Goal: Task Accomplishment & Management: Manage account settings

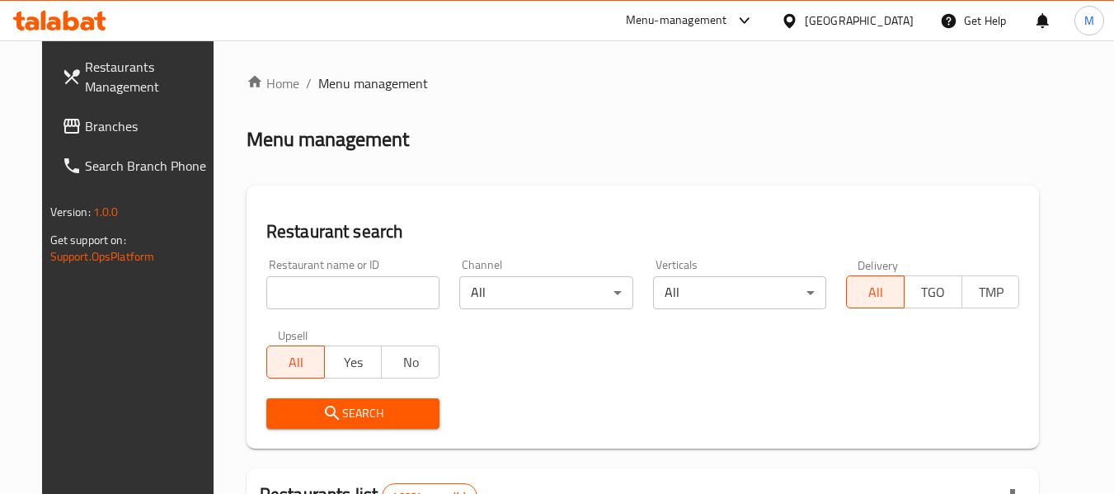
drag, startPoint x: 0, startPoint y: 0, endPoint x: 323, endPoint y: 286, distance: 431.8
click at [323, 286] on input "search" at bounding box center [352, 292] width 173 height 33
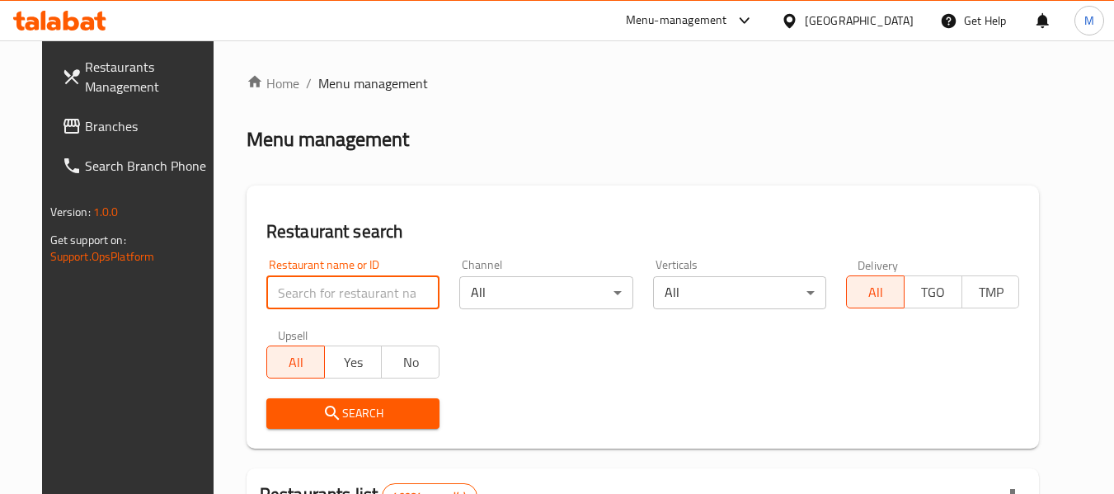
click at [323, 286] on input "search" at bounding box center [352, 292] width 173 height 33
paste input "705089"
type input "705089"
click button "Search" at bounding box center [352, 413] width 173 height 31
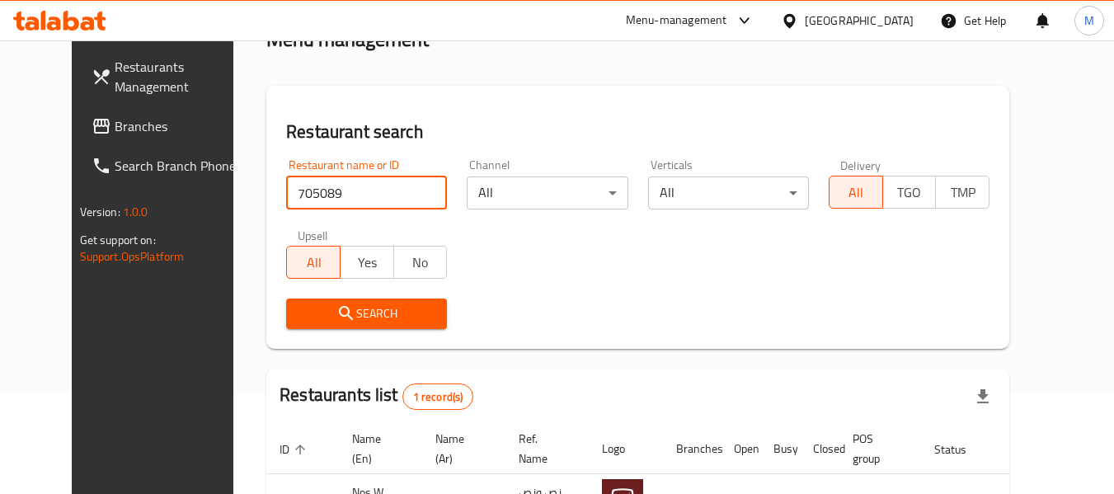
scroll to position [228, 0]
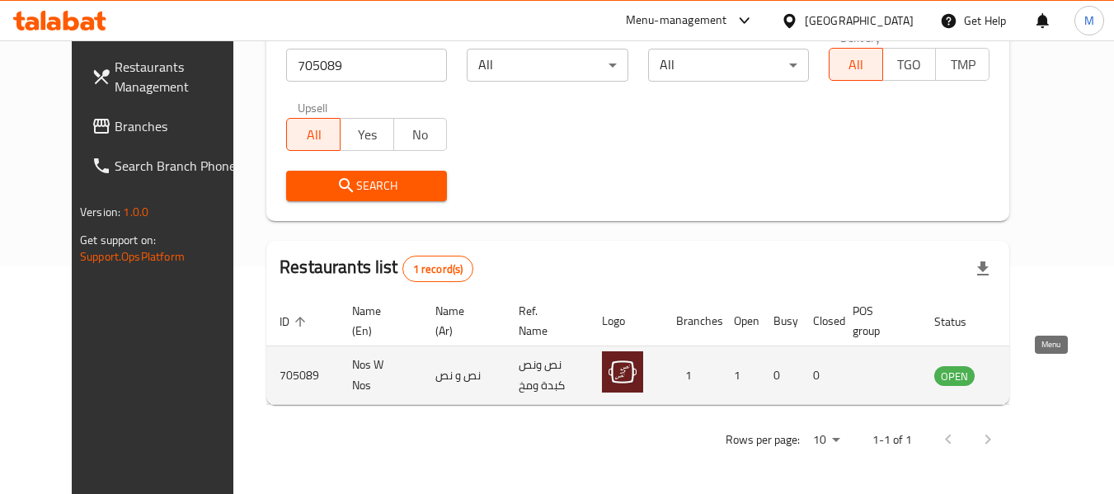
click at [1040, 373] on icon "enhanced table" at bounding box center [1031, 376] width 18 height 14
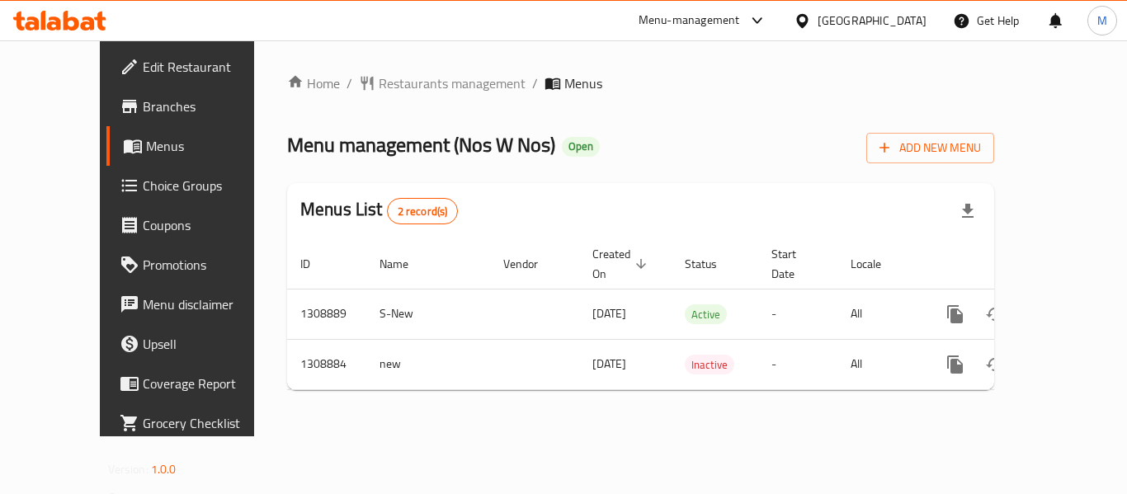
click at [106, 83] on link "Edit Restaurant" at bounding box center [196, 67] width 181 height 40
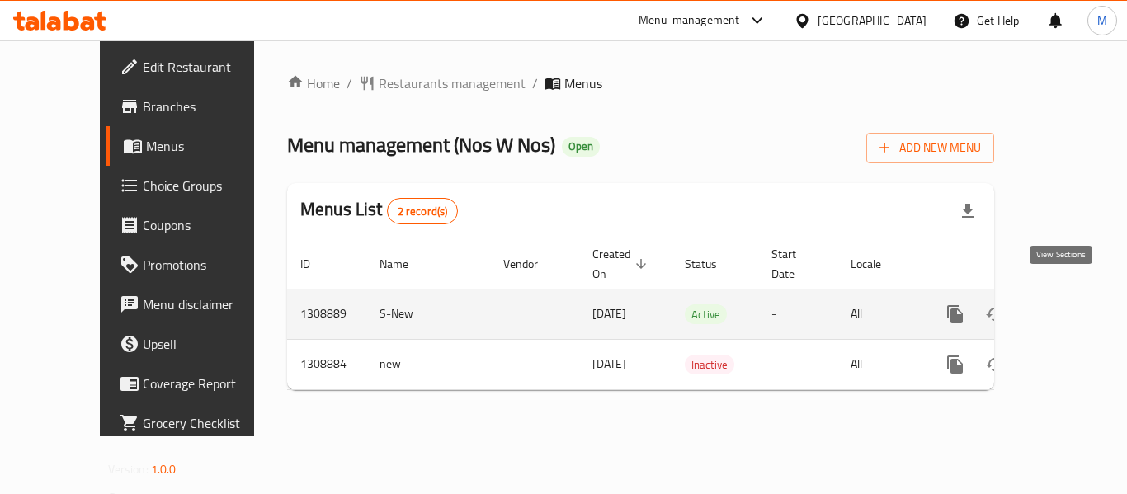
click at [1065, 304] on icon "enhanced table" at bounding box center [1074, 314] width 20 height 20
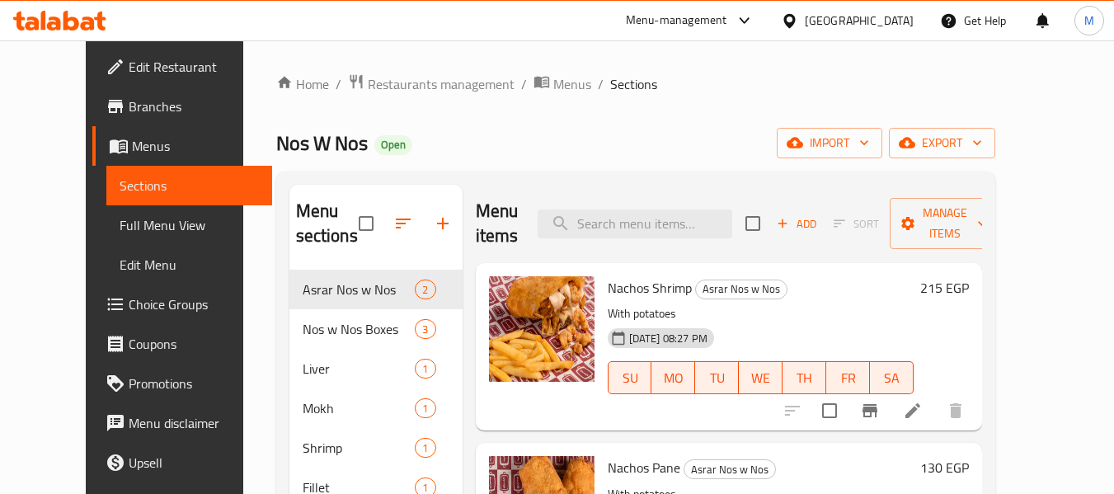
click at [129, 76] on span "Edit Restaurant" at bounding box center [194, 67] width 130 height 20
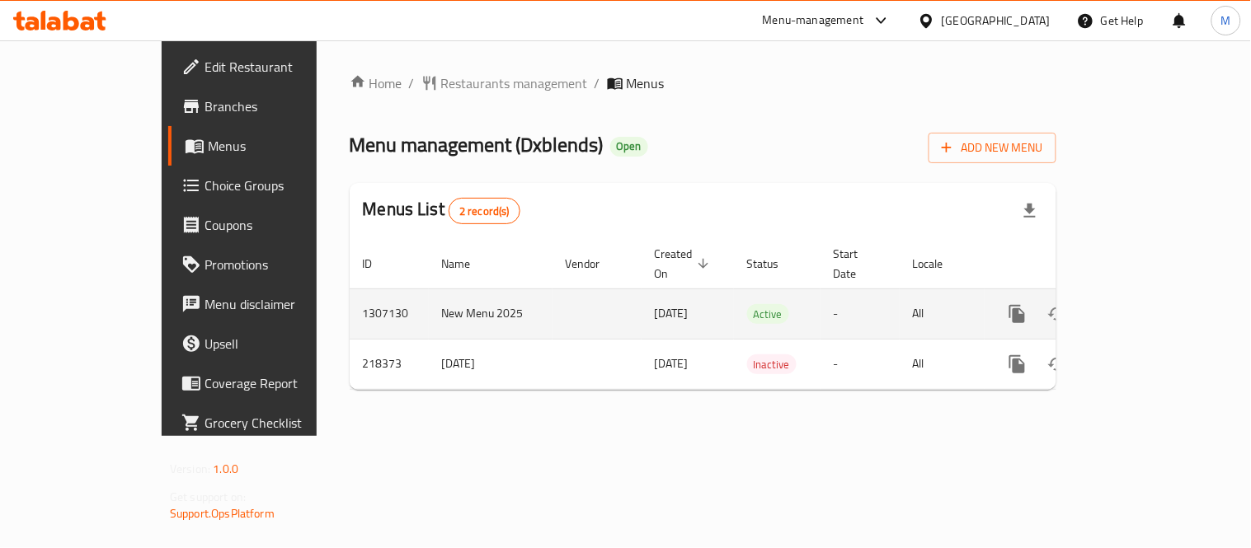
click at [1144, 307] on icon "enhanced table" at bounding box center [1136, 314] width 15 height 15
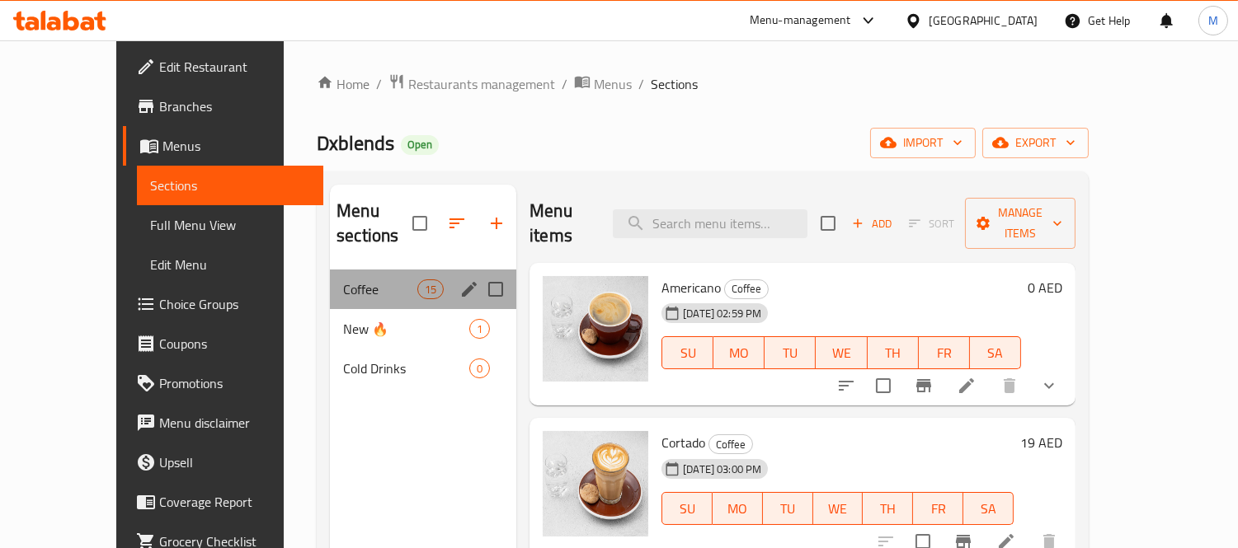
click at [372, 270] on div "Coffee 15" at bounding box center [423, 290] width 186 height 40
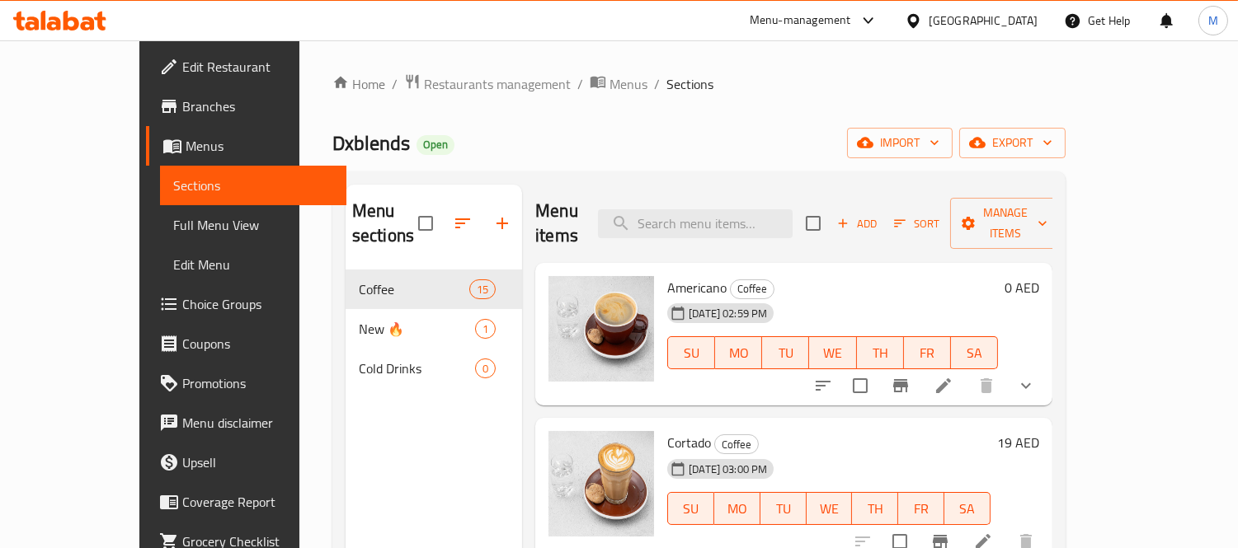
click at [453, 217] on icon "button" at bounding box center [463, 224] width 20 height 20
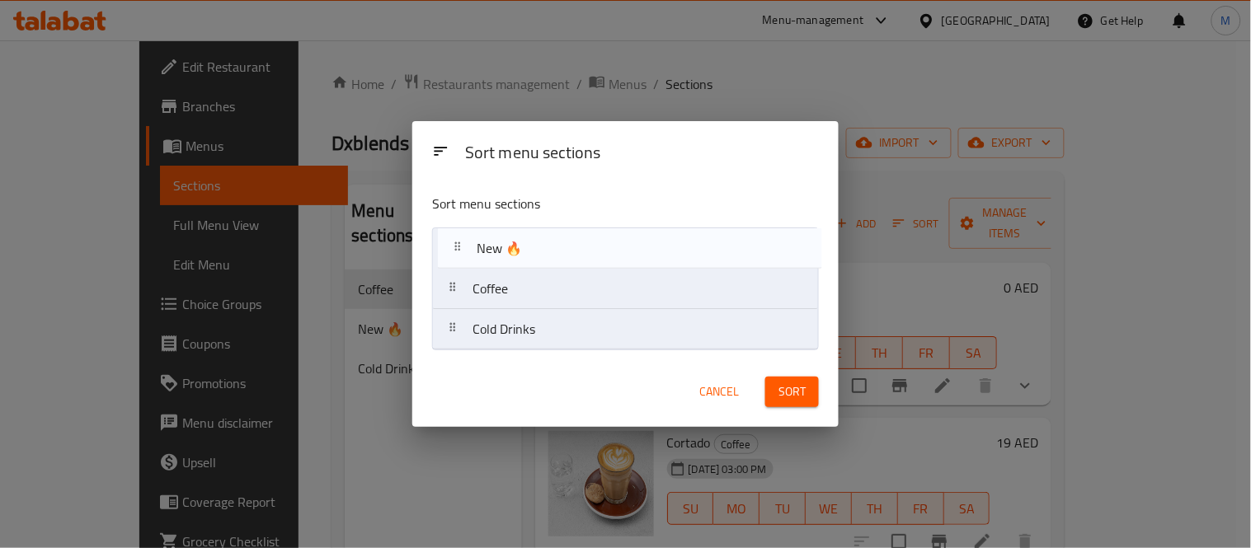
drag, startPoint x: 470, startPoint y: 289, endPoint x: 474, endPoint y: 245, distance: 44.7
click at [474, 245] on nav "Coffee New 🔥 Cold Drinks" at bounding box center [625, 289] width 387 height 123
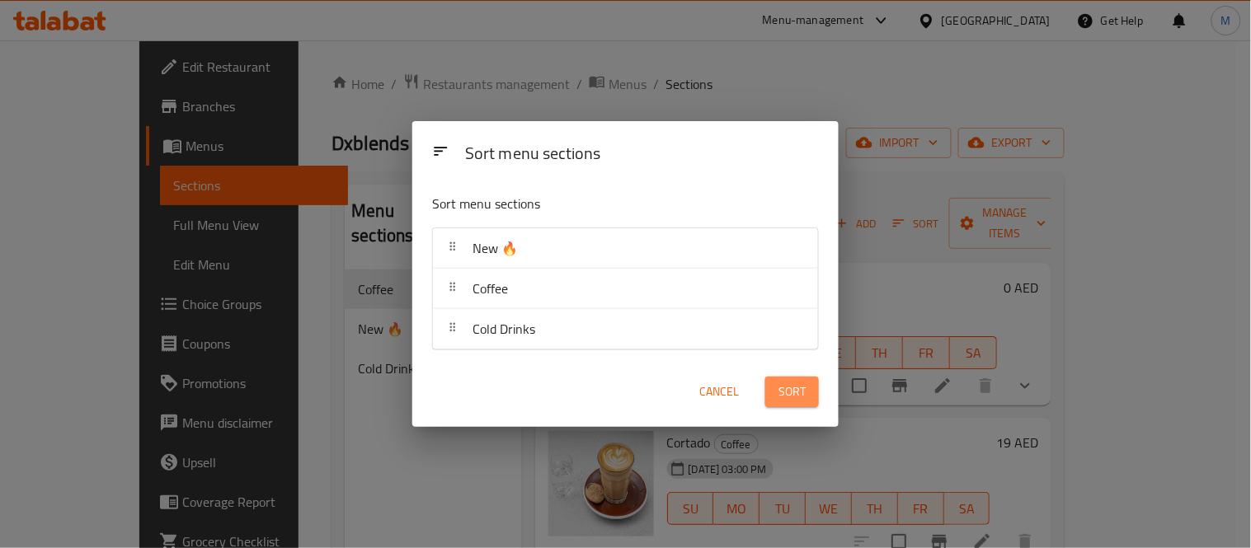
click at [804, 393] on span "Sort" at bounding box center [792, 392] width 27 height 21
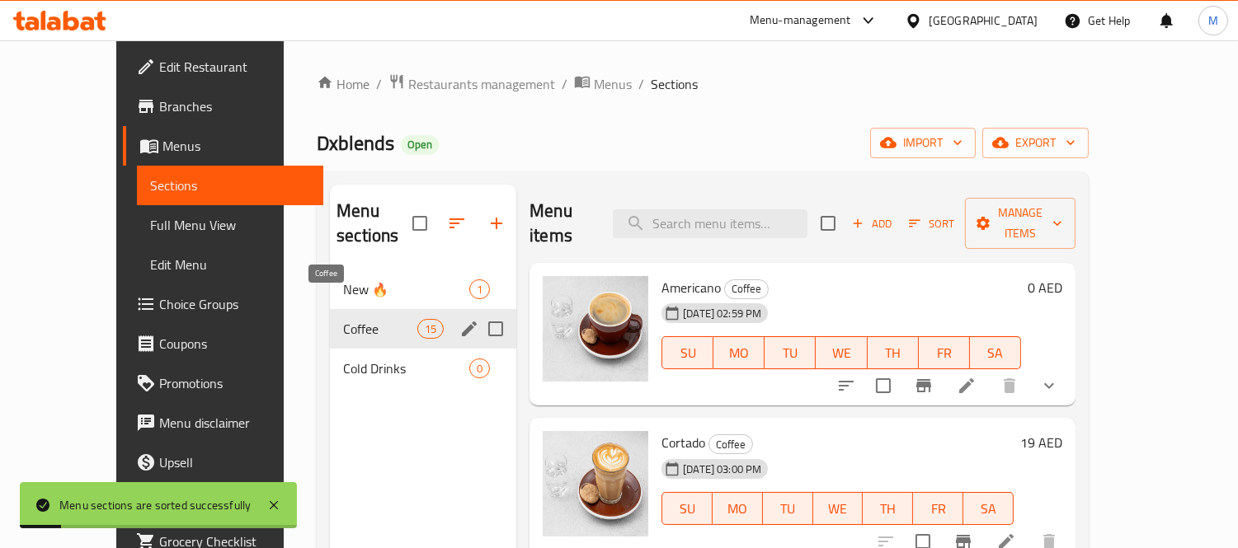
click at [347, 319] on span "Coffee" at bounding box center [380, 329] width 74 height 20
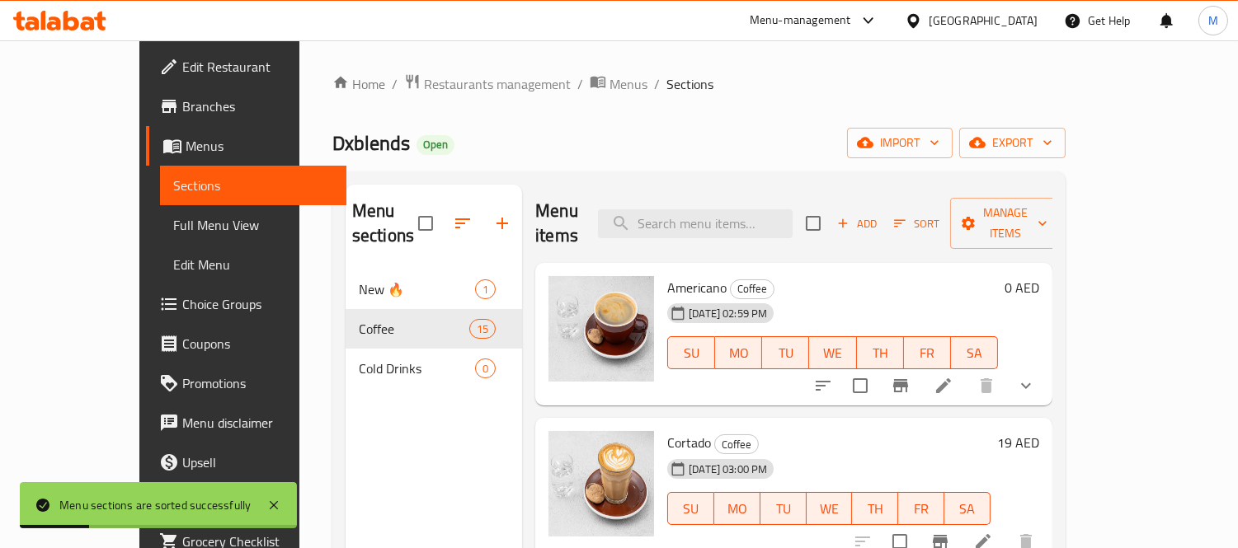
click at [357, 263] on nav "New 🔥 1 Coffee 15 Cold Drinks 0" at bounding box center [434, 329] width 176 height 132
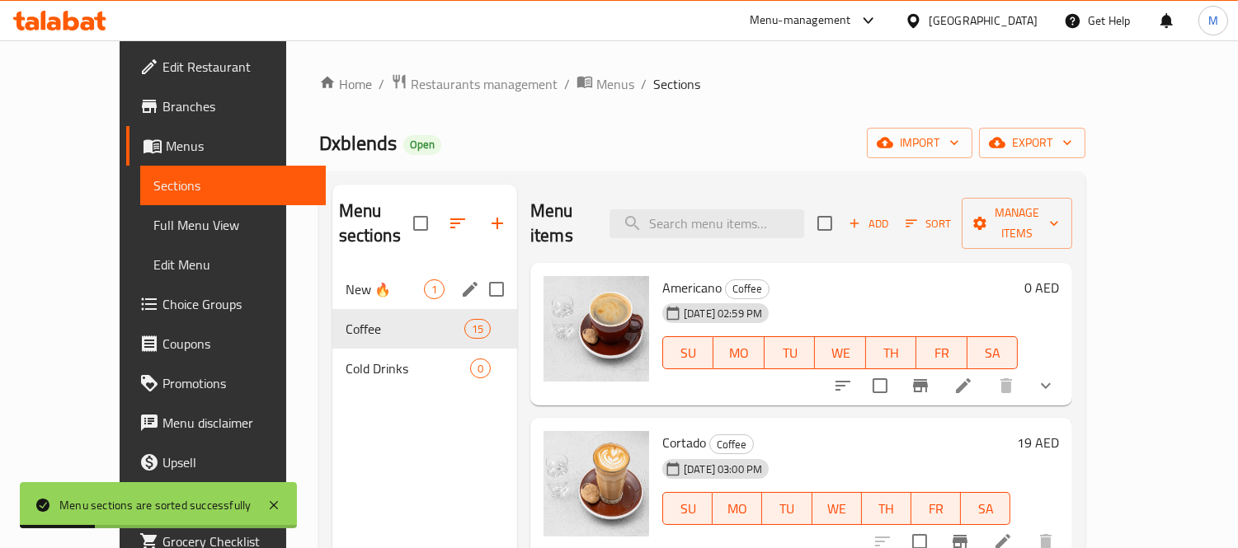
click at [366, 281] on div "New 🔥 1" at bounding box center [424, 290] width 185 height 40
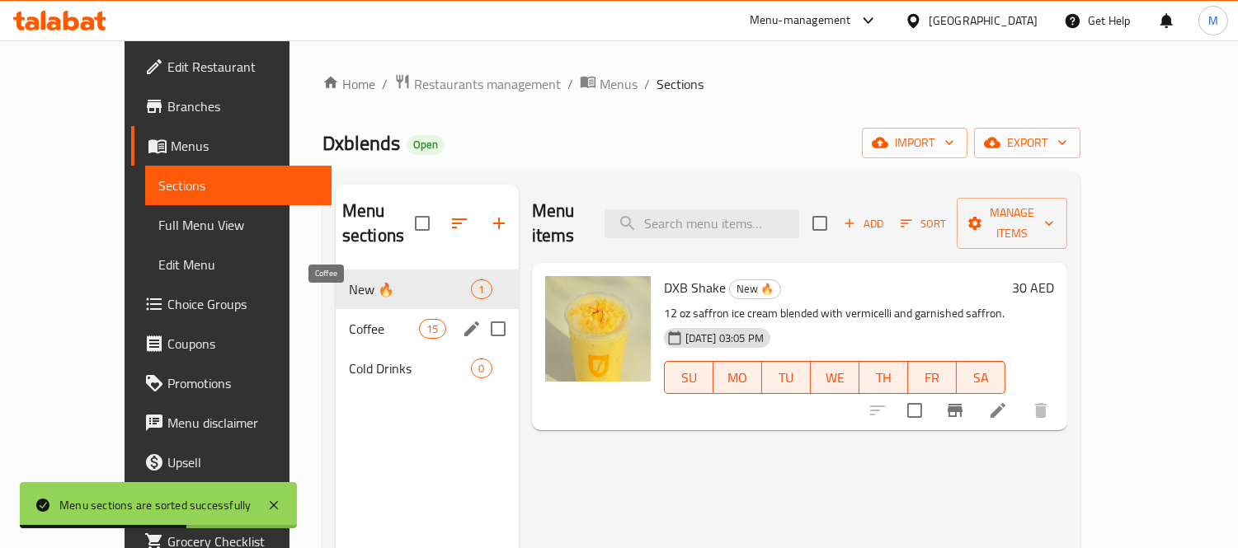
click at [367, 319] on span "Coffee" at bounding box center [384, 329] width 70 height 20
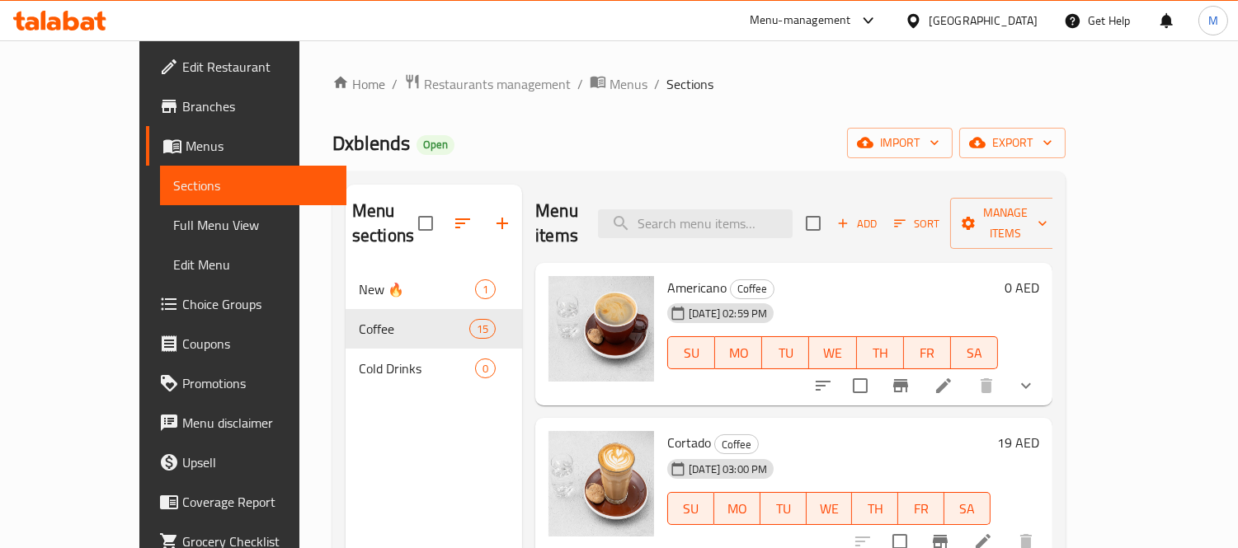
click at [146, 88] on link "Branches" at bounding box center [246, 107] width 200 height 40
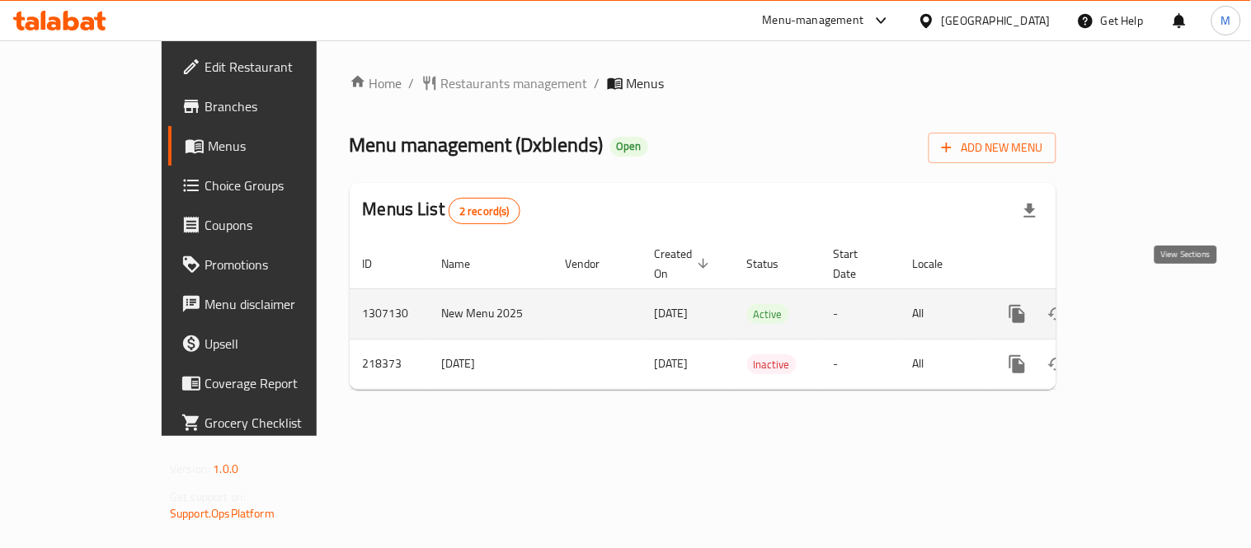
click at [1146, 304] on icon "enhanced table" at bounding box center [1137, 314] width 20 height 20
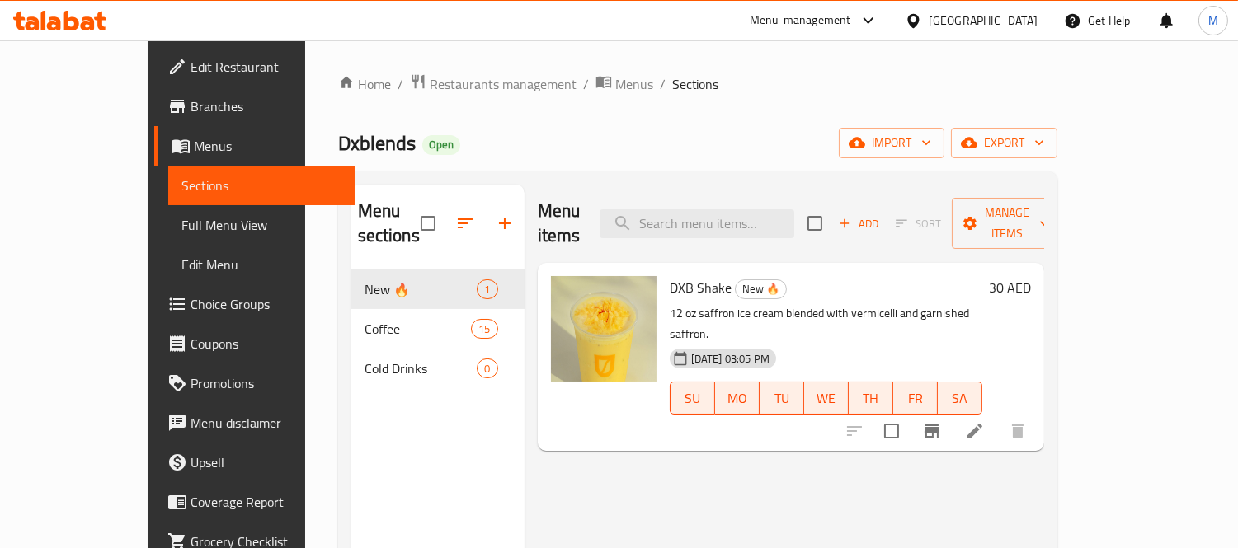
click at [338, 153] on span "Dxblends" at bounding box center [377, 143] width 78 height 37
copy span "Dxblends"
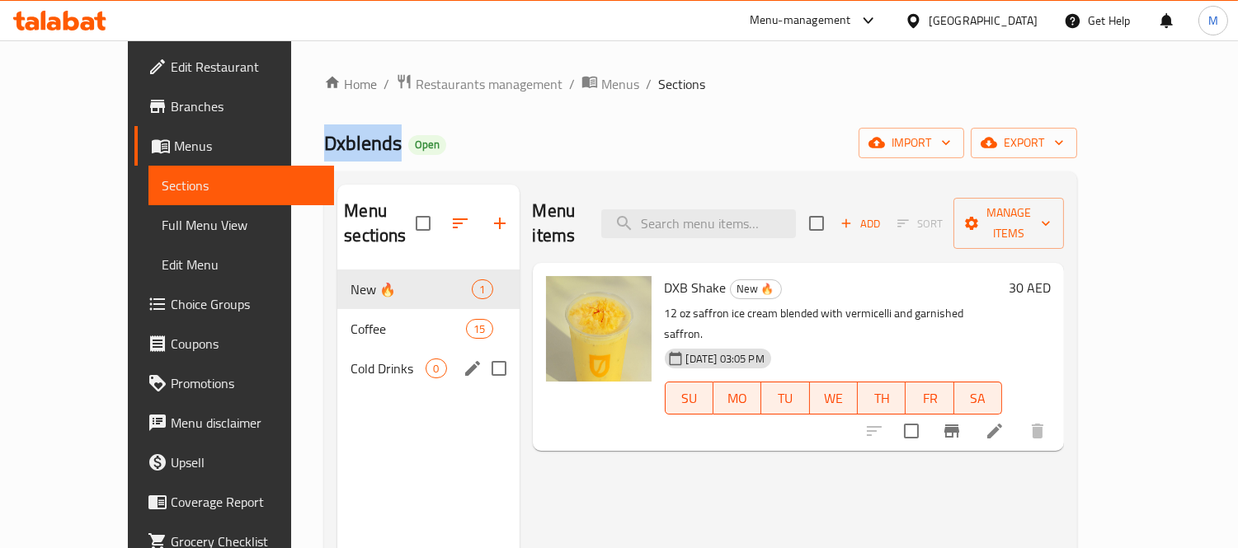
click at [351, 319] on span "Coffee" at bounding box center [408, 329] width 115 height 20
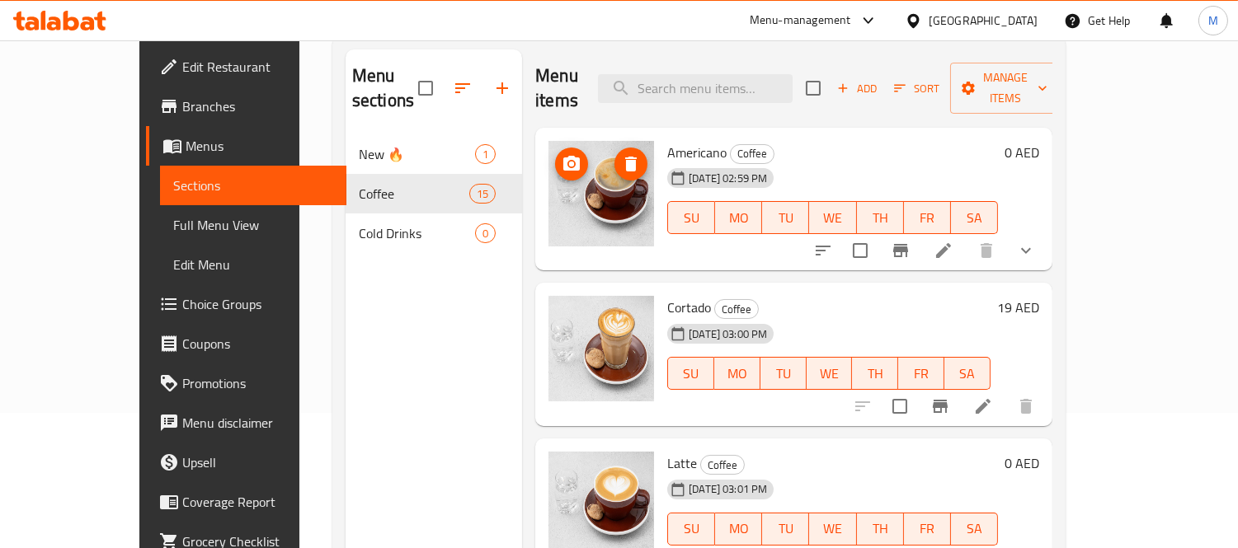
scroll to position [183, 0]
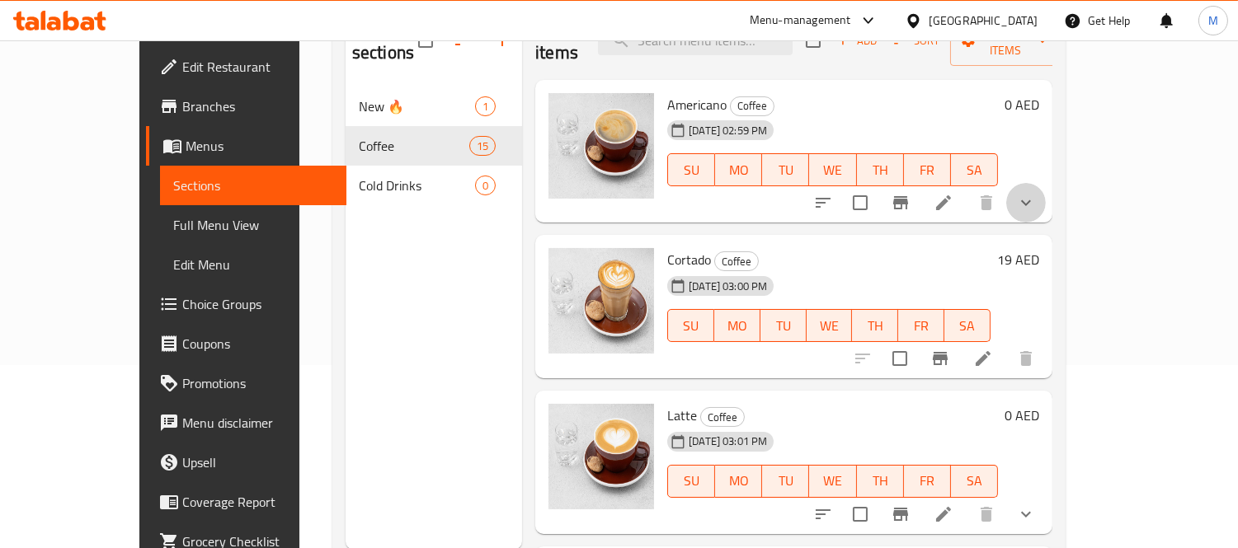
click at [1046, 183] on button "show more" at bounding box center [1026, 203] width 40 height 40
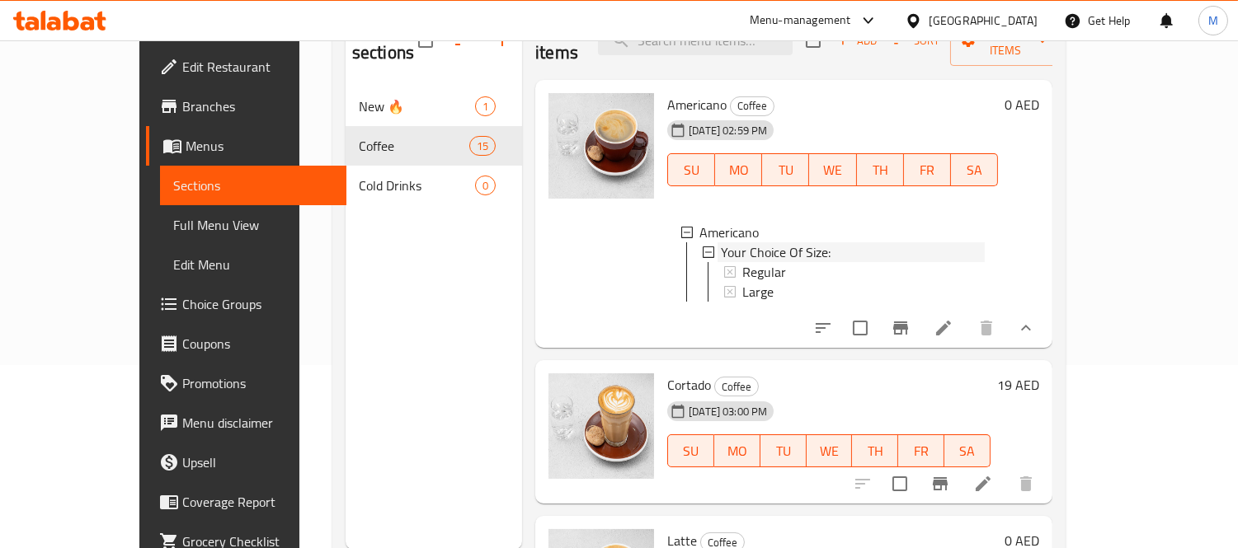
click at [759, 242] on span "Your Choice Of Size:" at bounding box center [776, 252] width 110 height 20
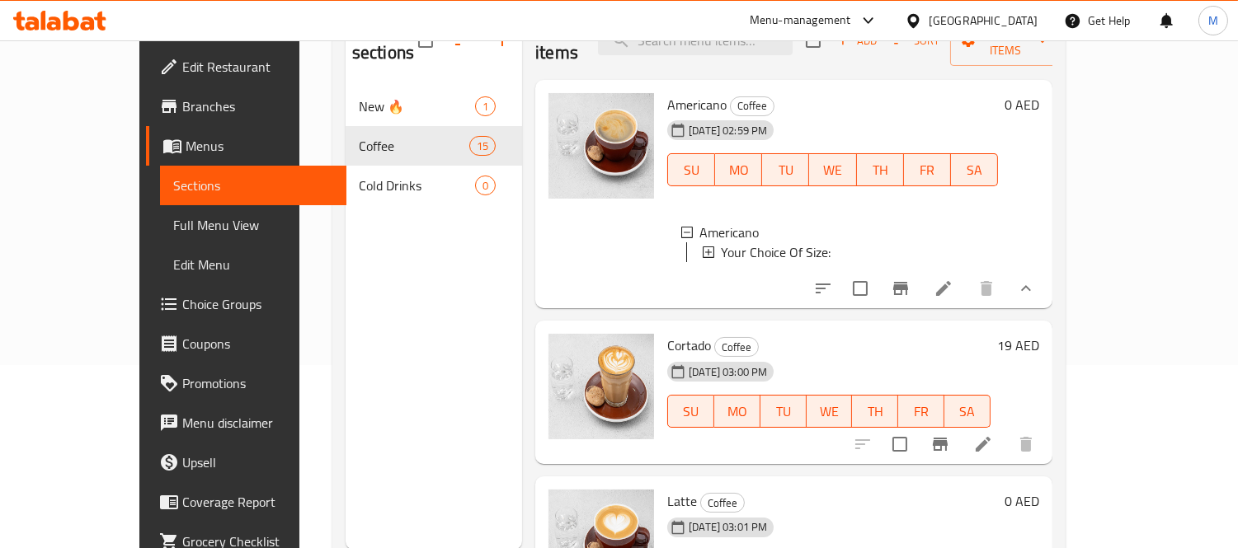
click at [759, 242] on span "Your Choice Of Size:" at bounding box center [776, 252] width 110 height 20
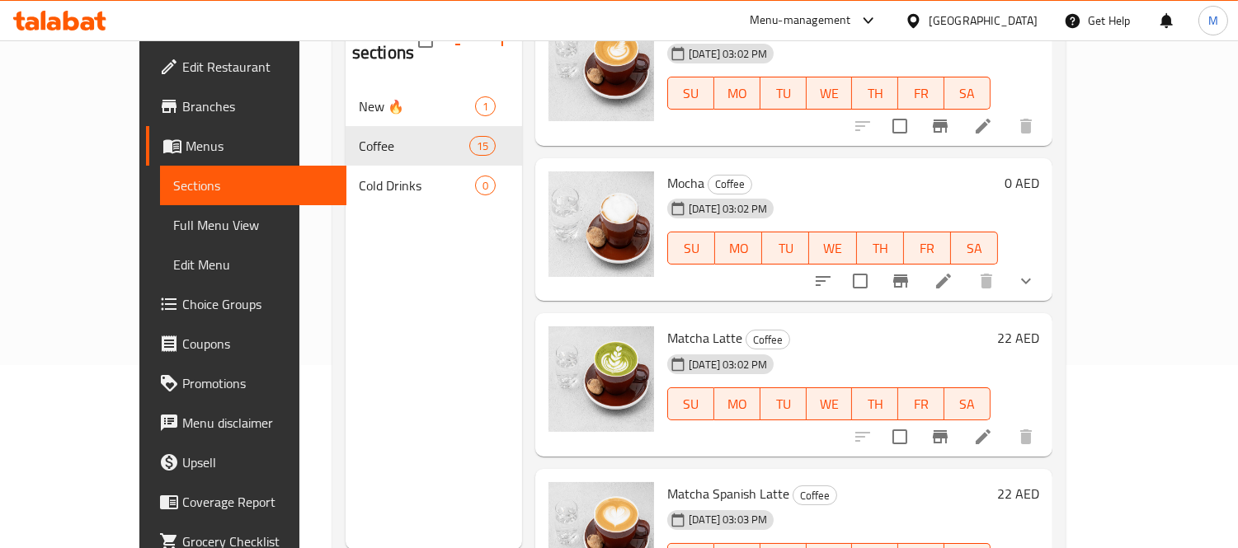
scroll to position [916, 0]
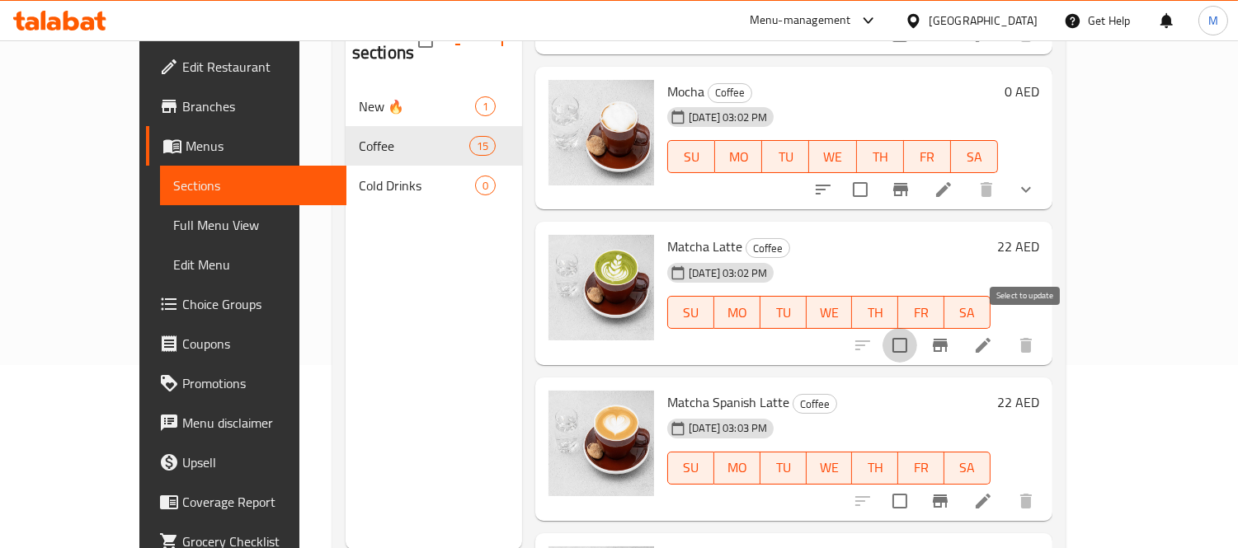
click at [917, 345] on input "checkbox" at bounding box center [899, 345] width 35 height 35
checkbox input "true"
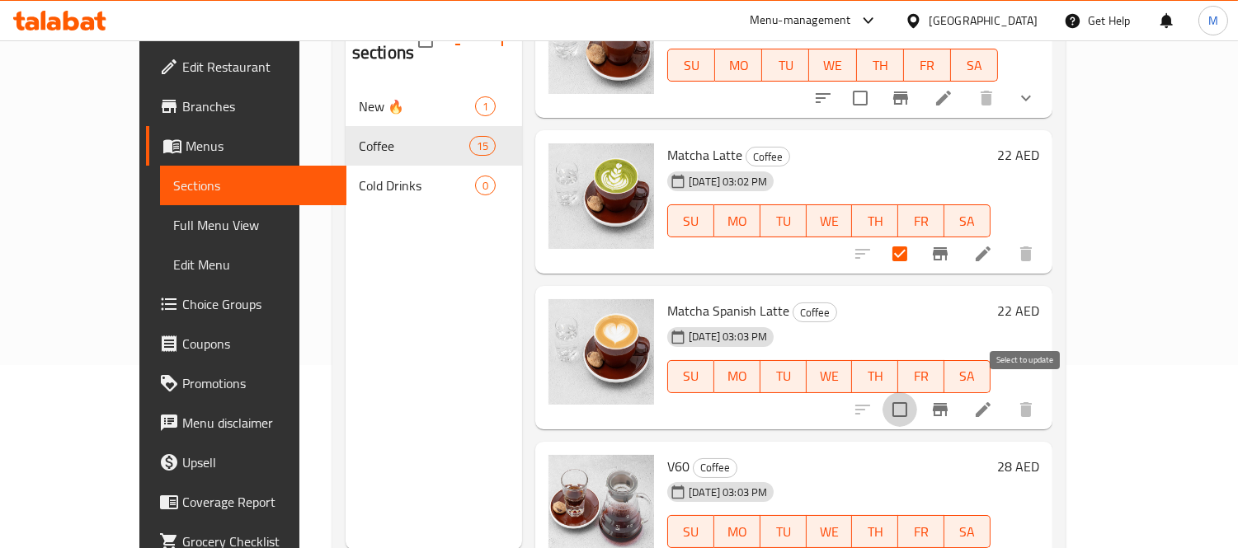
click at [917, 401] on input "checkbox" at bounding box center [899, 410] width 35 height 35
checkbox input "true"
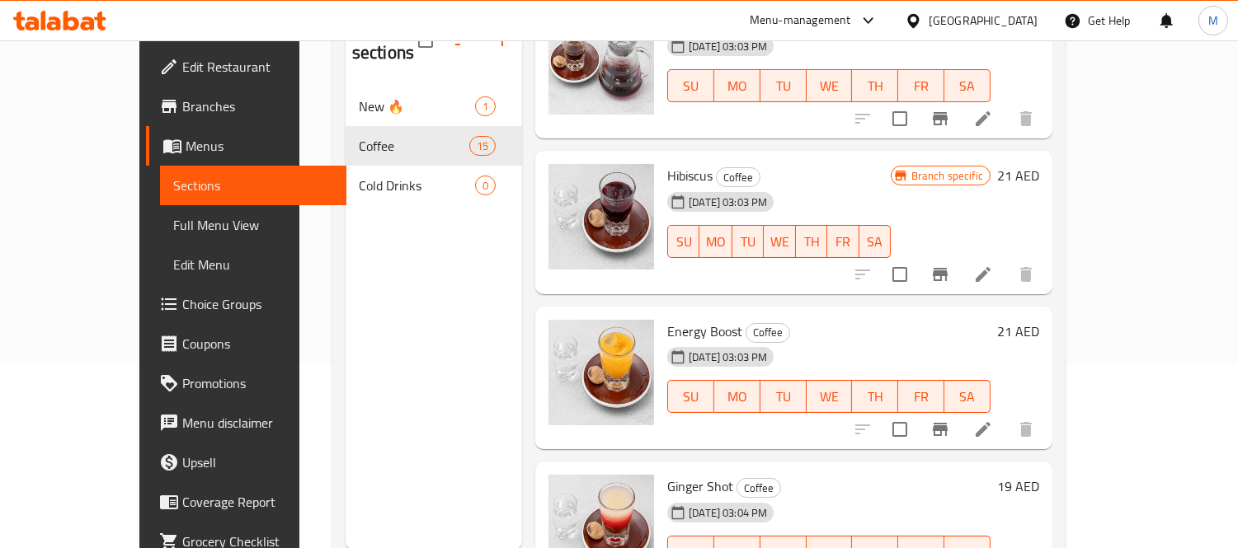
scroll to position [1466, 0]
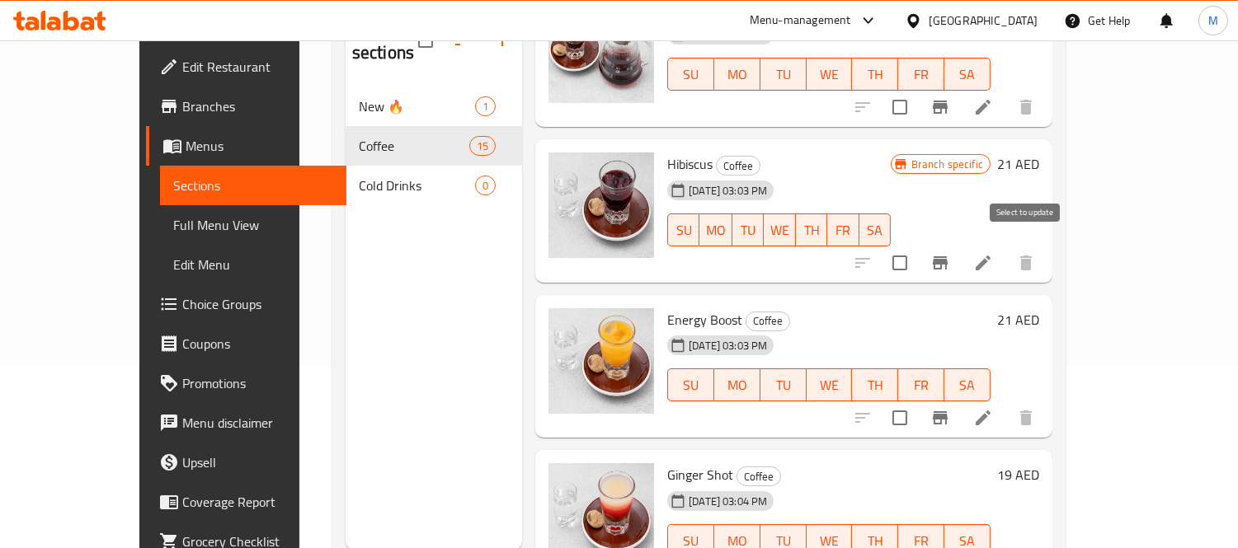
click at [917, 256] on input "checkbox" at bounding box center [899, 263] width 35 height 35
checkbox input "true"
click at [917, 404] on input "checkbox" at bounding box center [899, 418] width 35 height 35
checkbox input "true"
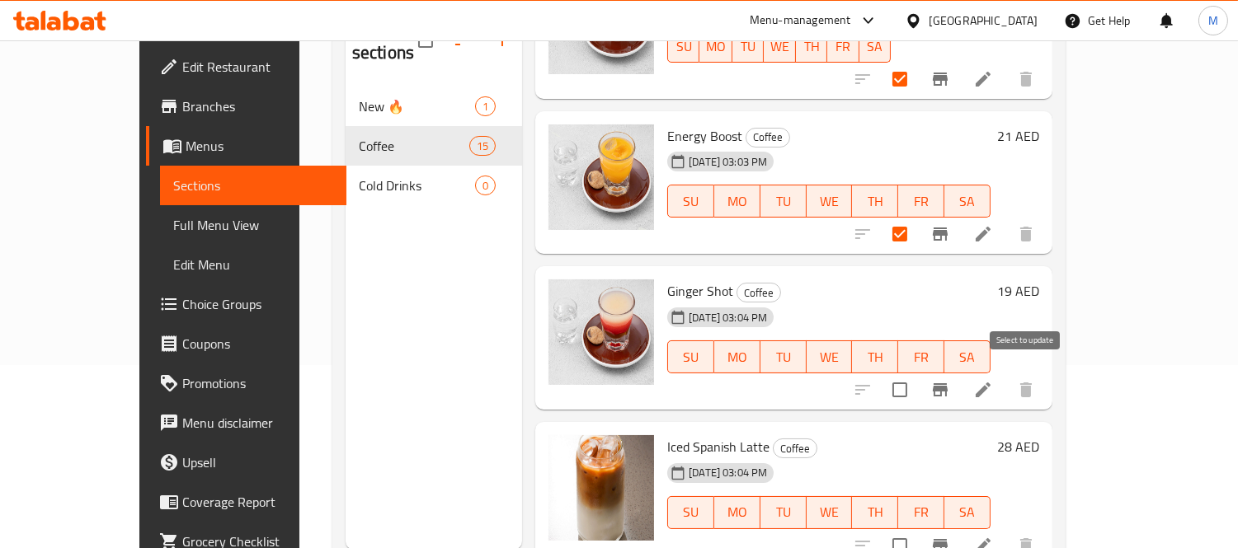
click at [917, 379] on input "checkbox" at bounding box center [899, 390] width 35 height 35
checkbox input "true"
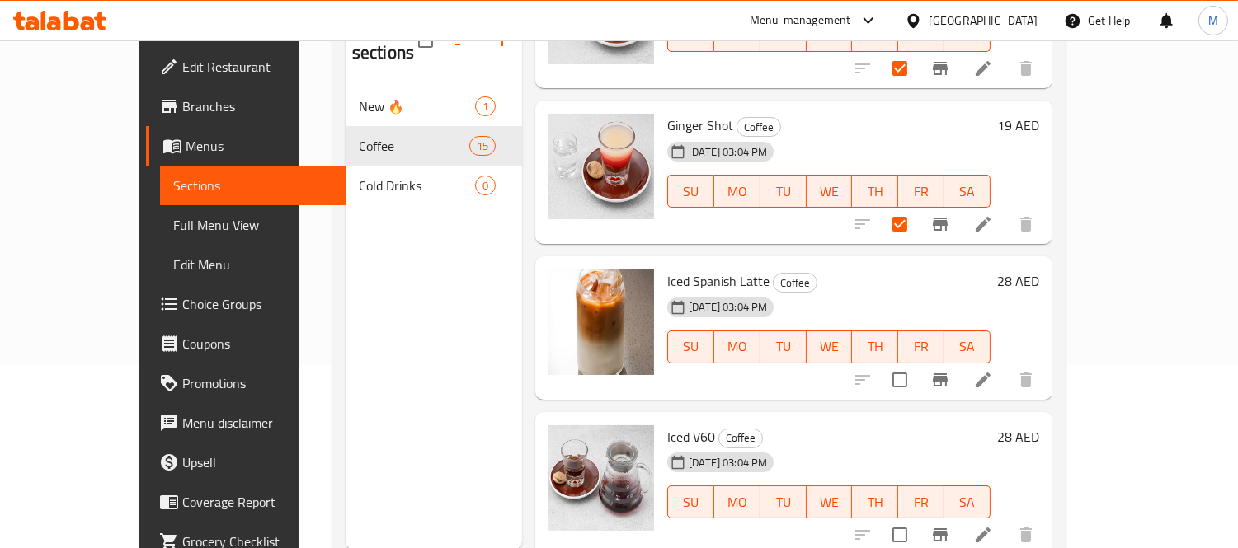
scroll to position [1833, 0]
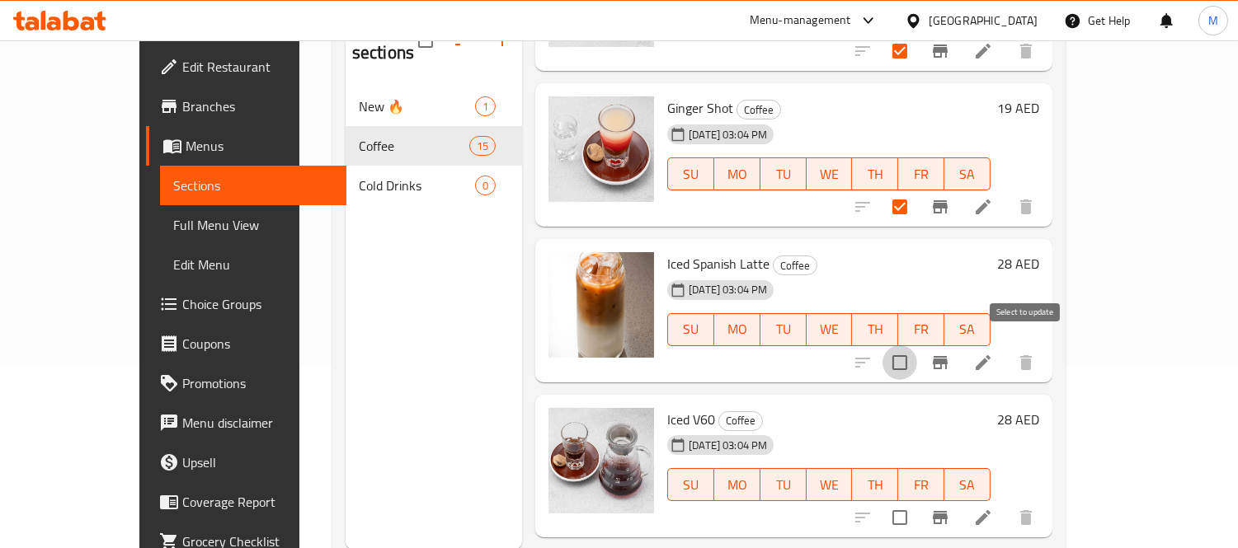
click at [917, 357] on input "checkbox" at bounding box center [899, 363] width 35 height 35
checkbox input "true"
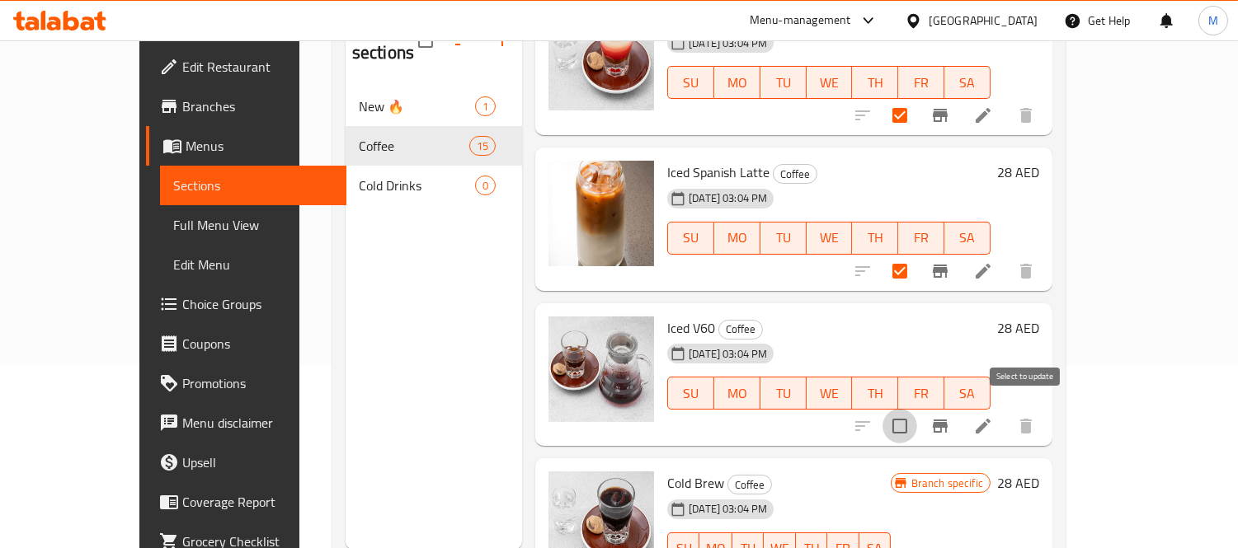
click at [917, 410] on input "checkbox" at bounding box center [899, 426] width 35 height 35
checkbox input "true"
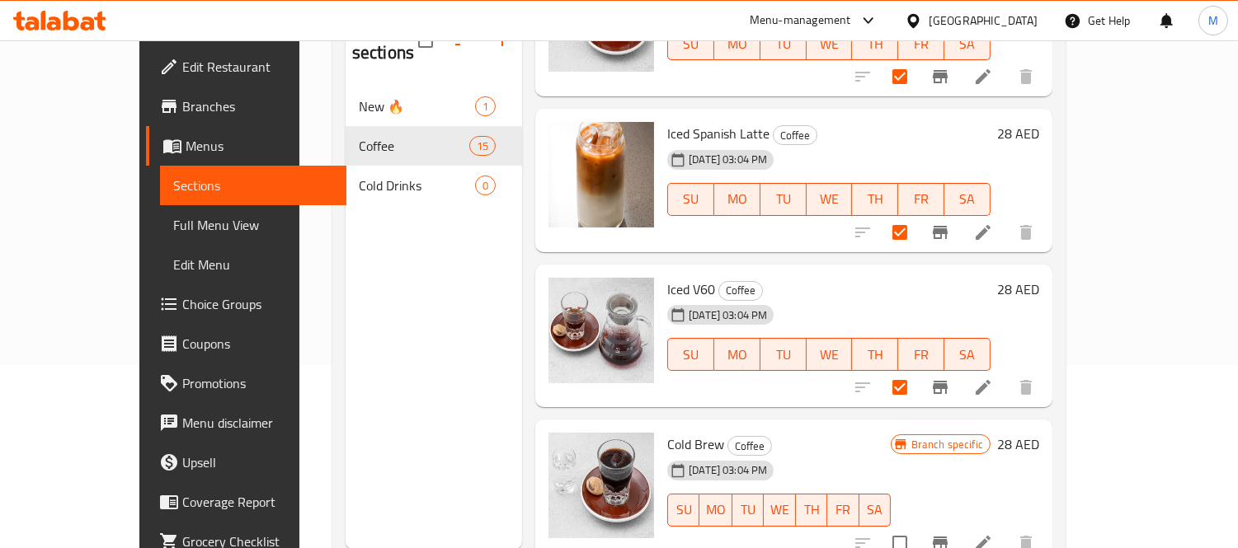
scroll to position [231, 0]
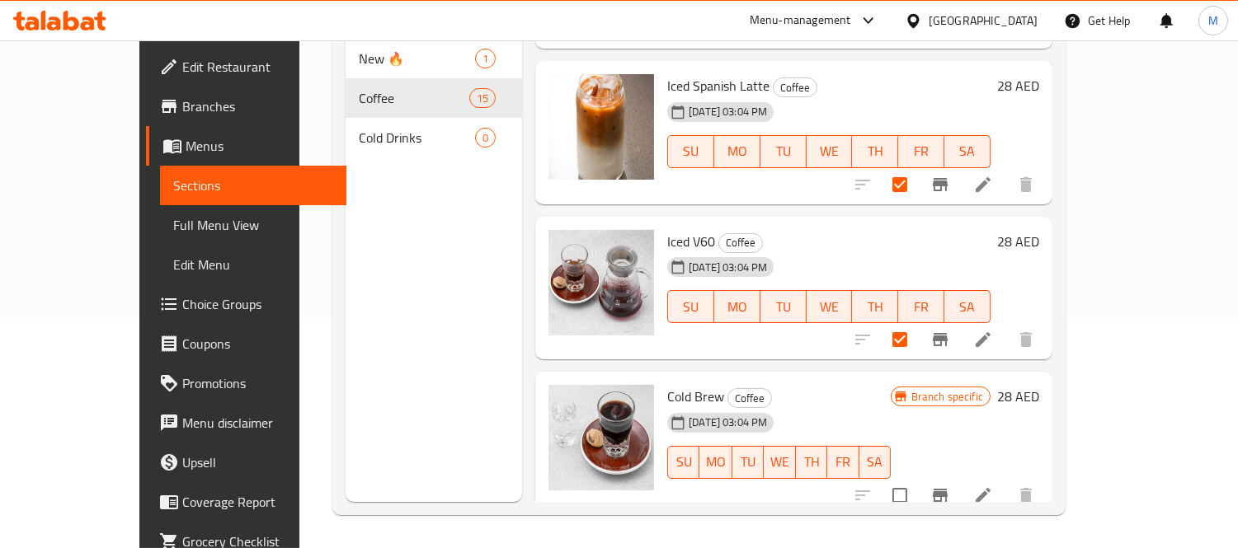
click at [917, 483] on input "checkbox" at bounding box center [899, 495] width 35 height 35
checkbox input "true"
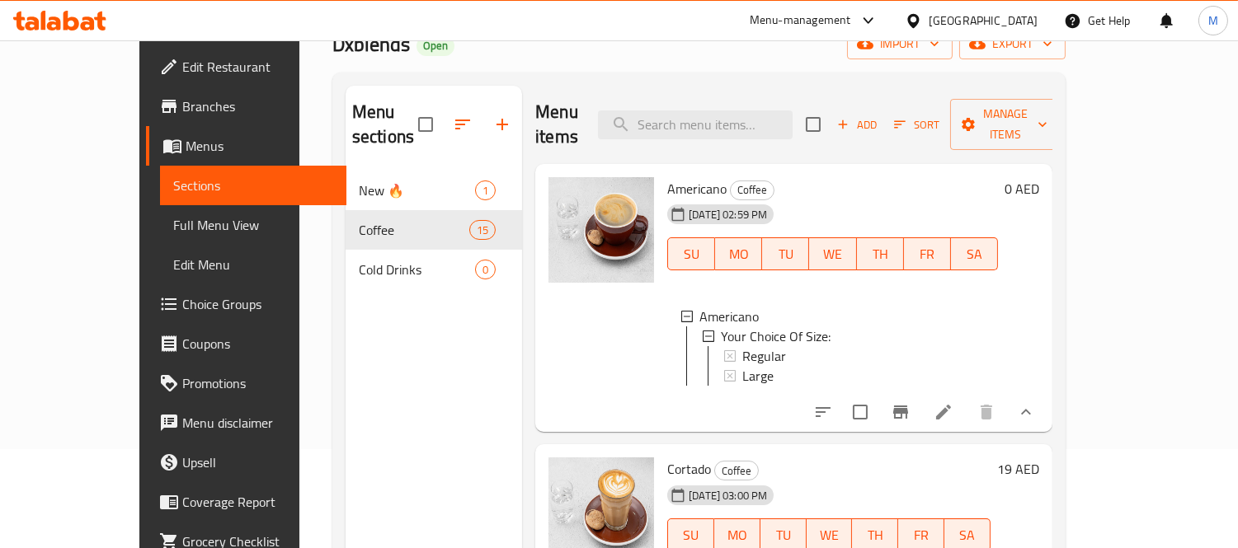
scroll to position [0, 0]
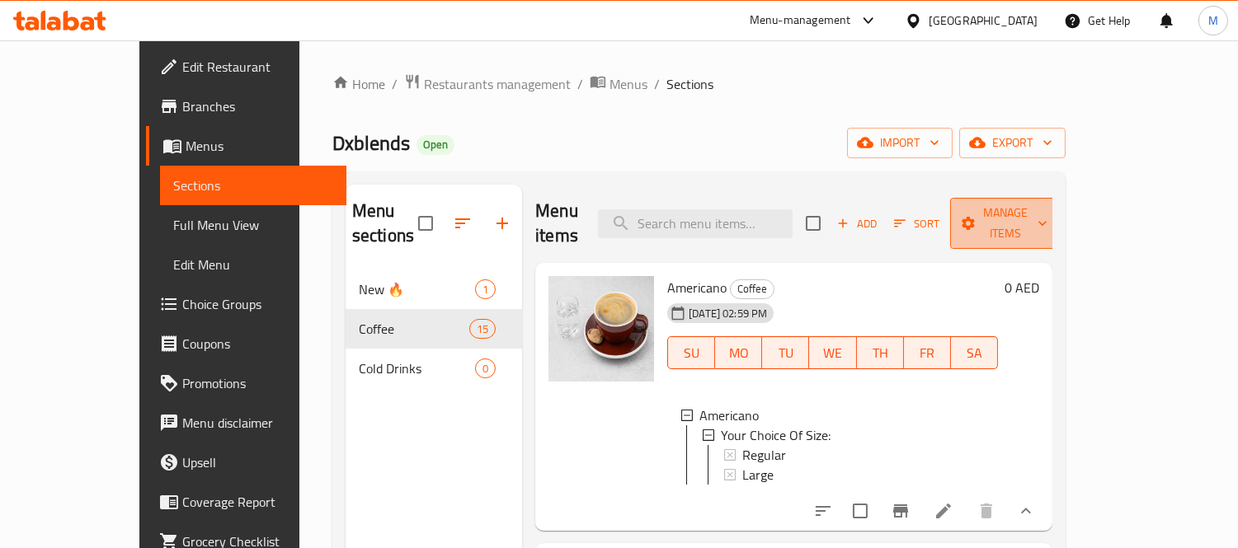
click at [1047, 217] on span "Manage items" at bounding box center [1005, 223] width 84 height 41
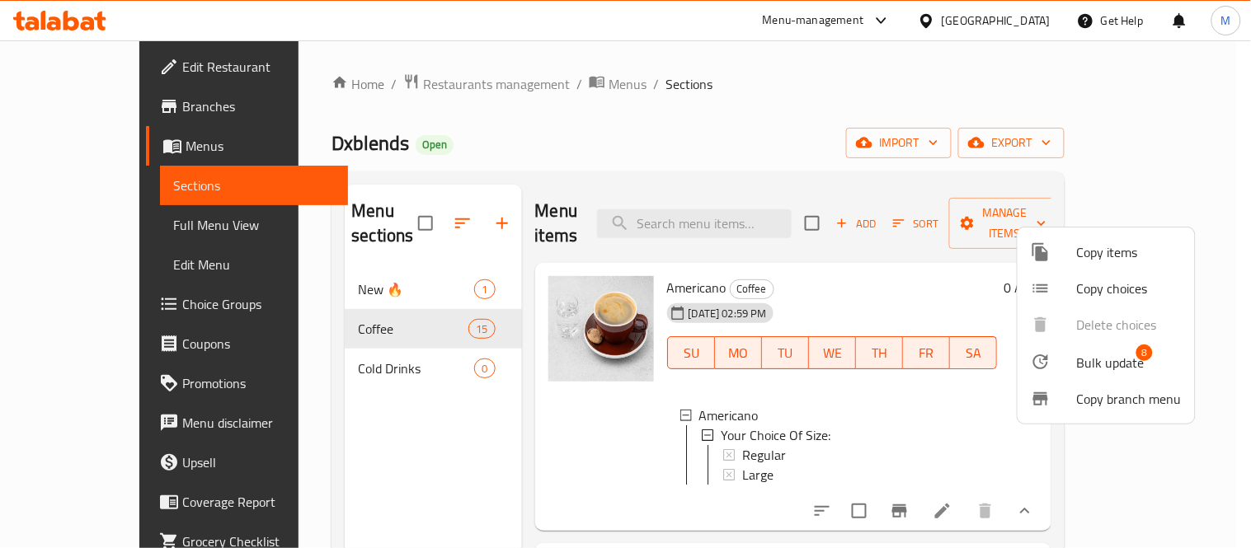
click at [1075, 356] on li "Bulk update 8" at bounding box center [1106, 362] width 177 height 38
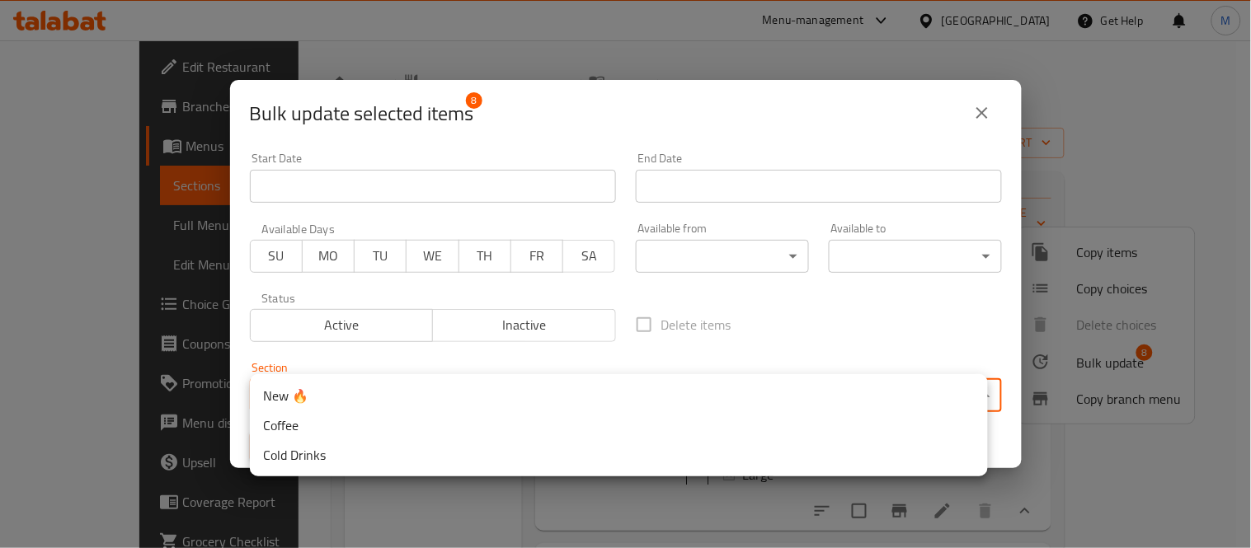
click at [515, 408] on body "​ Menu-management [GEOGRAPHIC_DATA] Get Help M Edit Restaurant Branches Menus S…" at bounding box center [625, 294] width 1251 height 508
click at [414, 447] on li "Cold Drinks" at bounding box center [619, 455] width 738 height 30
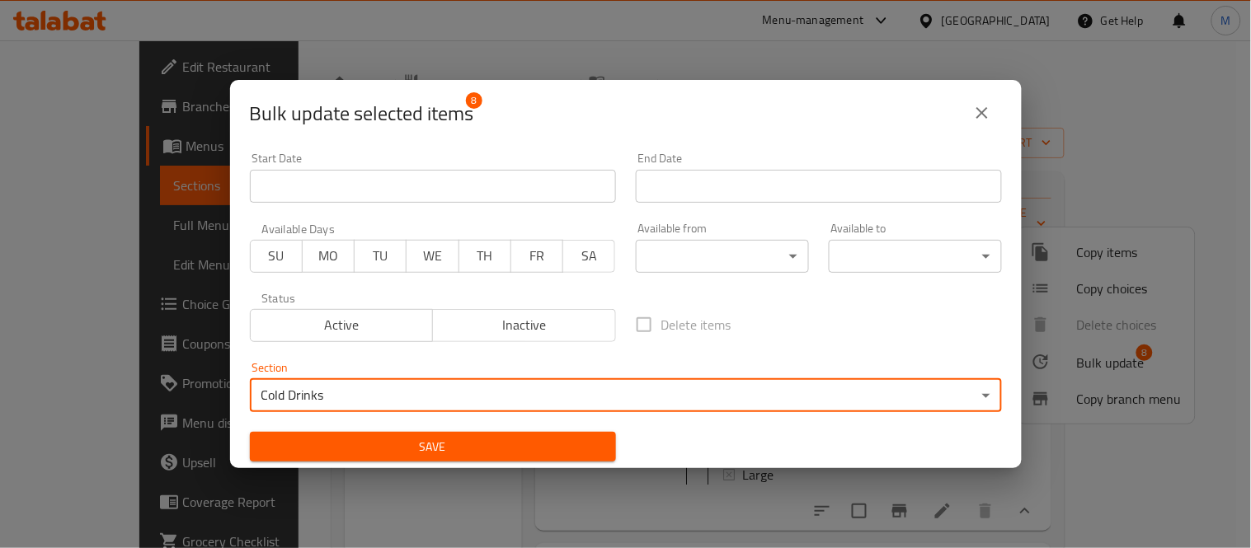
click at [464, 444] on span "Save" at bounding box center [433, 447] width 340 height 21
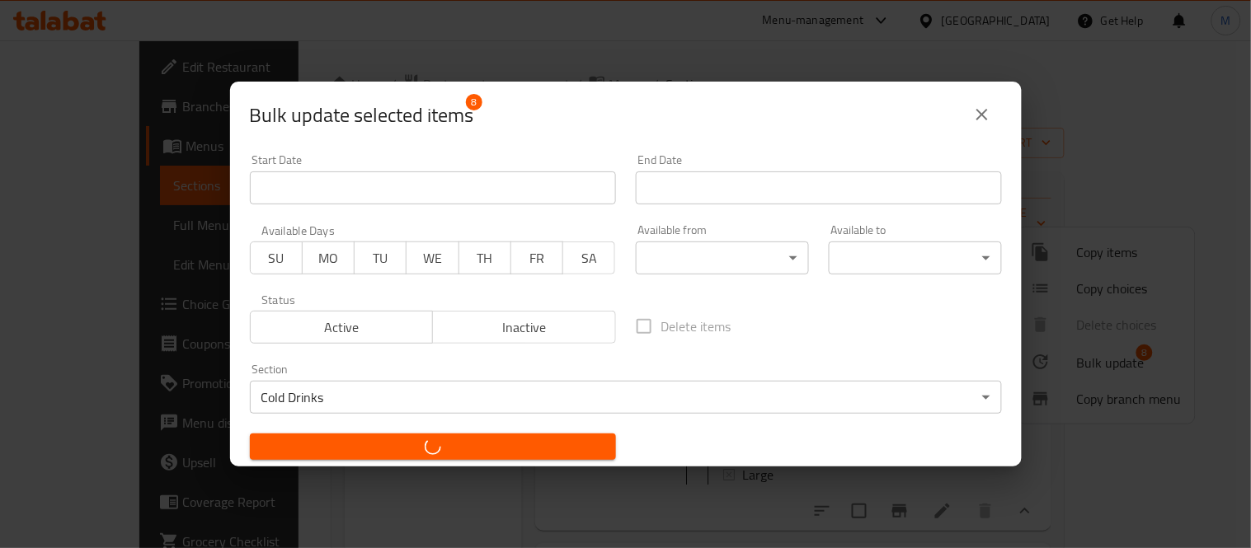
checkbox input "false"
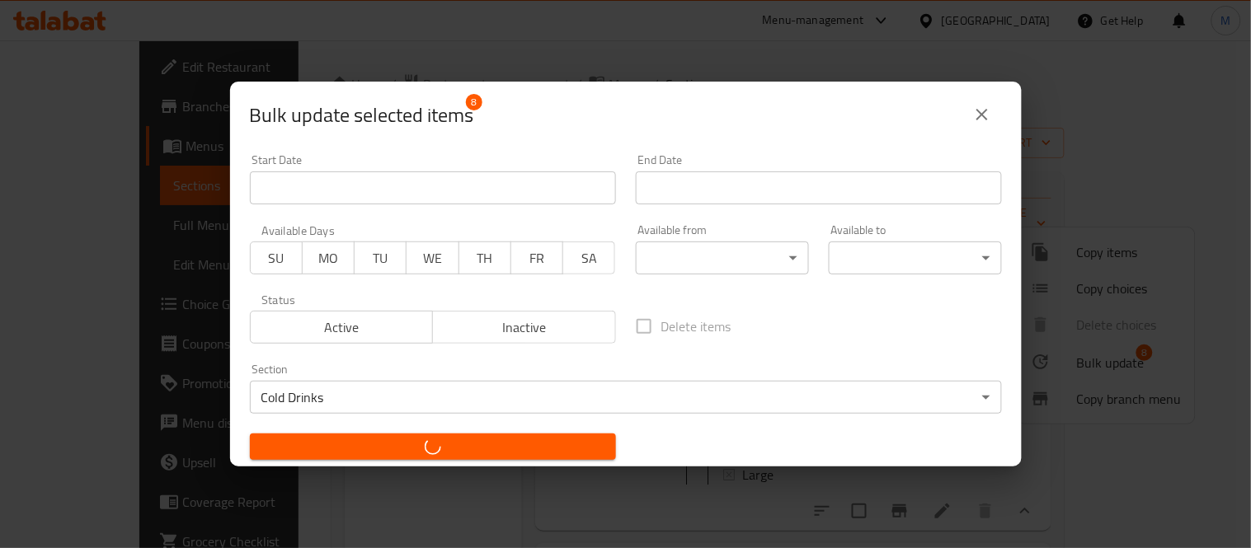
checkbox input "false"
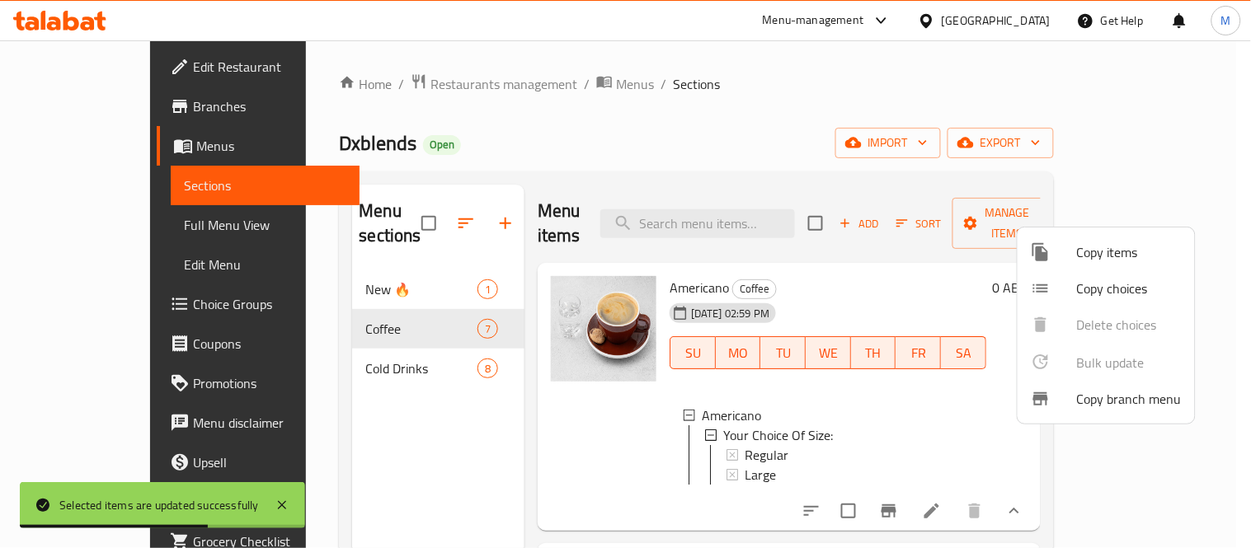
click at [346, 332] on div at bounding box center [625, 274] width 1251 height 548
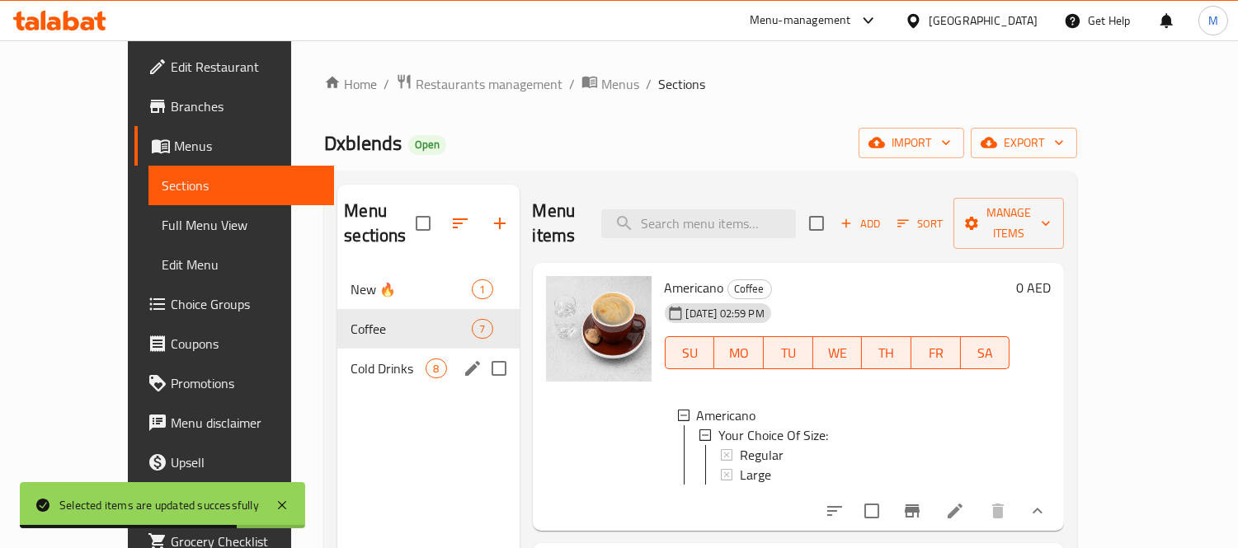
click at [426, 361] on span "8" at bounding box center [435, 369] width 19 height 16
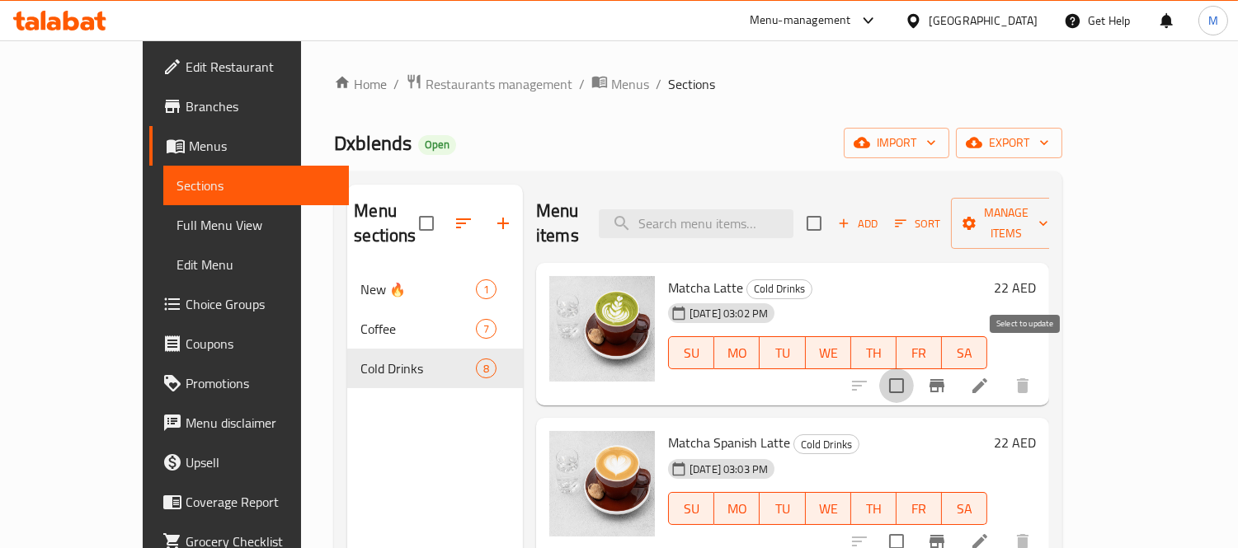
click at [914, 369] on input "checkbox" at bounding box center [896, 386] width 35 height 35
checkbox input "false"
click at [831, 206] on input "checkbox" at bounding box center [814, 223] width 35 height 35
checkbox input "true"
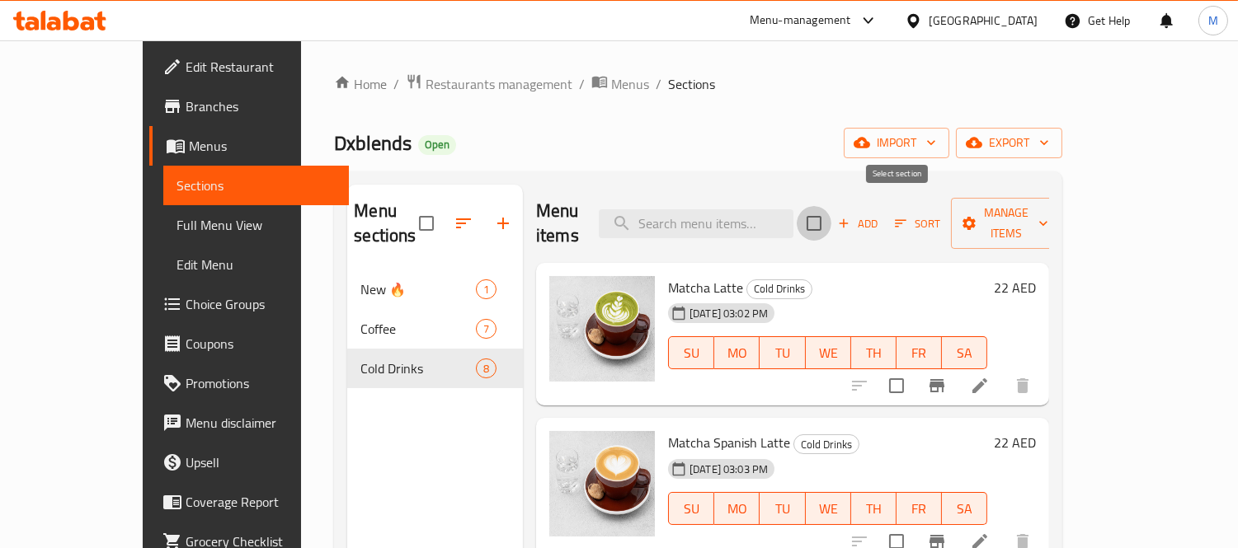
checkbox input "true"
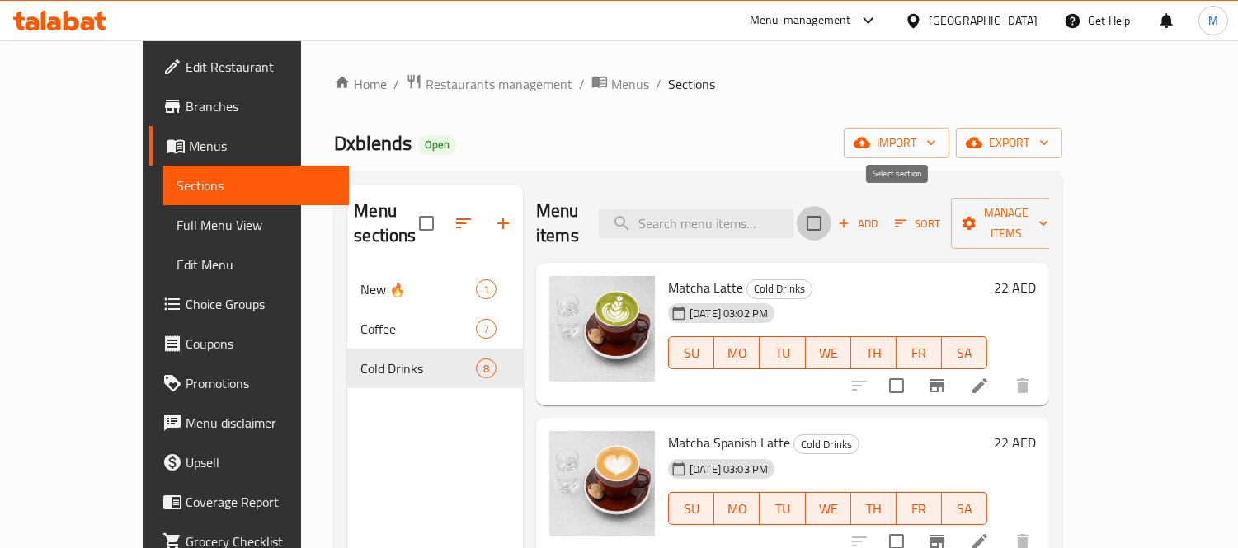
checkbox input "true"
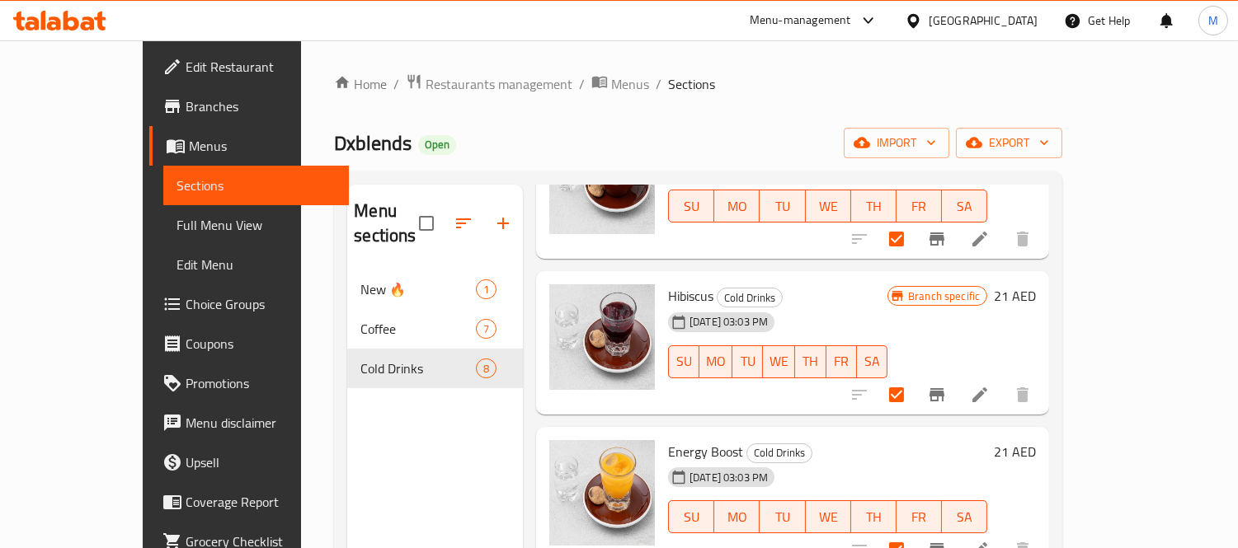
scroll to position [366, 0]
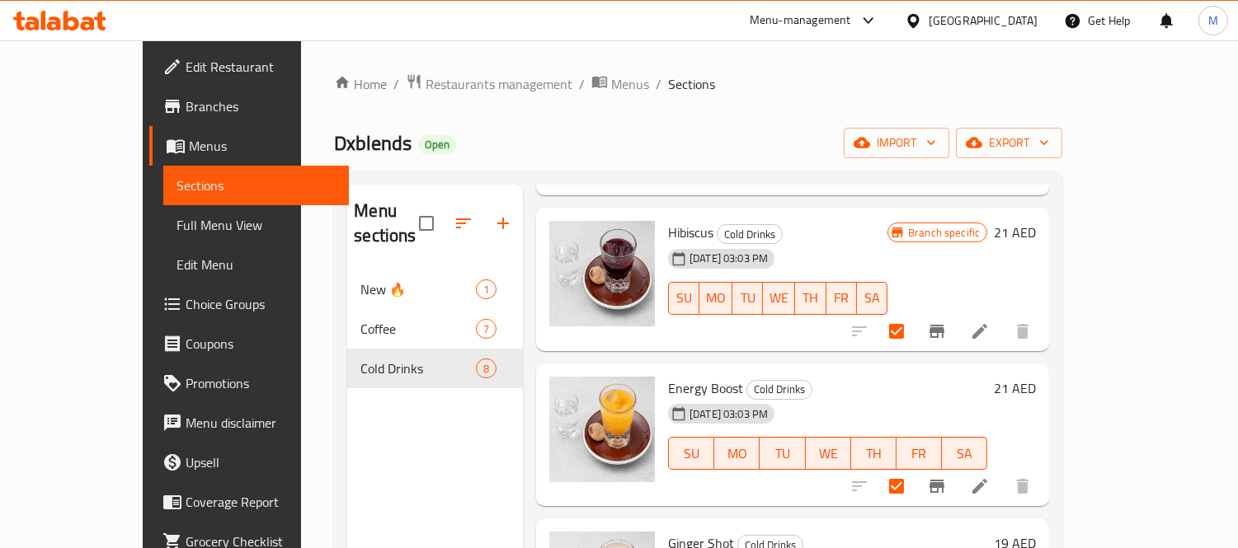
click at [914, 314] on input "checkbox" at bounding box center [896, 331] width 35 height 35
checkbox input "false"
click at [914, 469] on input "checkbox" at bounding box center [896, 486] width 35 height 35
checkbox input "false"
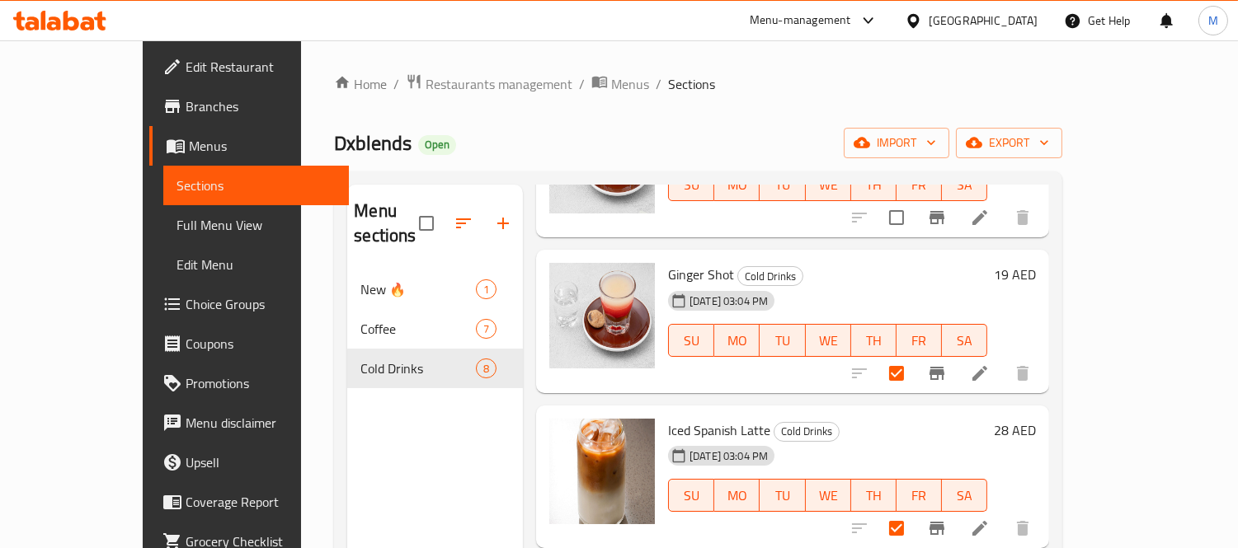
scroll to position [641, 0]
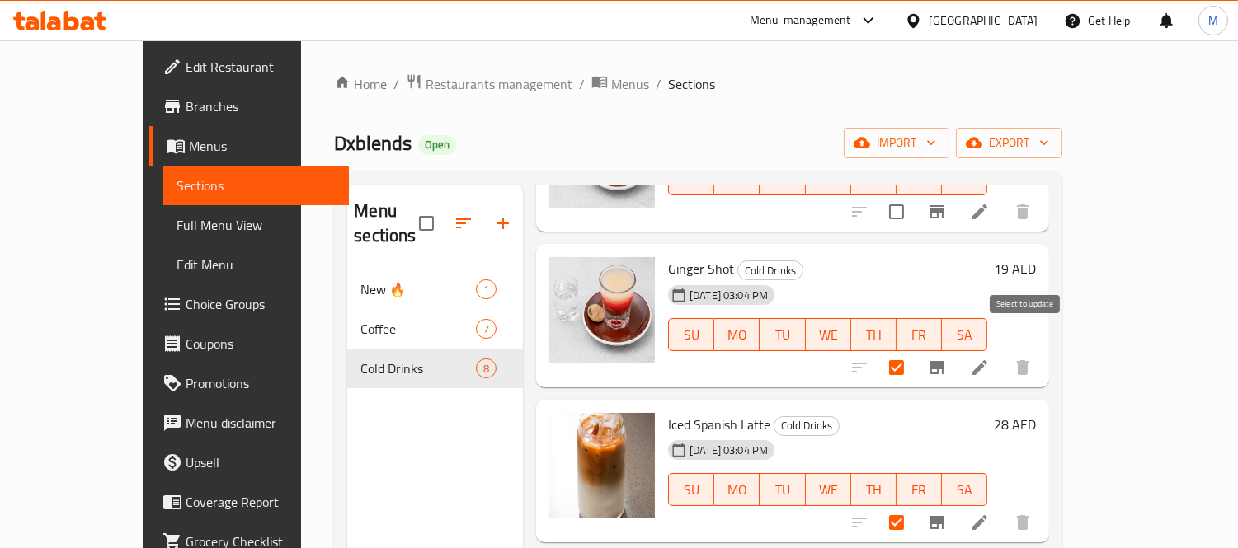
click at [914, 351] on input "checkbox" at bounding box center [896, 368] width 35 height 35
checkbox input "false"
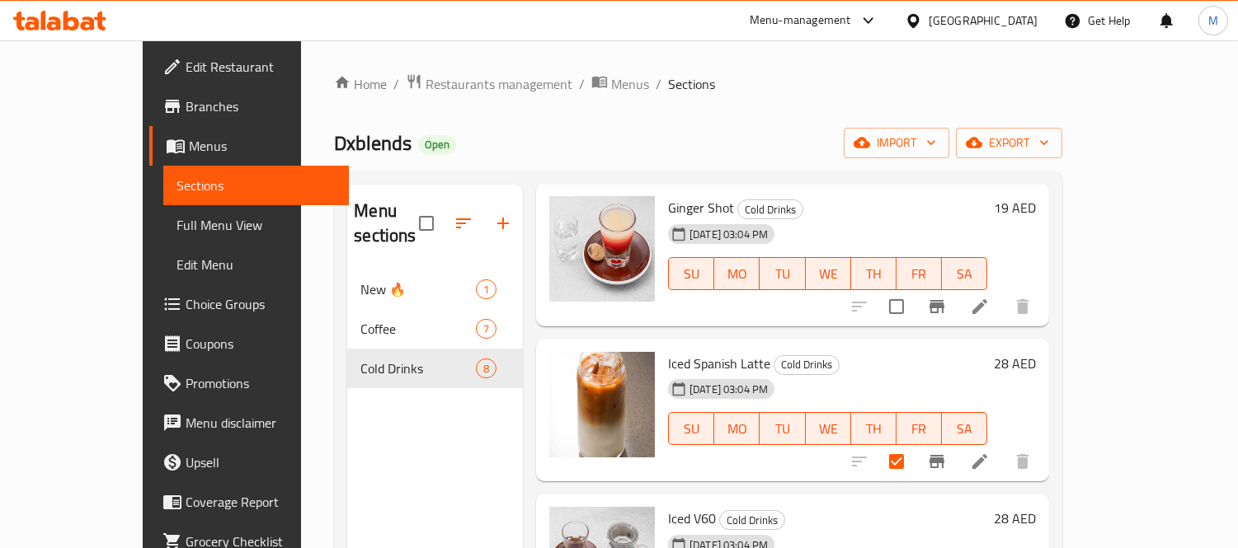
scroll to position [736, 0]
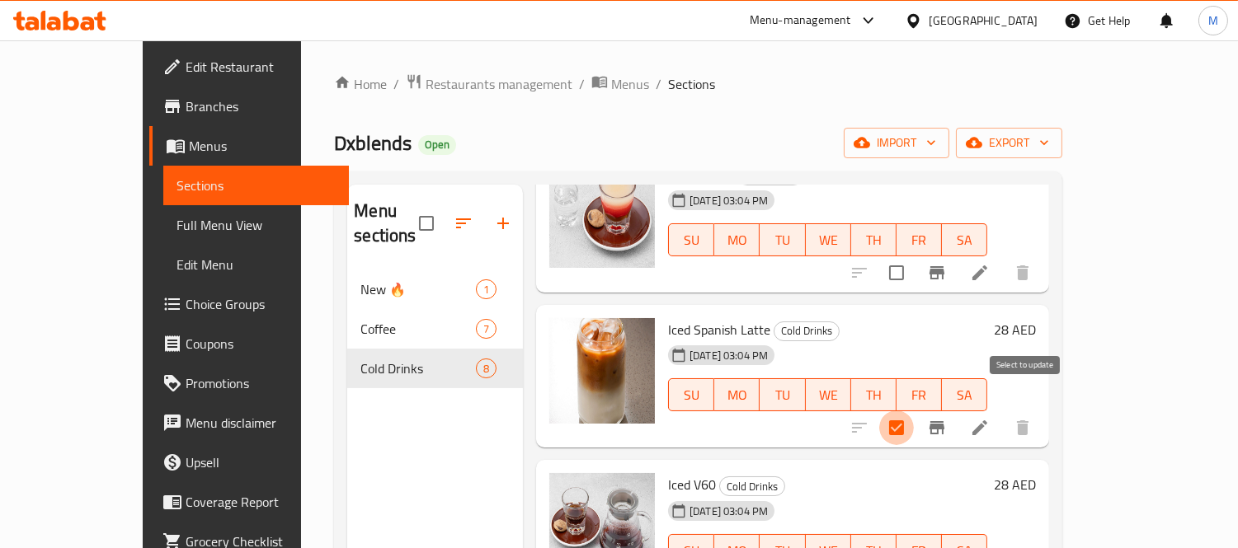
click at [914, 412] on input "checkbox" at bounding box center [896, 428] width 35 height 35
checkbox input "false"
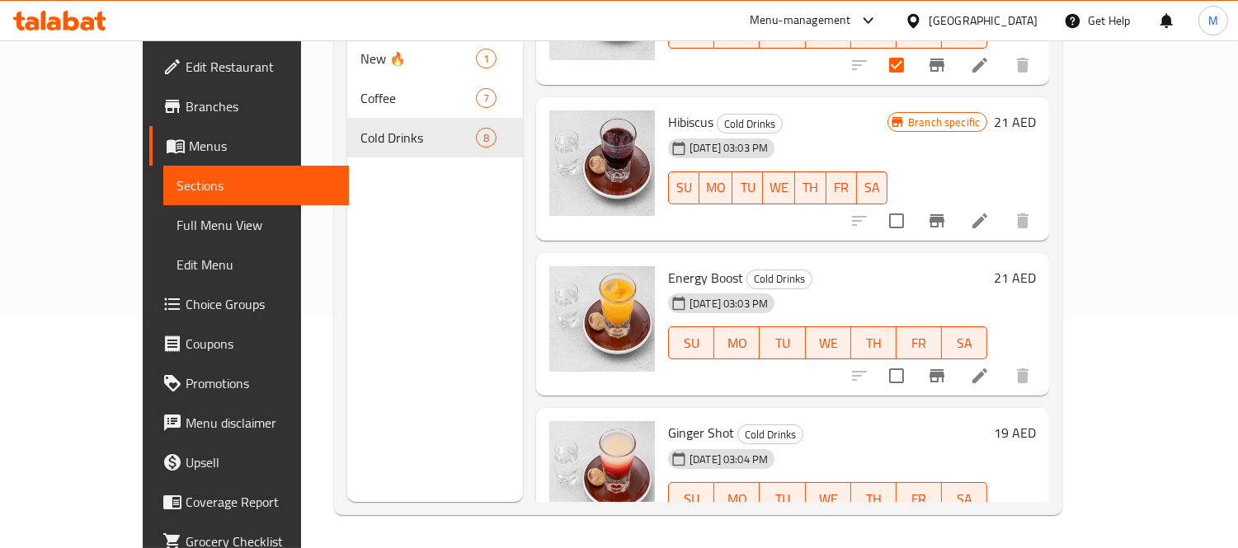
scroll to position [275, 0]
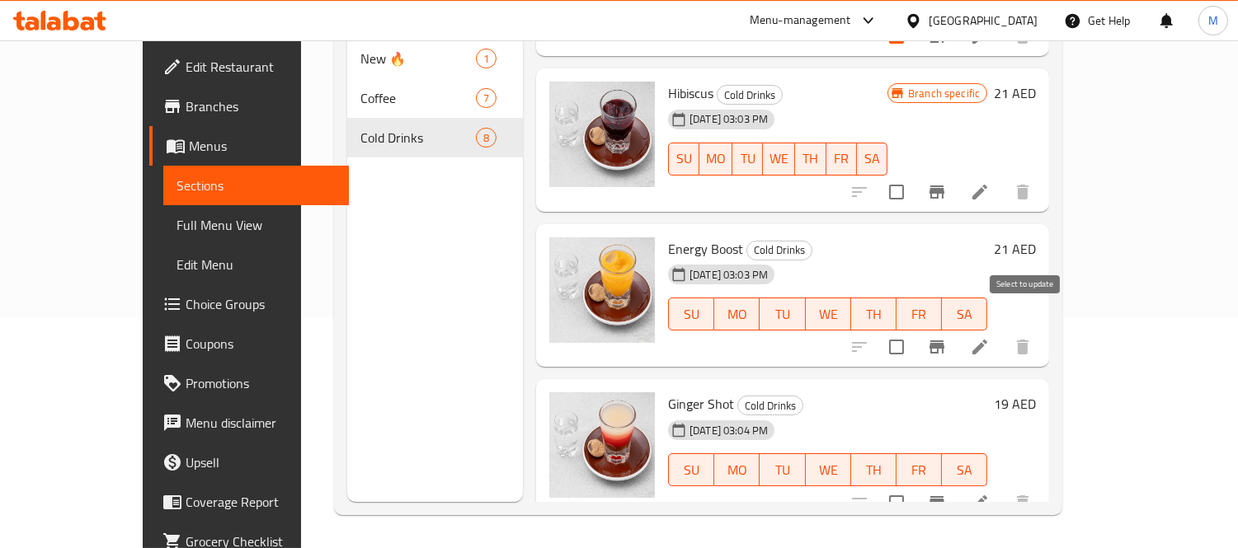
click at [914, 332] on input "checkbox" at bounding box center [896, 347] width 35 height 35
checkbox input "true"
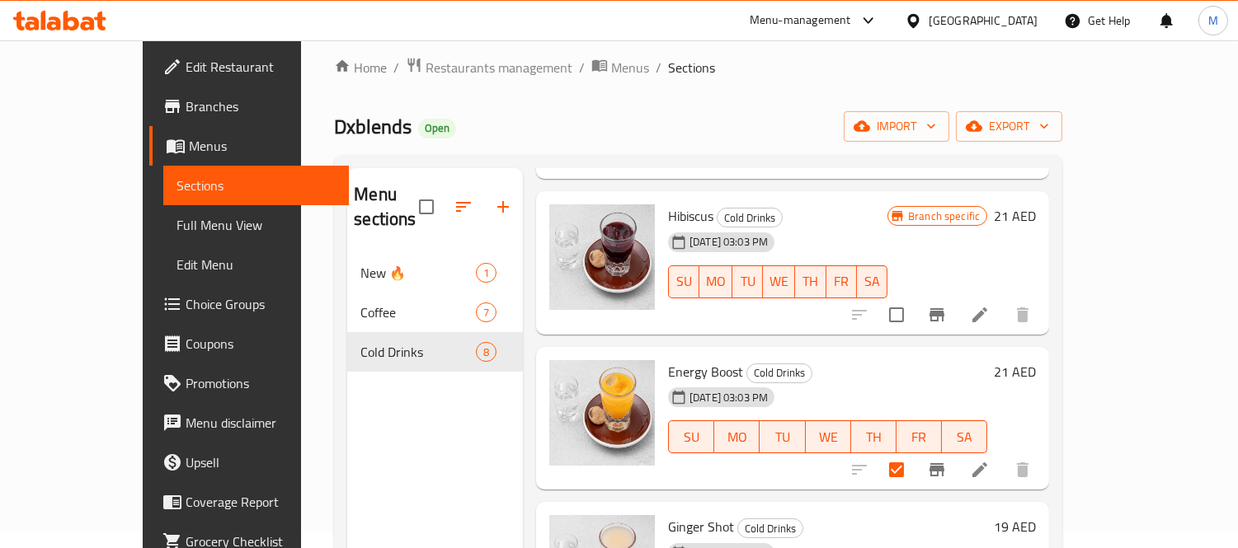
scroll to position [0, 0]
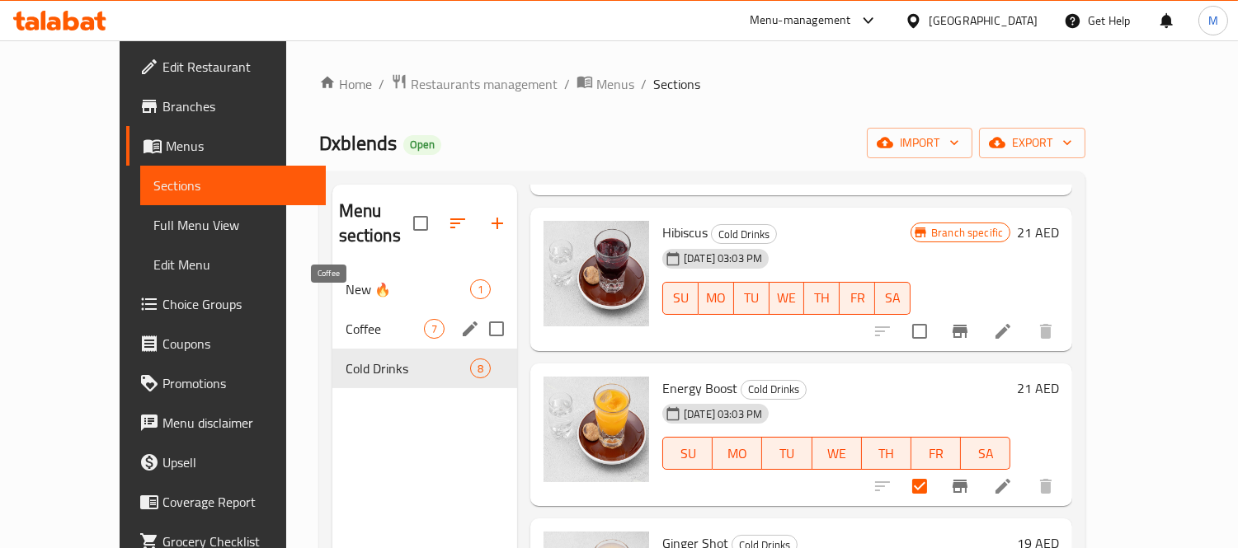
click at [346, 319] on span "Coffee" at bounding box center [385, 329] width 78 height 20
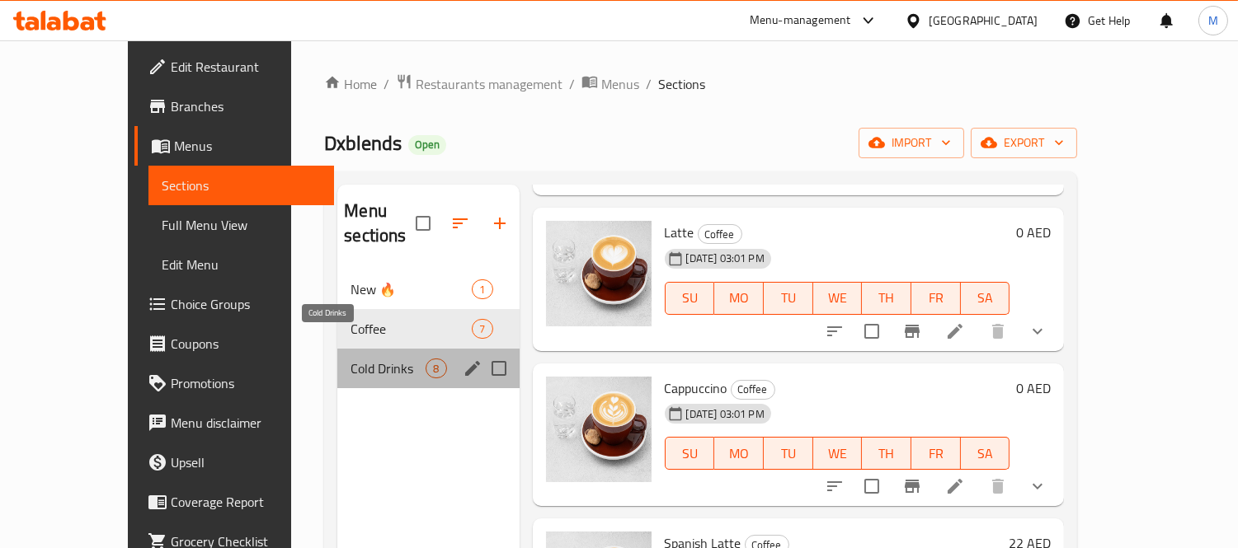
click at [351, 359] on span "Cold Drinks" at bounding box center [388, 369] width 75 height 20
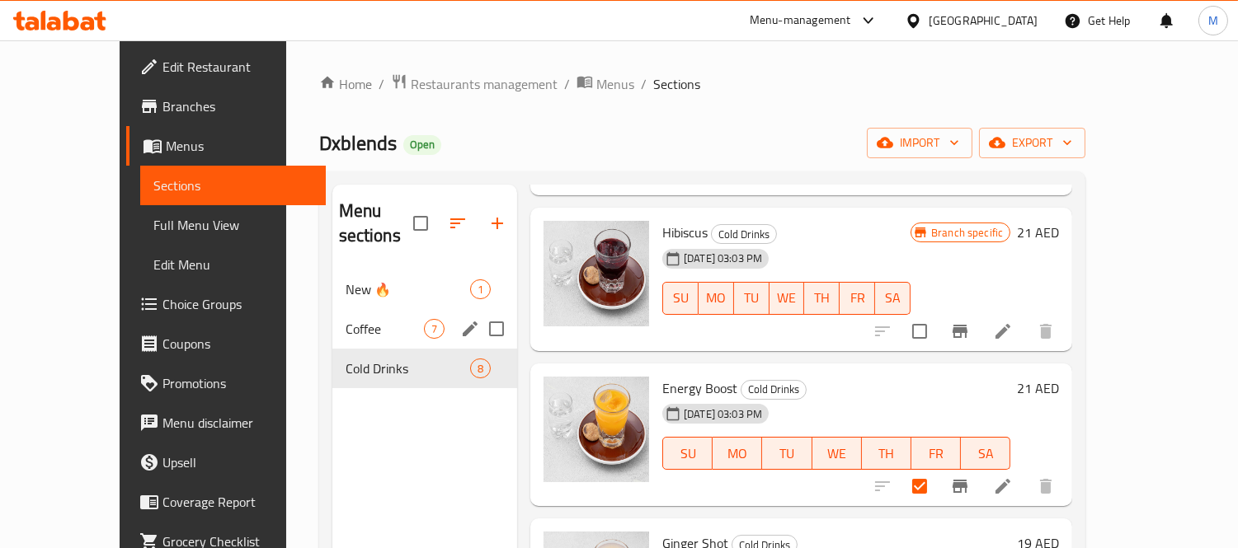
click at [341, 309] on div "Coffee 7" at bounding box center [424, 329] width 185 height 40
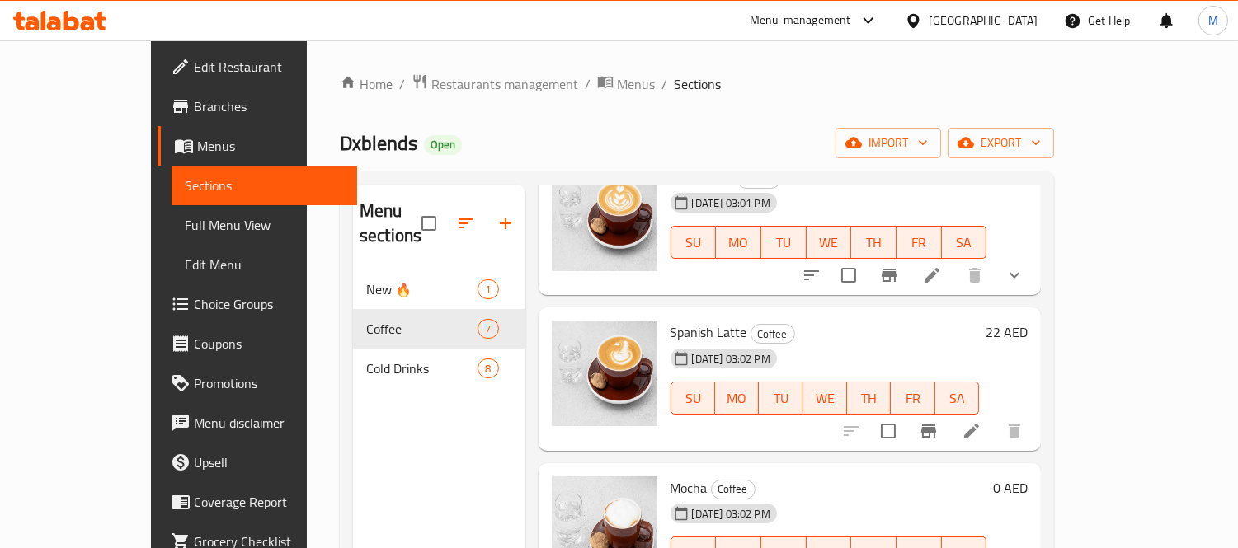
scroll to position [580, 0]
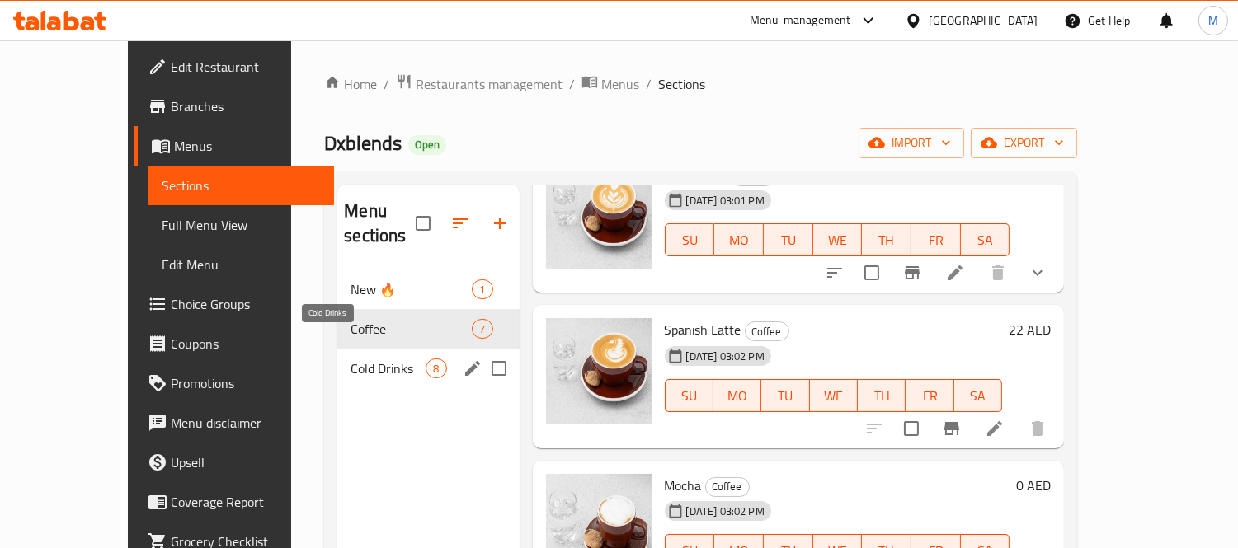
click at [357, 359] on span "Cold Drinks" at bounding box center [388, 369] width 75 height 20
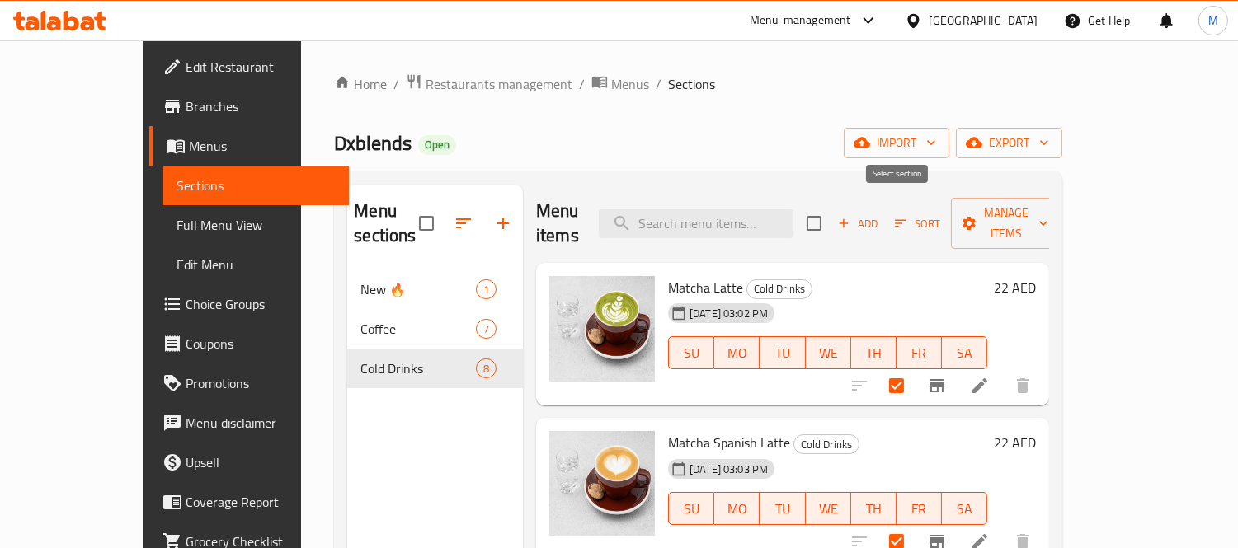
click at [831, 227] on input "checkbox" at bounding box center [814, 223] width 35 height 35
checkbox input "true"
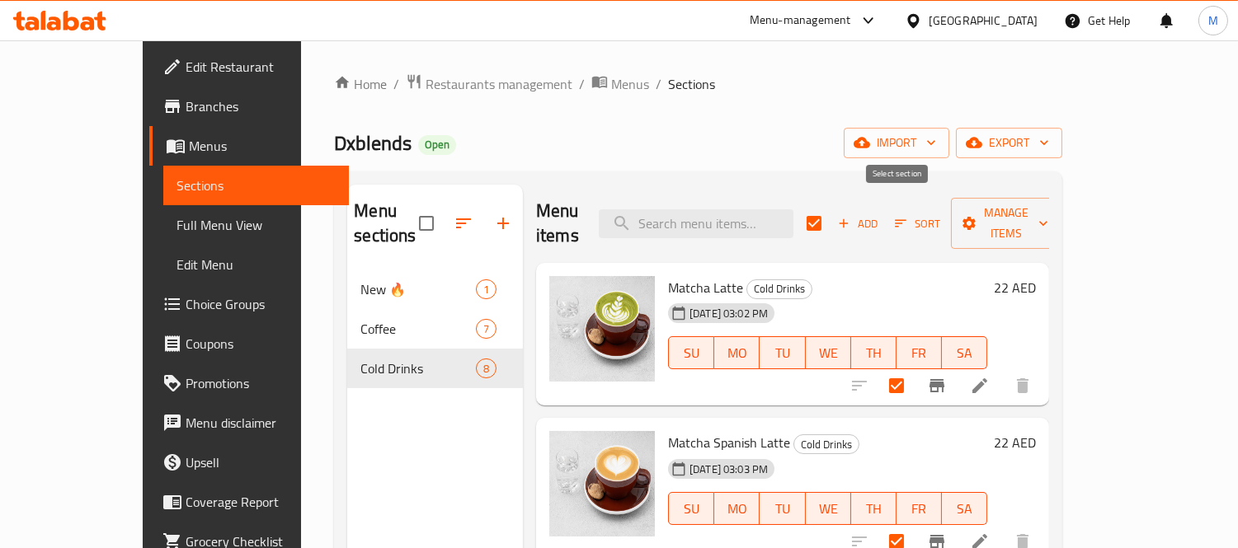
click at [831, 224] on input "checkbox" at bounding box center [814, 223] width 35 height 35
checkbox input "false"
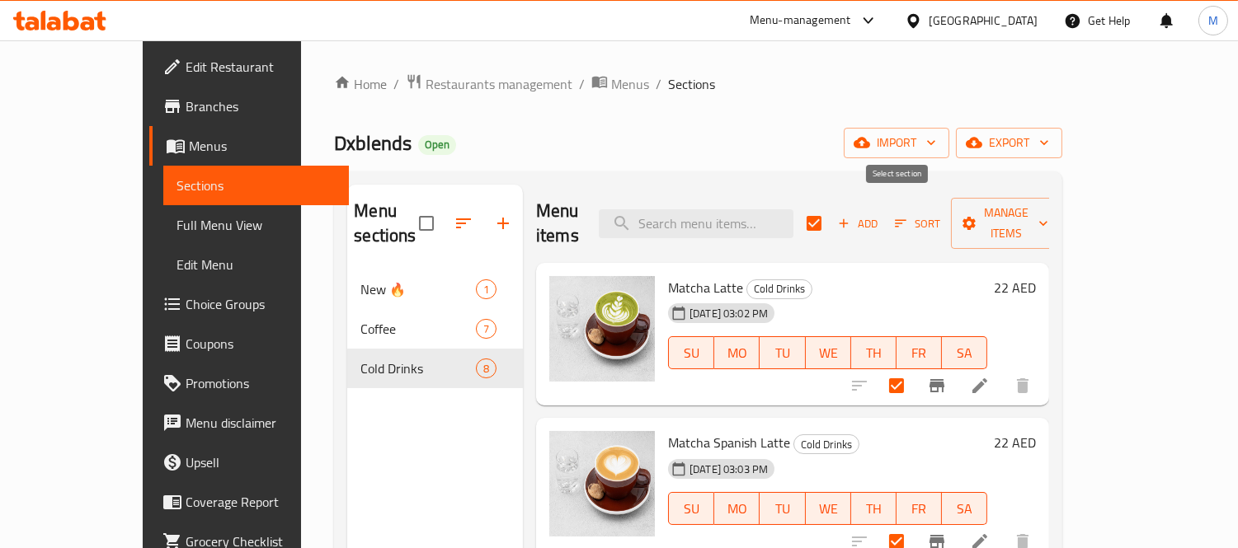
checkbox input "false"
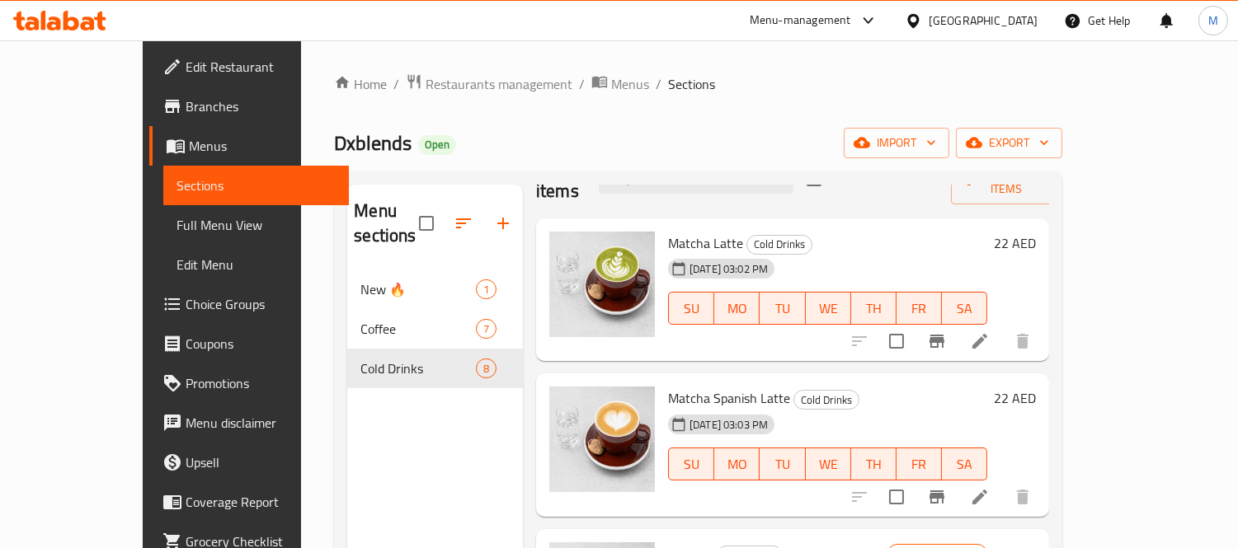
scroll to position [2, 0]
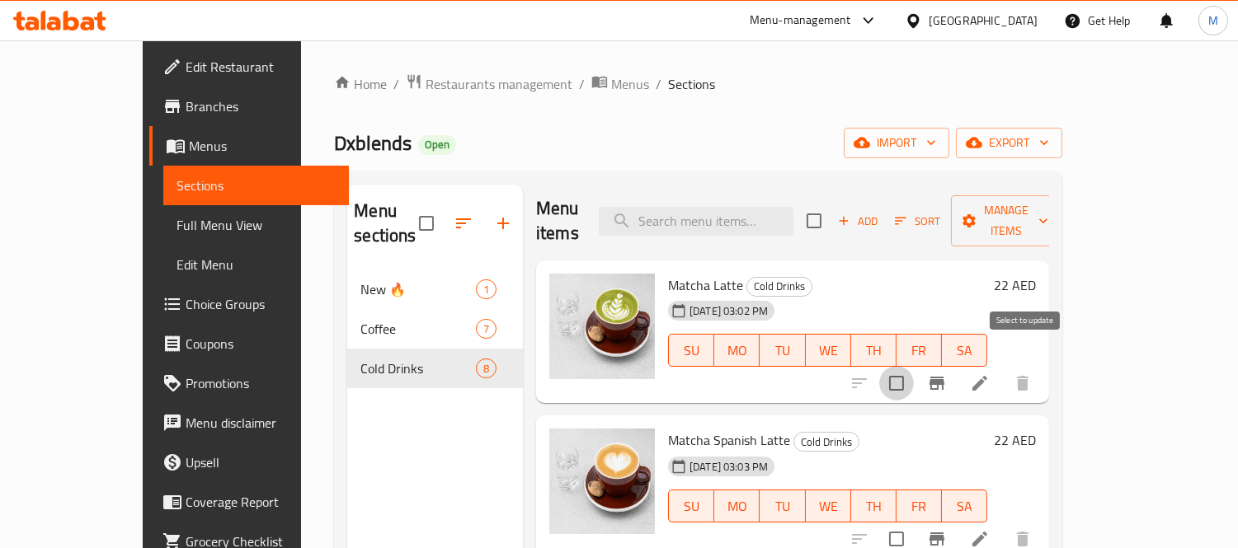
click at [914, 366] on input "checkbox" at bounding box center [896, 383] width 35 height 35
checkbox input "true"
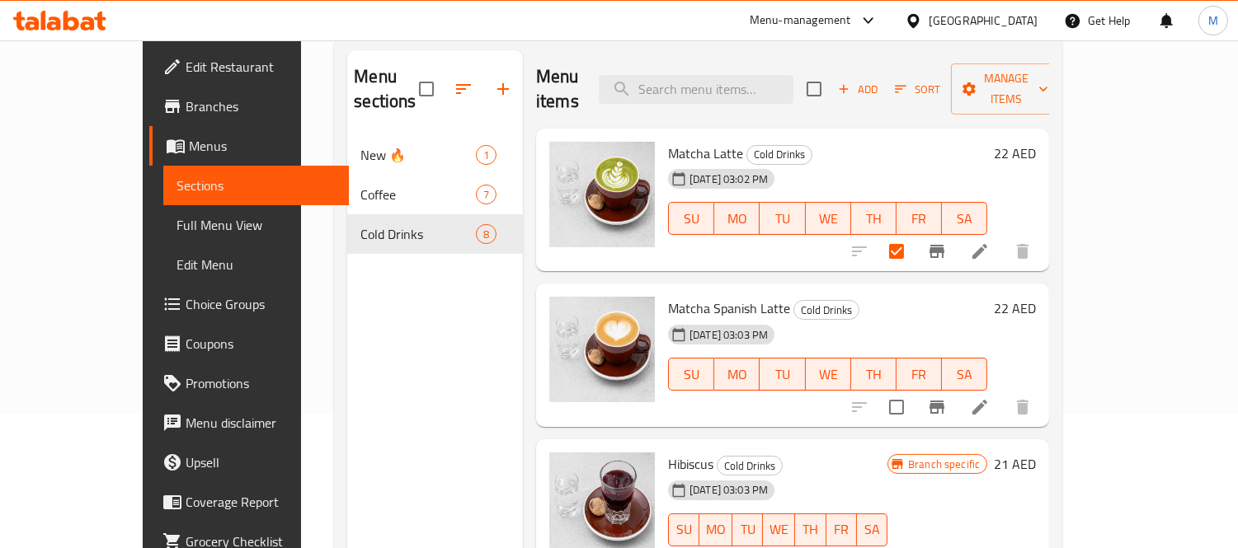
scroll to position [0, 0]
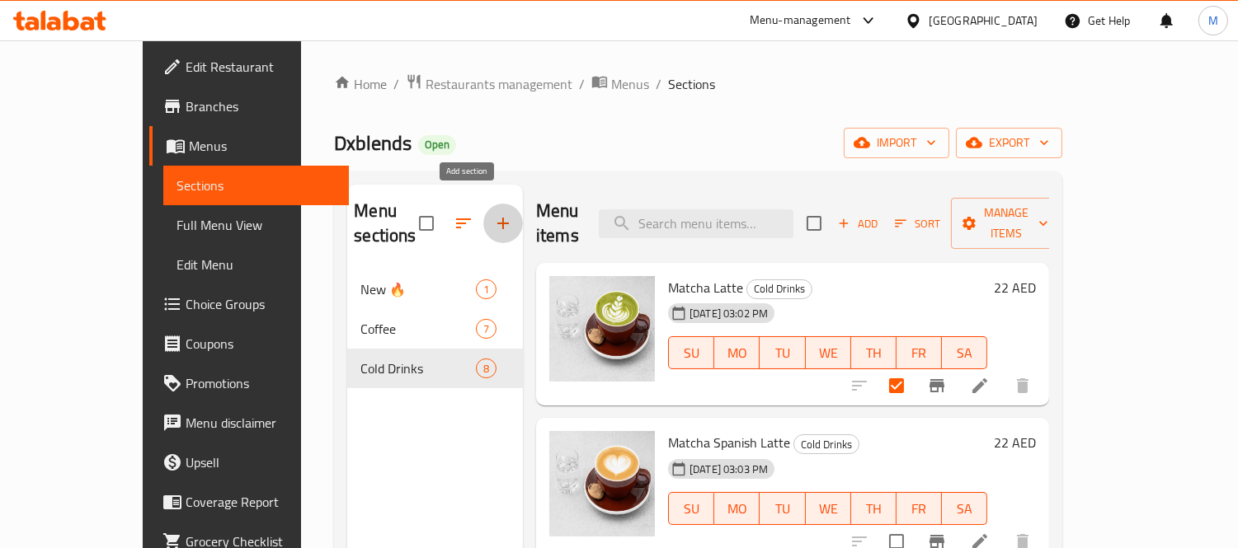
click at [483, 210] on button "button" at bounding box center [503, 224] width 40 height 40
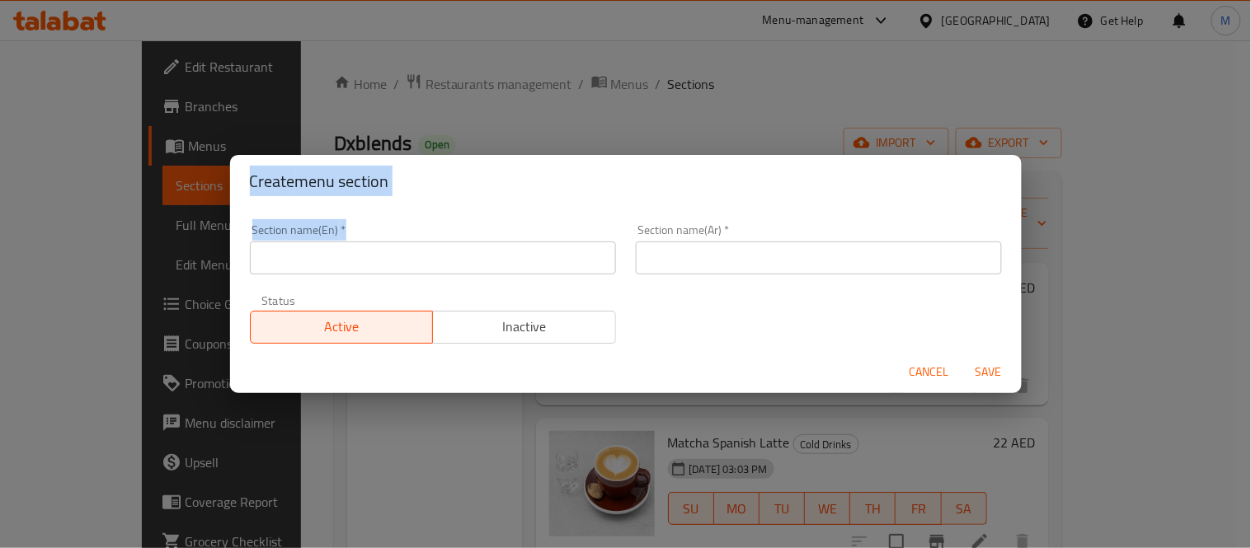
click at [414, 271] on input "text" at bounding box center [433, 258] width 366 height 33
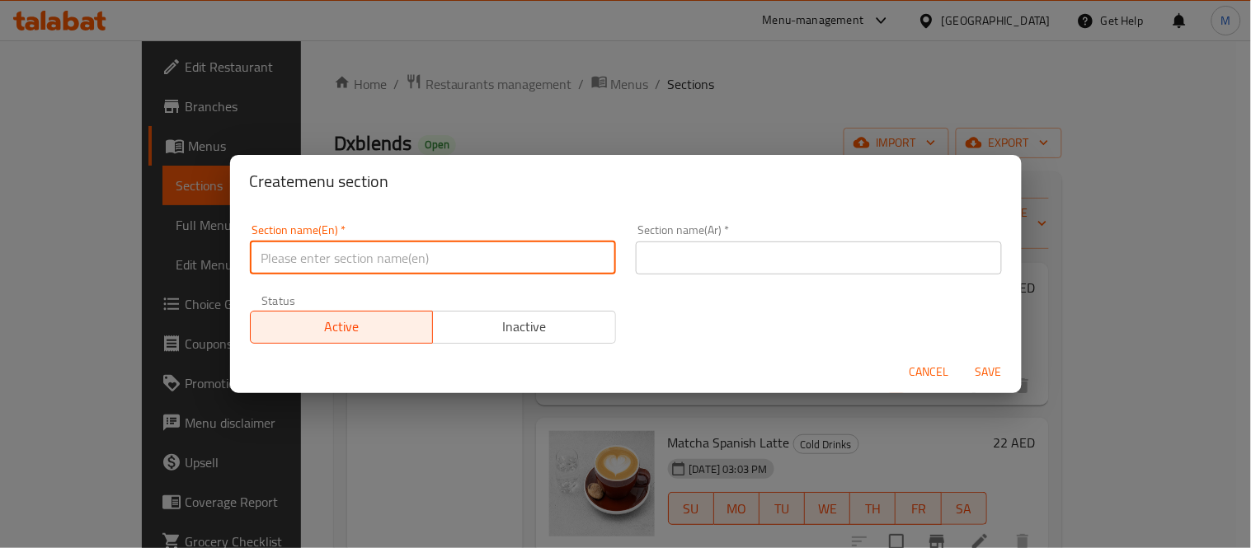
click at [438, 274] on input "text" at bounding box center [433, 258] width 366 height 33
type input "Hot Drinks"
click at [962, 357] on button "Save" at bounding box center [988, 372] width 53 height 31
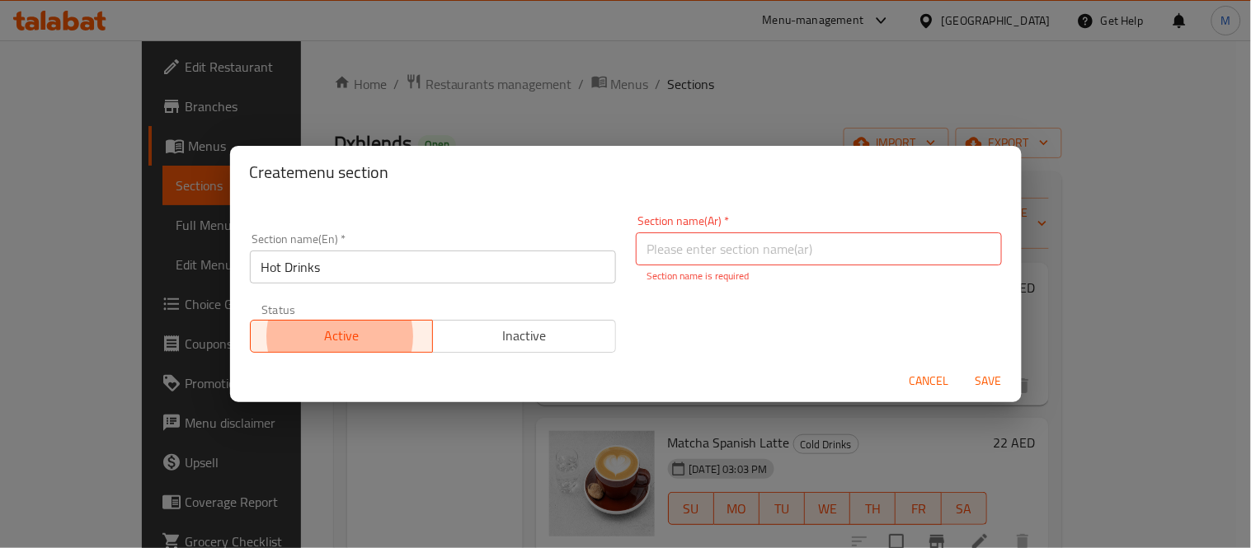
type button "0"
click at [798, 261] on input "text" at bounding box center [819, 249] width 366 height 33
type input "h"
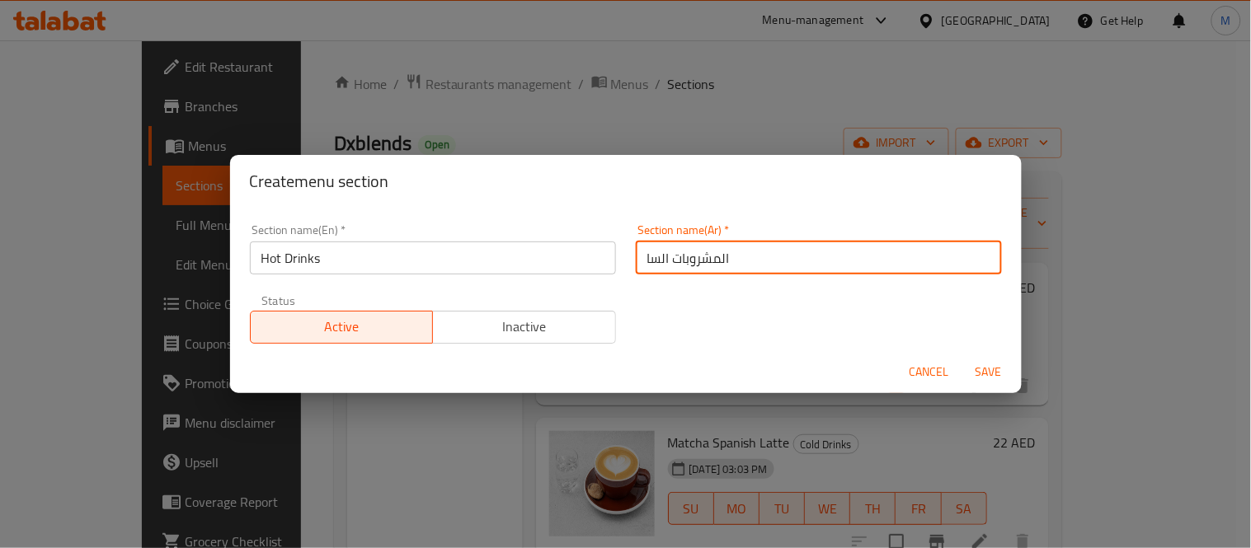
type input "المشروبات الساخنة"
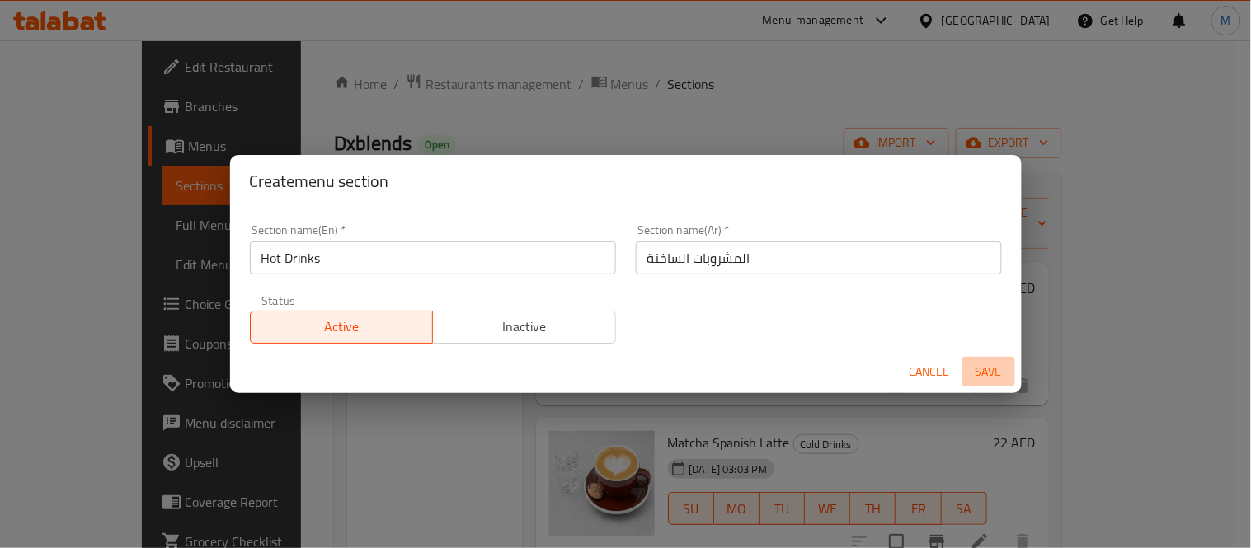
click at [999, 384] on button "Save" at bounding box center [988, 372] width 53 height 31
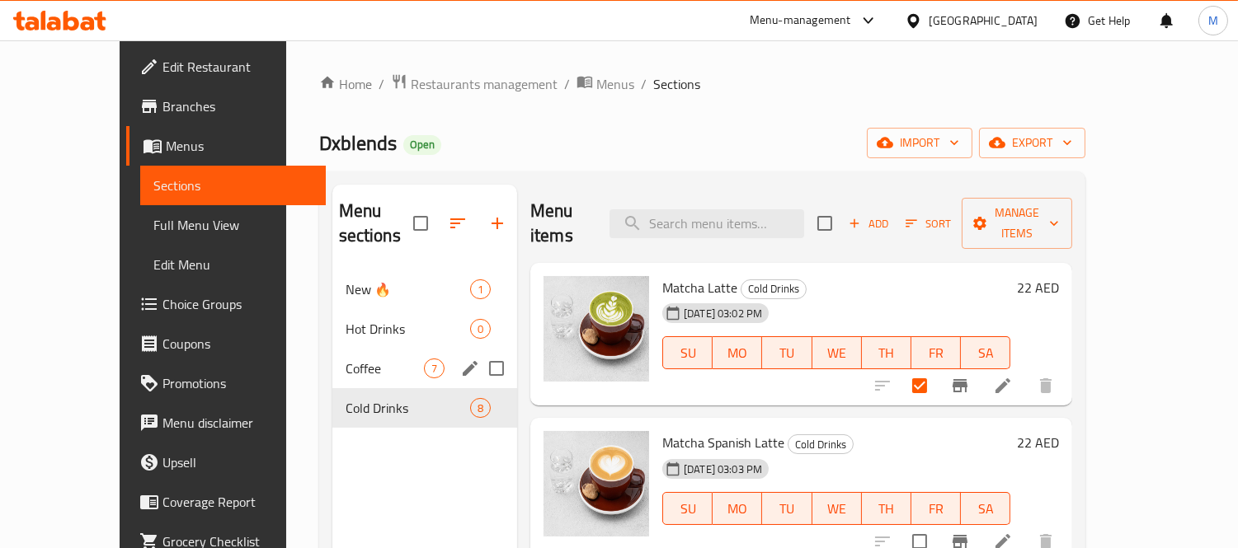
click at [353, 319] on span "Hot Drinks" at bounding box center [408, 329] width 125 height 20
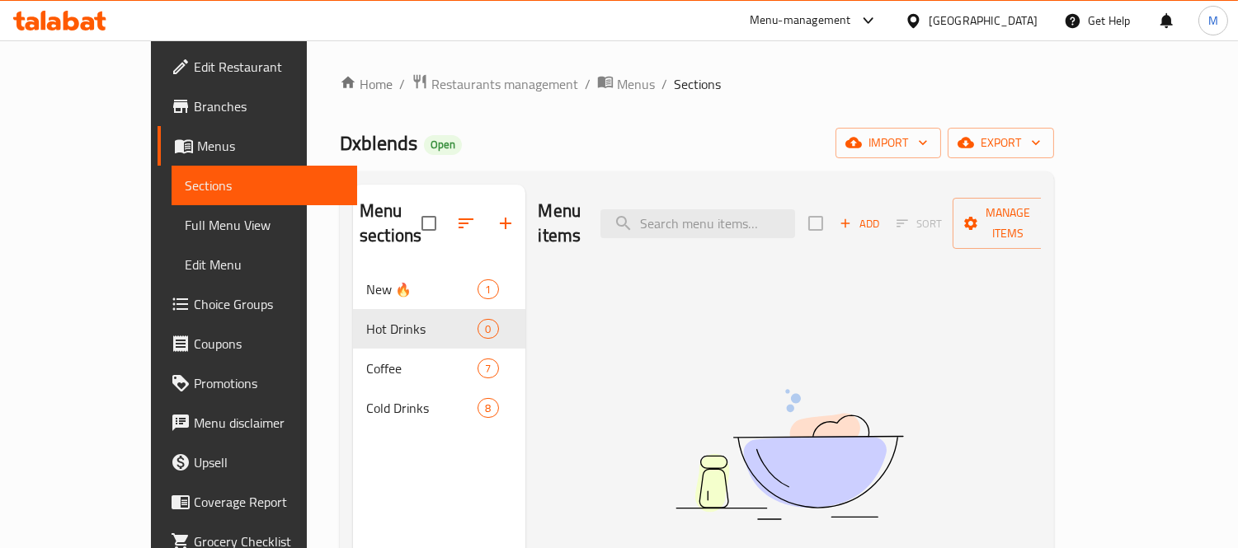
click at [882, 214] on span "Add" at bounding box center [859, 223] width 45 height 19
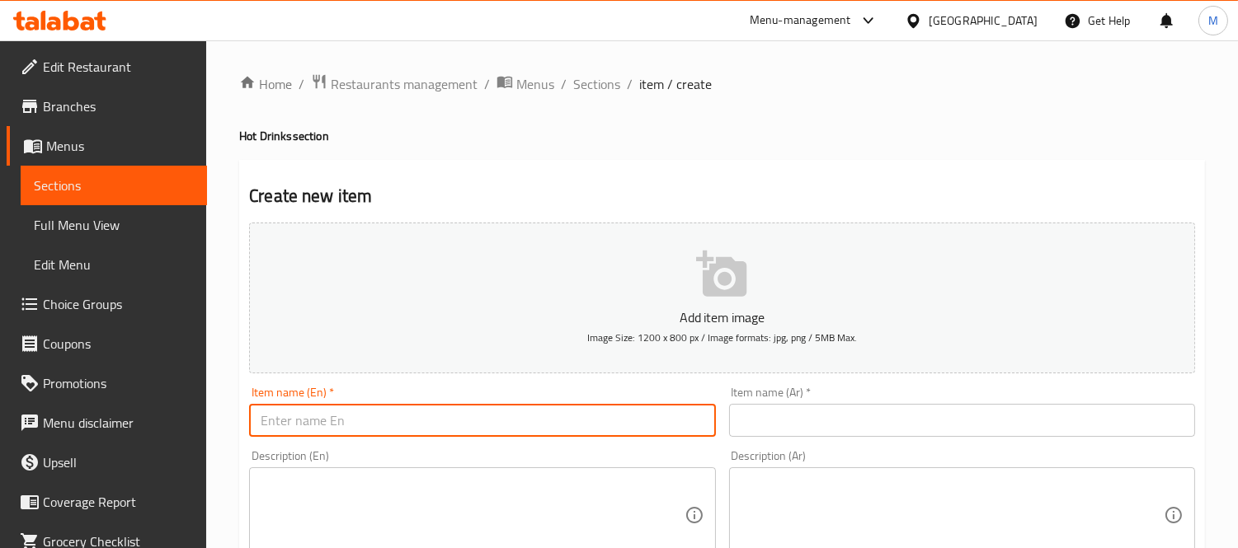
click at [464, 430] on input "text" at bounding box center [482, 420] width 466 height 33
paste input "Dxb Shake"
type input "Dxb Shake"
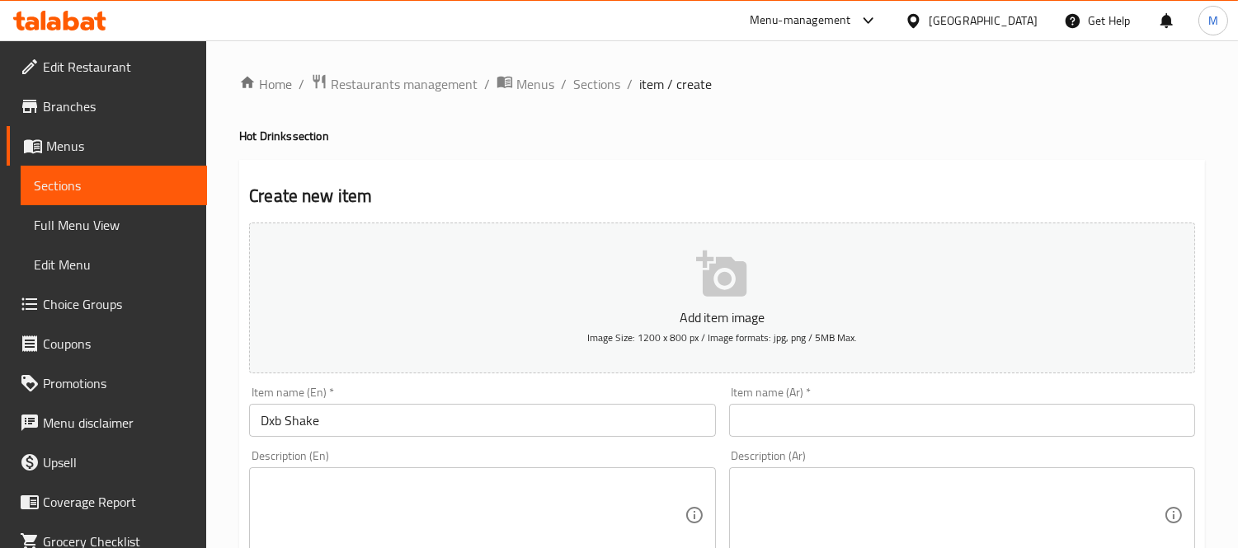
click at [447, 493] on textarea at bounding box center [472, 516] width 423 height 78
paste textarea "12 Oz- blended saffron ice cream with vermicelli and saffron garnish."
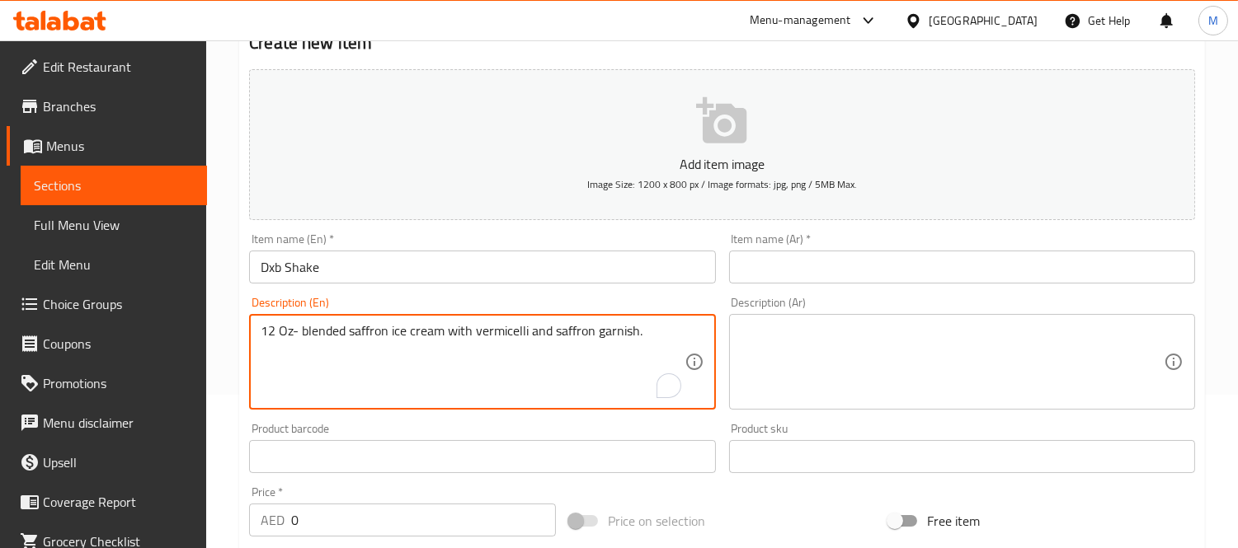
scroll to position [183, 0]
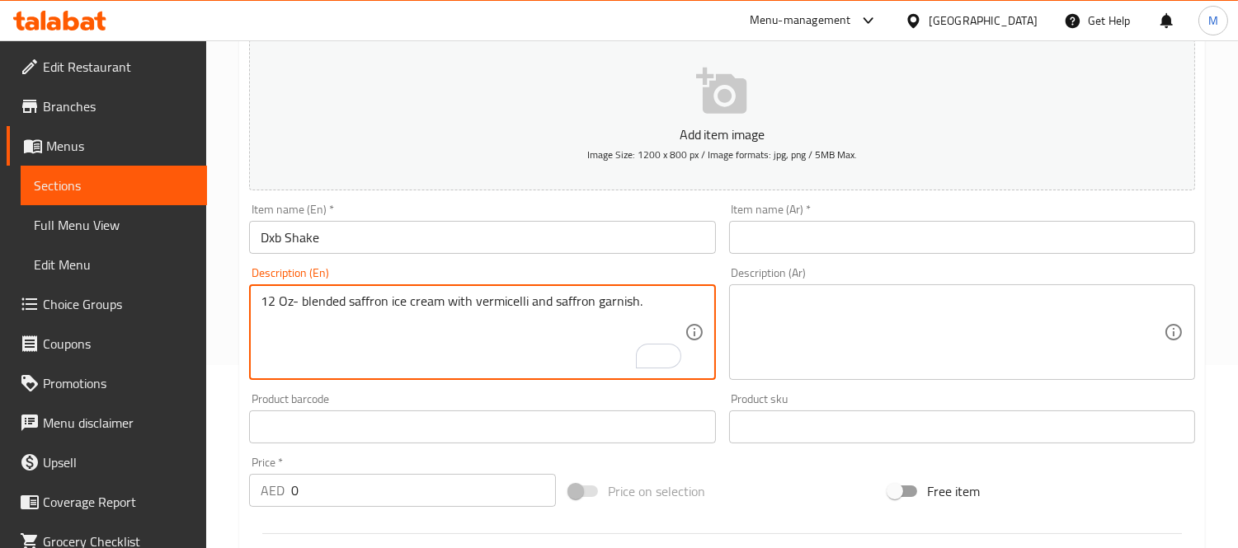
type textarea "12 Oz- blended saffron ice cream with vermicelli and saffron garnish."
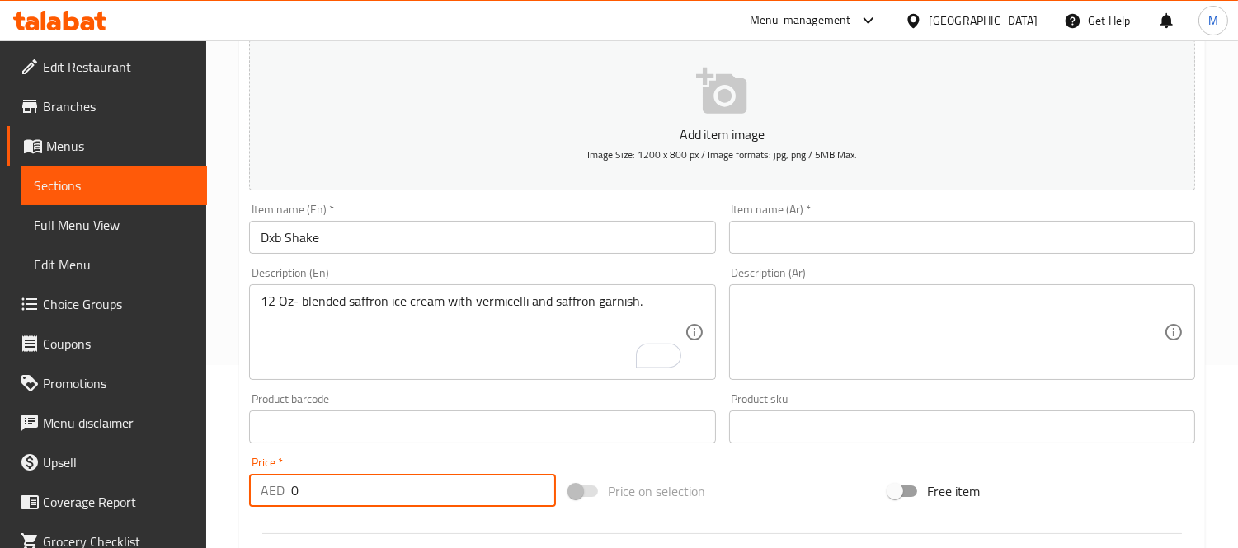
click at [308, 482] on input "0" at bounding box center [423, 490] width 265 height 33
click at [308, 483] on input "0" at bounding box center [423, 490] width 265 height 33
type input "30"
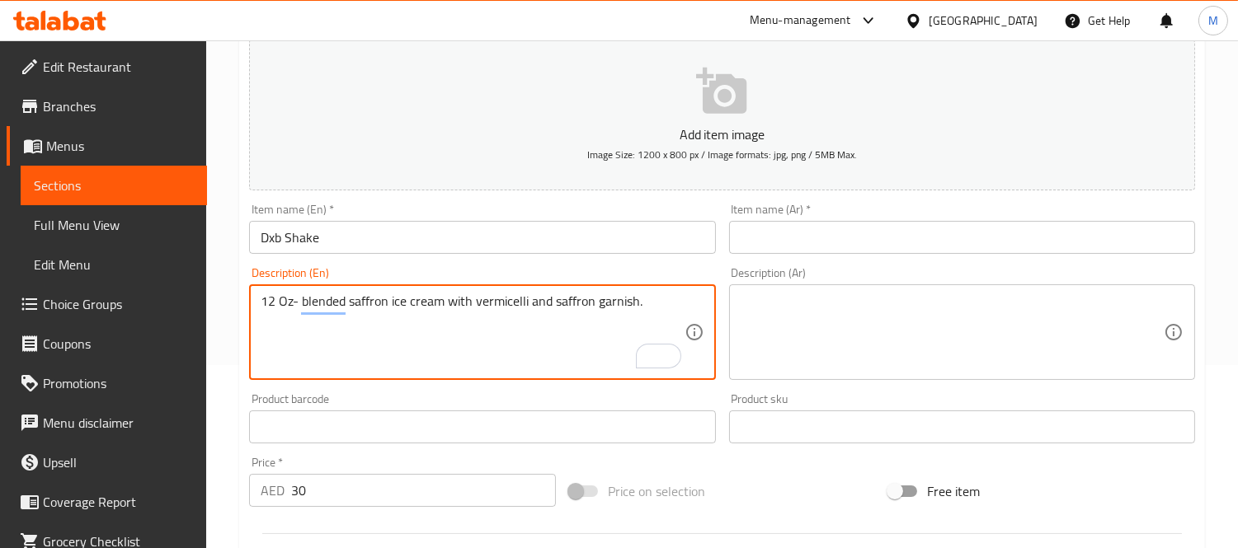
click at [374, 294] on textarea "12 Oz- blended saffron ice cream with vermicelli and saffron garnish." at bounding box center [472, 333] width 423 height 78
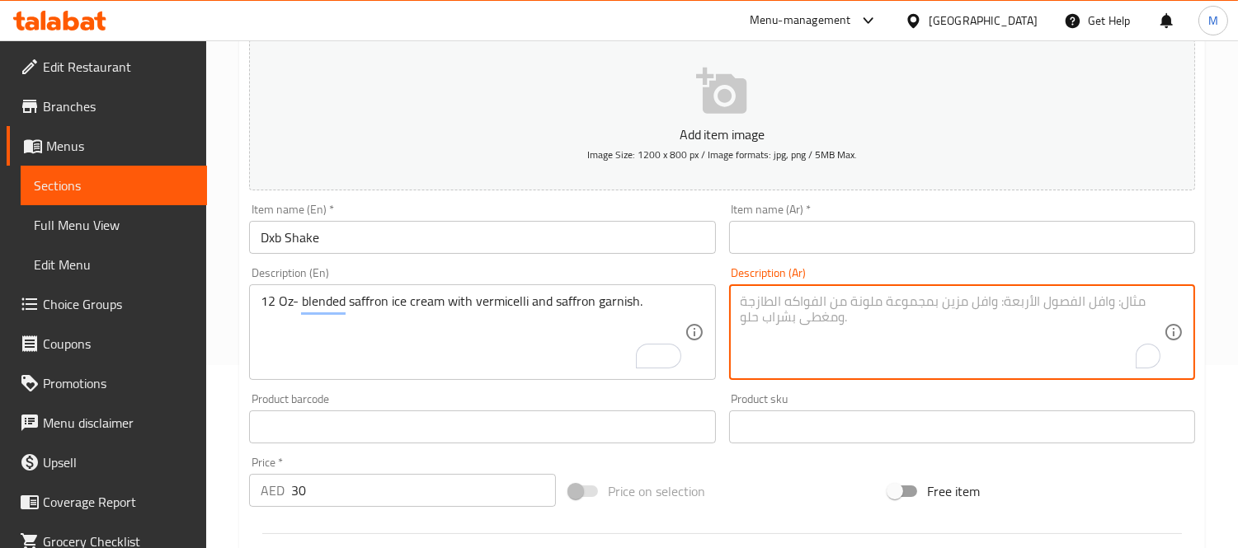
click at [815, 344] on textarea "To enrich screen reader interactions, please activate Accessibility in Grammarl…" at bounding box center [952, 333] width 423 height 78
paste textarea "12 أونصة - آيس كريم الزعفران المخلوط مع الشعيرية وتزيين الزعفران."
type textarea "12 أونصة - آيس كريم الزعفران المخلوط مع الشعيرية وتزيين الزعفران."
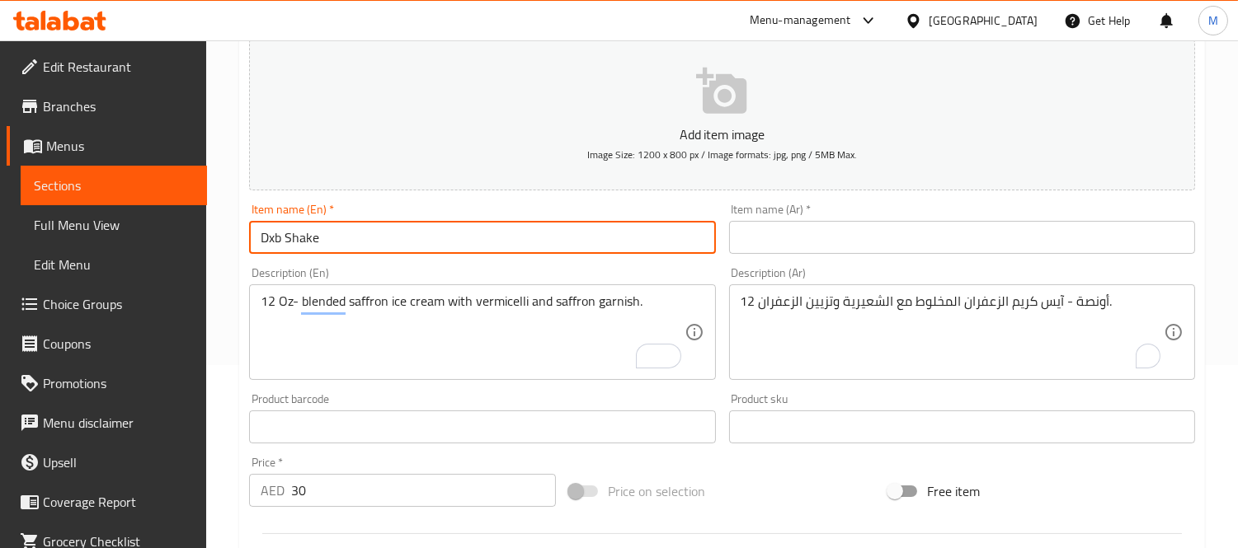
click at [352, 252] on input "Dxb Shake" at bounding box center [482, 237] width 466 height 33
drag, startPoint x: 352, startPoint y: 252, endPoint x: 781, endPoint y: 12, distance: 491.9
click at [392, 241] on input "Dxb Shake" at bounding box center [482, 237] width 466 height 33
click at [850, 242] on input "text" at bounding box center [962, 237] width 466 height 33
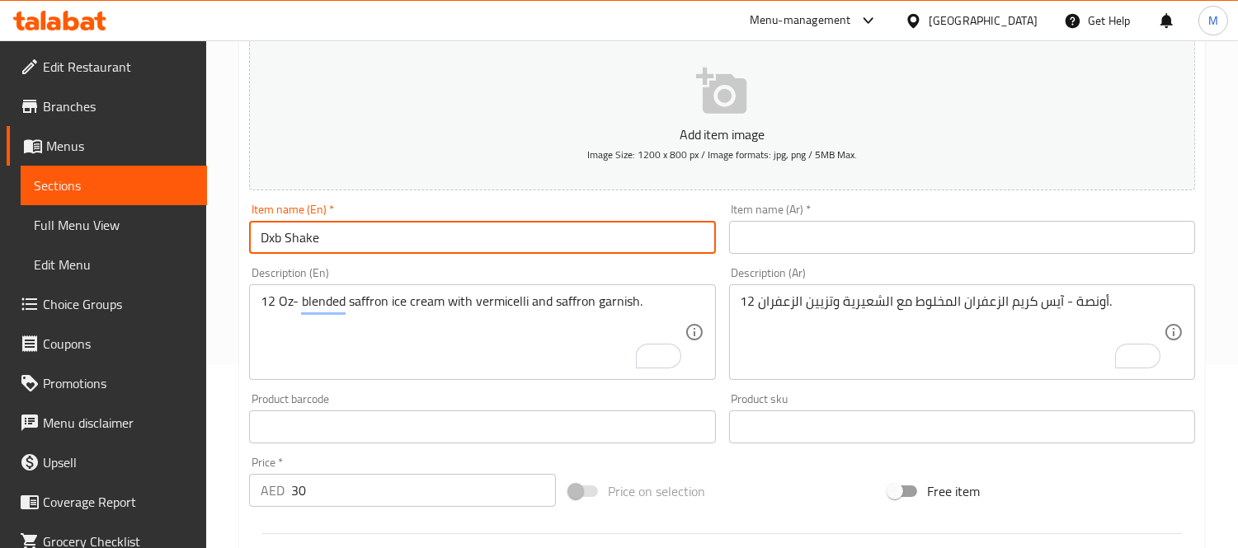
paste input "شيك دي إكس بي"
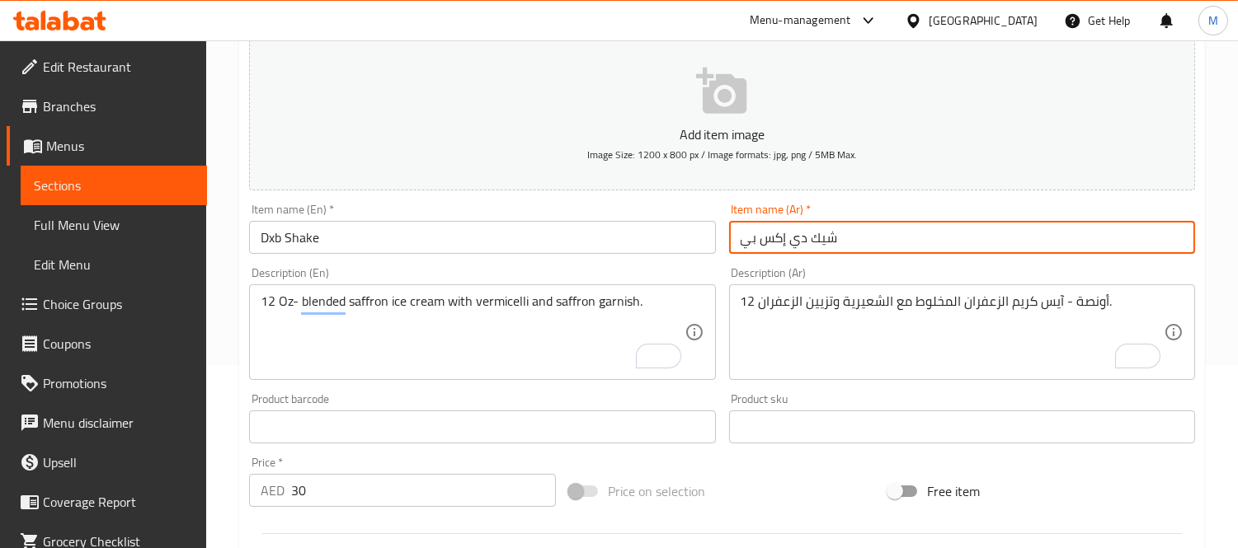
click at [835, 228] on input "شيك دي إكس بي" at bounding box center [962, 237] width 466 height 33
click at [830, 240] on input "شيك دي إكس بي" at bounding box center [962, 237] width 466 height 33
click at [817, 247] on input "دي إكس بي" at bounding box center [962, 237] width 466 height 33
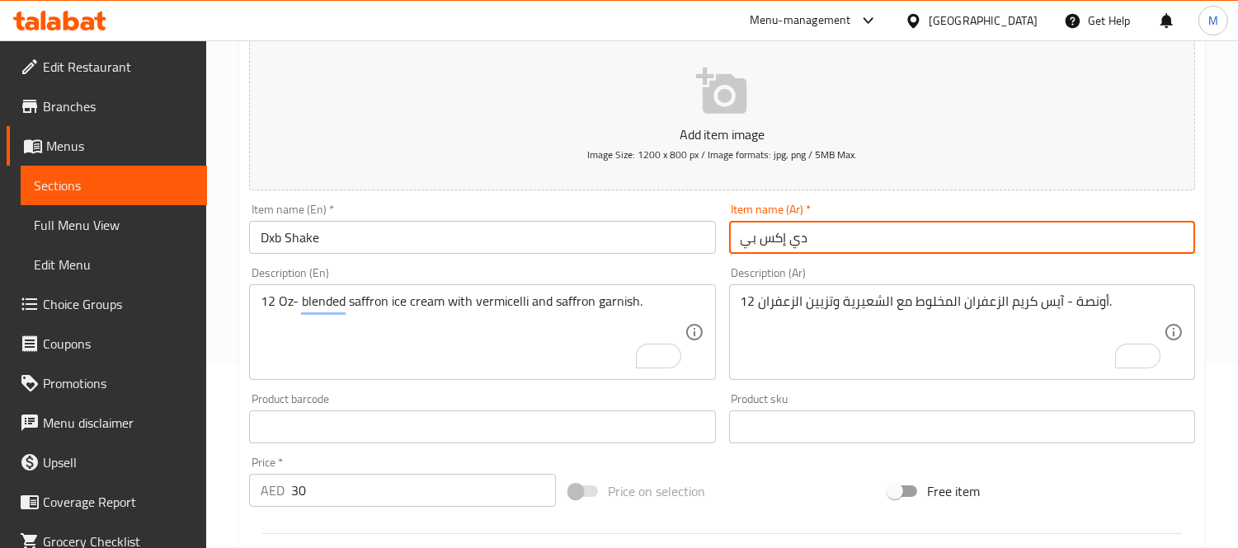
paste input "شيك"
click at [769, 240] on input "دي إكس بيشيك" at bounding box center [962, 237] width 466 height 33
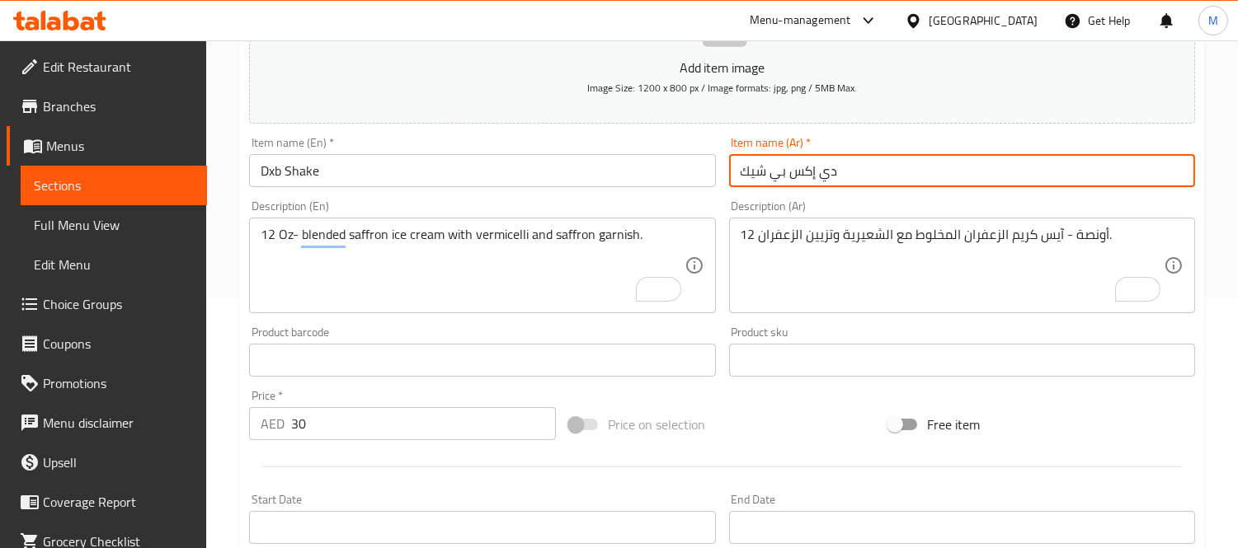
scroll to position [275, 0]
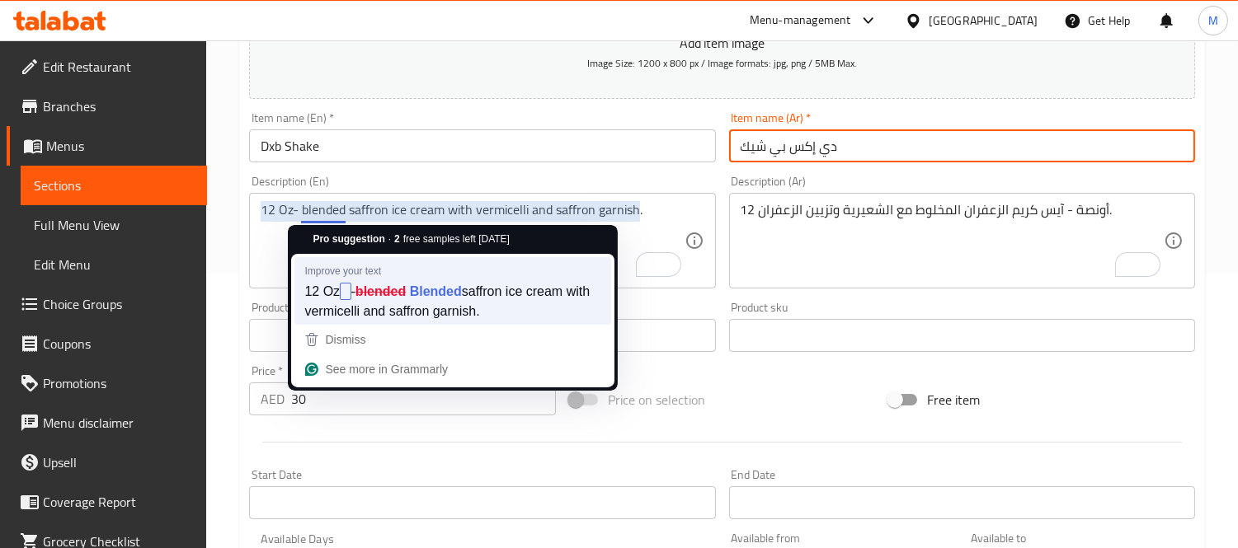
type input "دي إكس بي شيك"
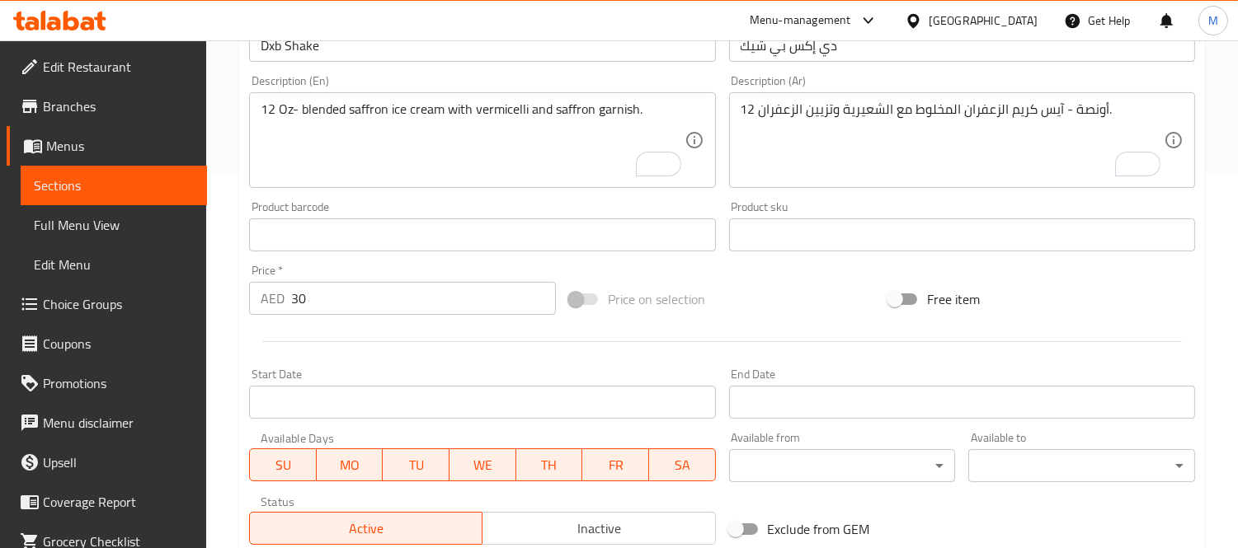
scroll to position [600, 0]
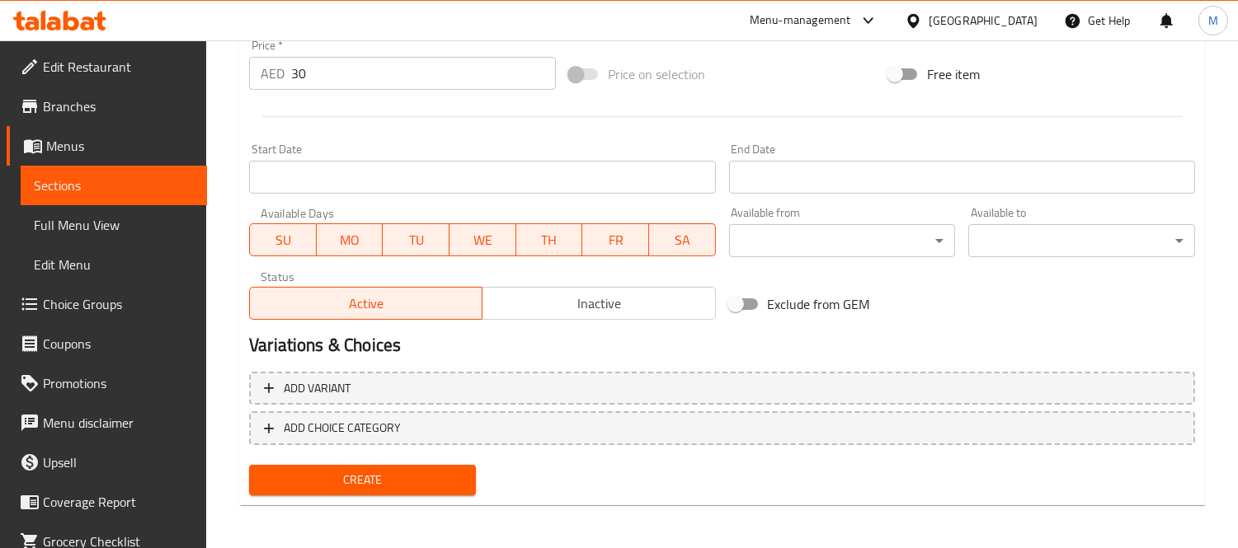
click at [333, 473] on span "Create" at bounding box center [362, 480] width 200 height 21
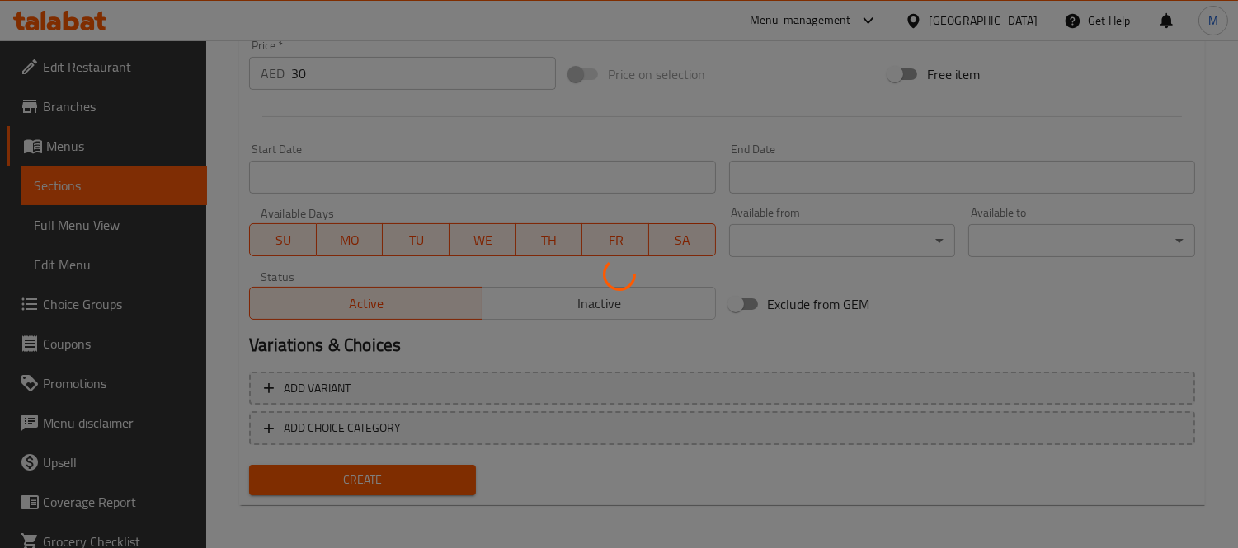
type input "0"
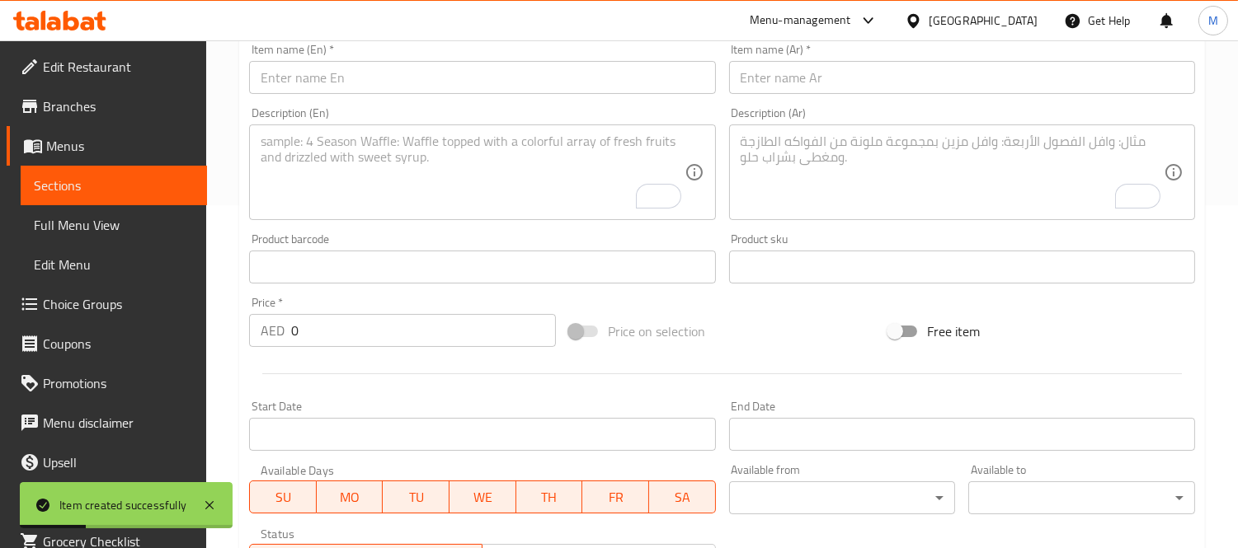
scroll to position [326, 0]
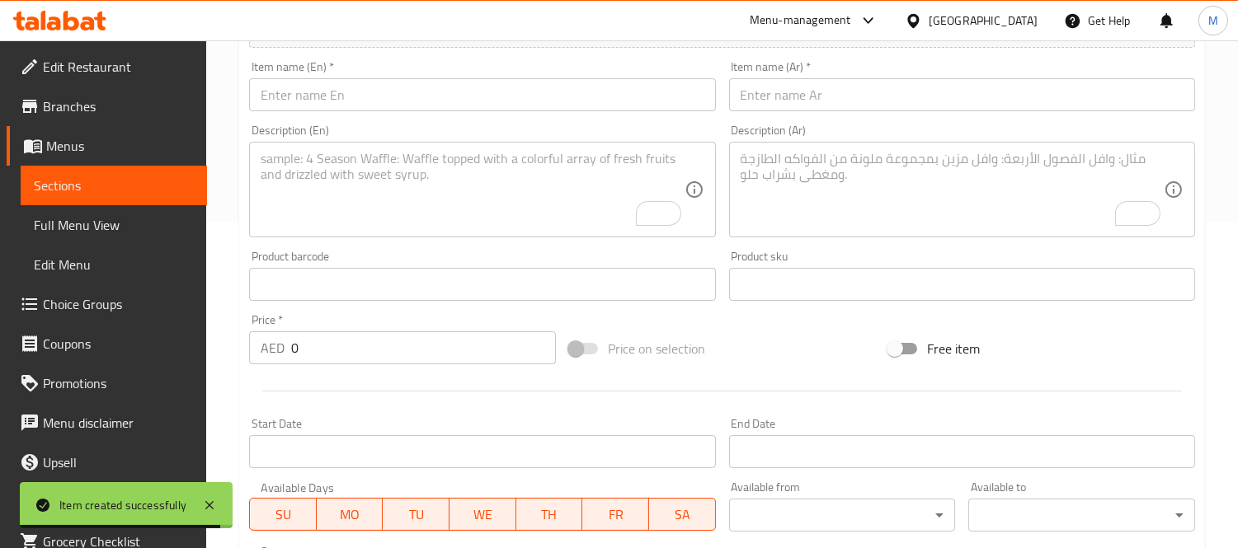
click at [377, 110] on input "text" at bounding box center [482, 94] width 466 height 33
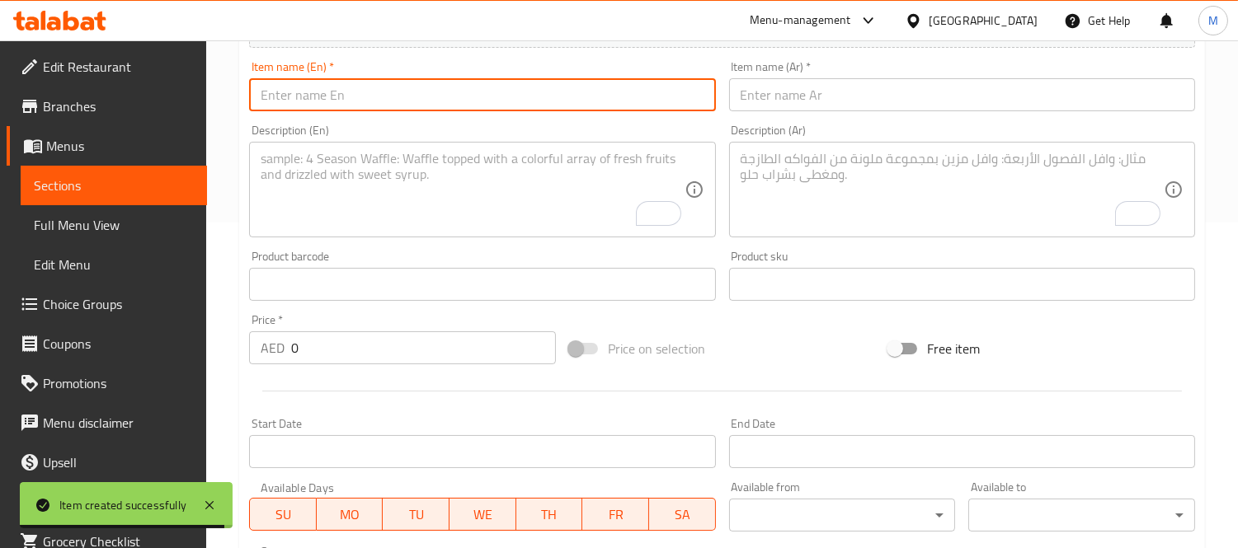
paste input "Mango Matcha"
type input "Mango Matcha"
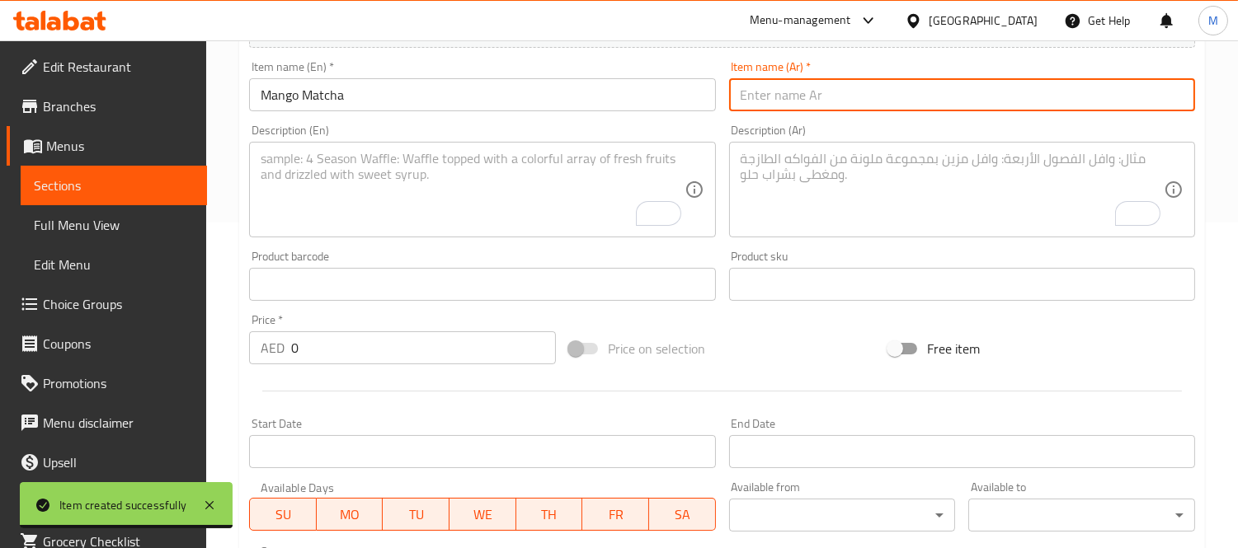
click at [739, 103] on input "text" at bounding box center [962, 94] width 466 height 33
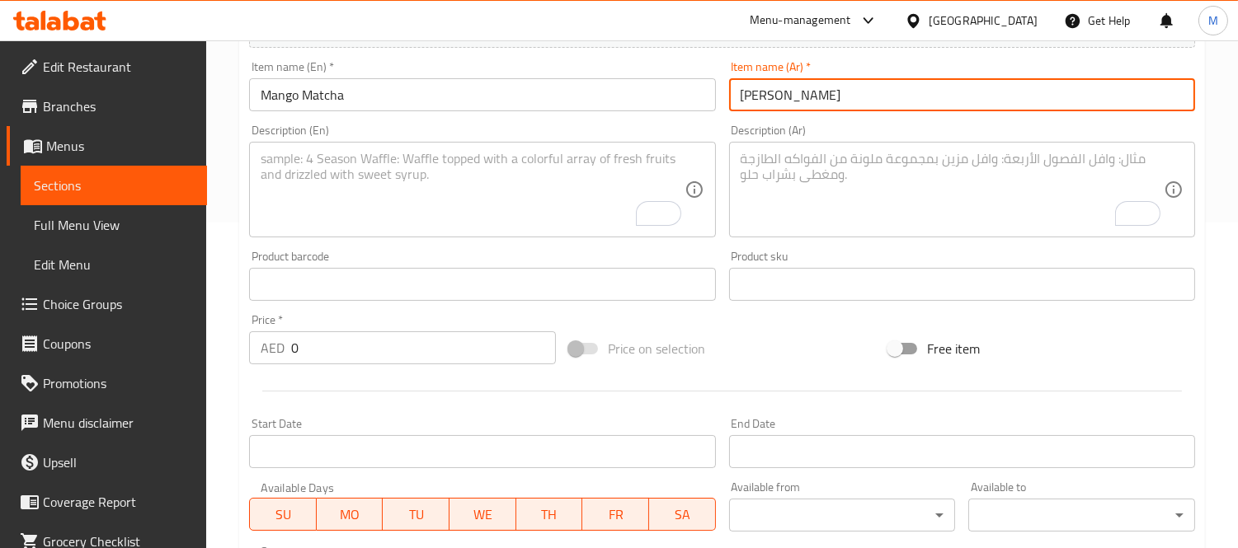
type input "[PERSON_NAME]"
click at [335, 365] on div "Price   * AED 0 Price *" at bounding box center [402, 340] width 320 height 64
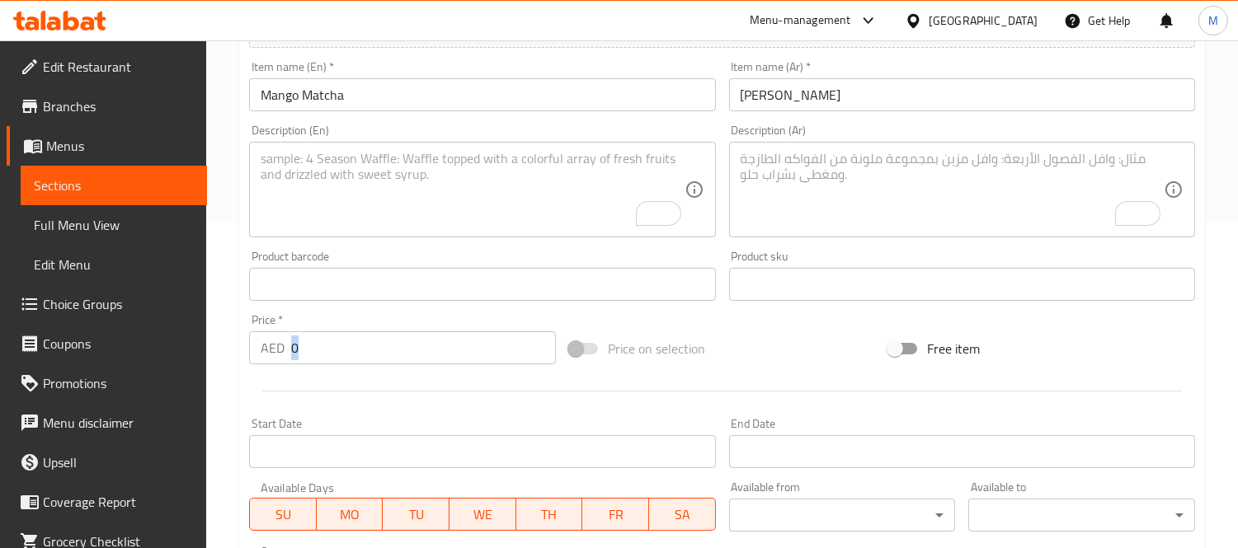
click at [335, 365] on div "Price   * AED 0 Price *" at bounding box center [402, 340] width 320 height 64
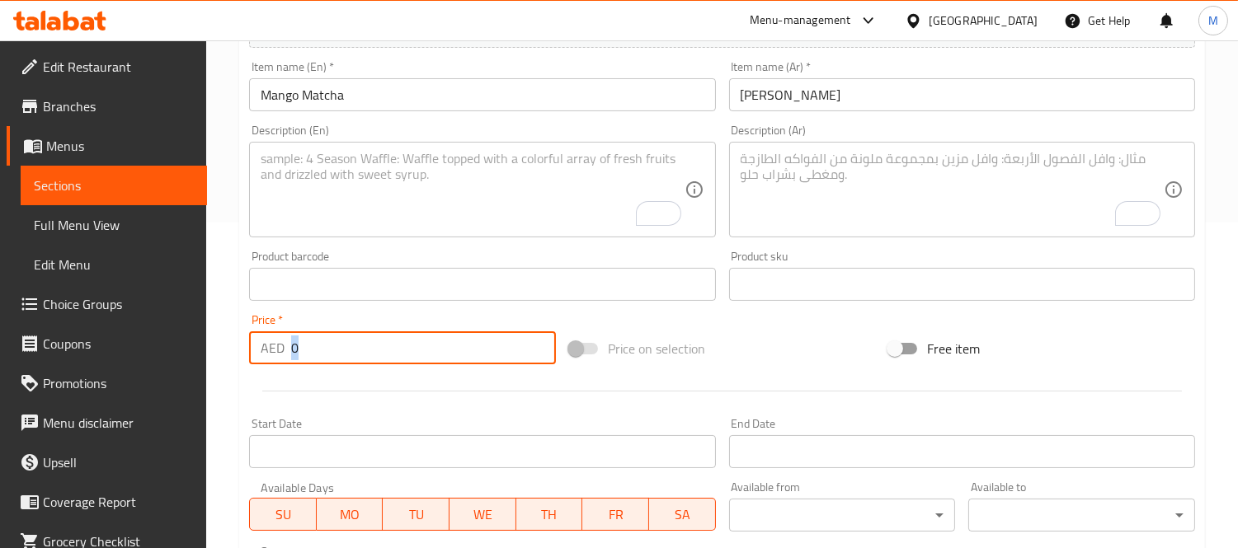
click at [346, 358] on input "0" at bounding box center [423, 348] width 265 height 33
type input "35"
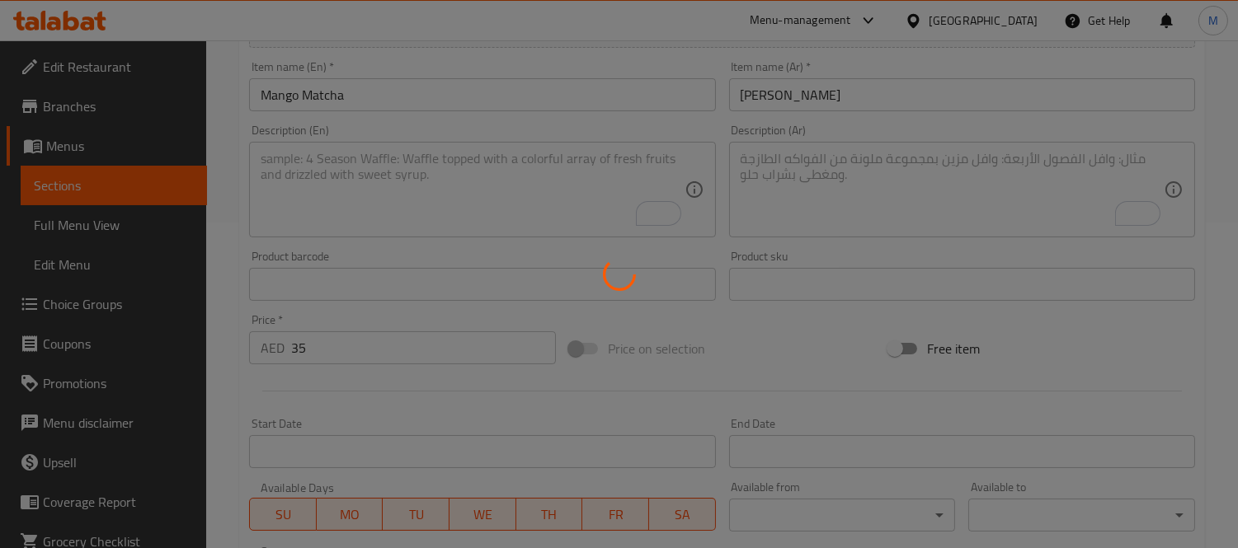
type input "0"
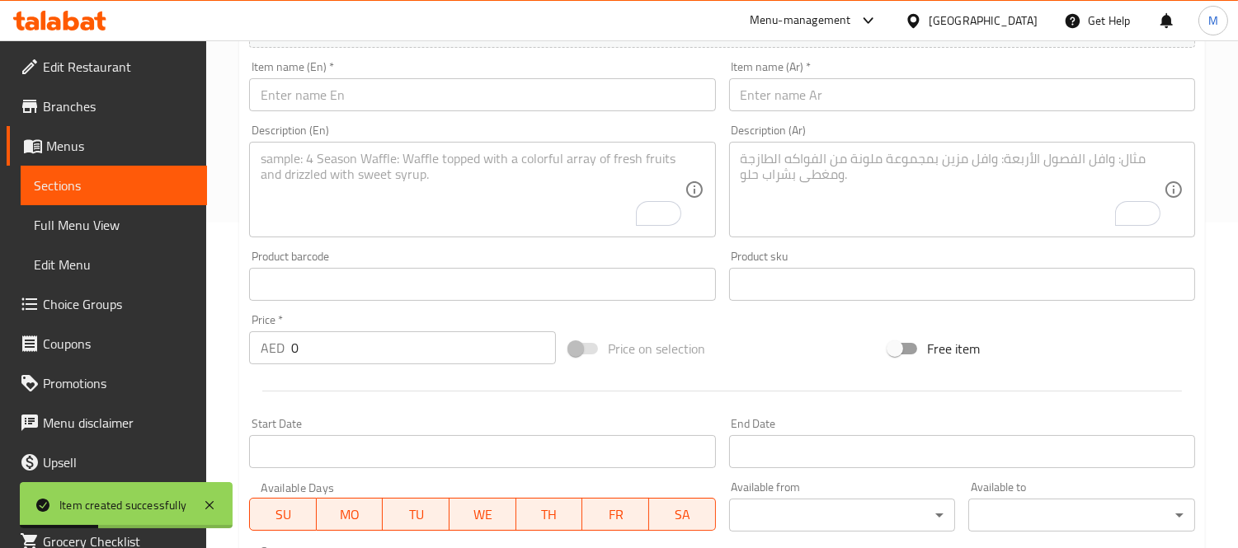
click at [438, 101] on input "text" at bounding box center [482, 94] width 466 height 33
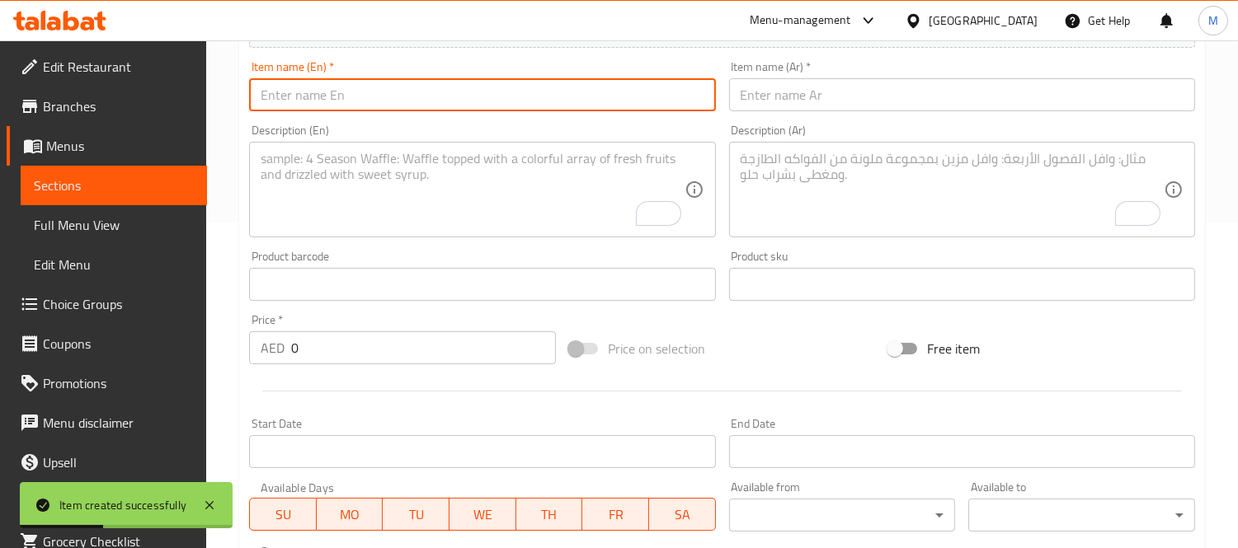
paste input "Summer Kiss"
type input "Summer Kiss"
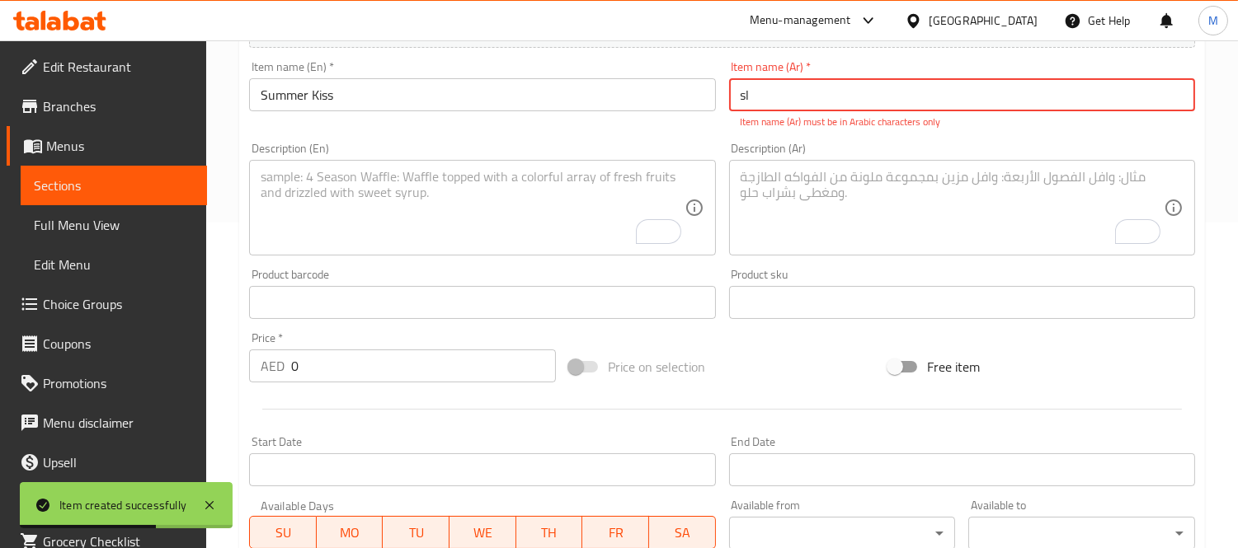
type input "s"
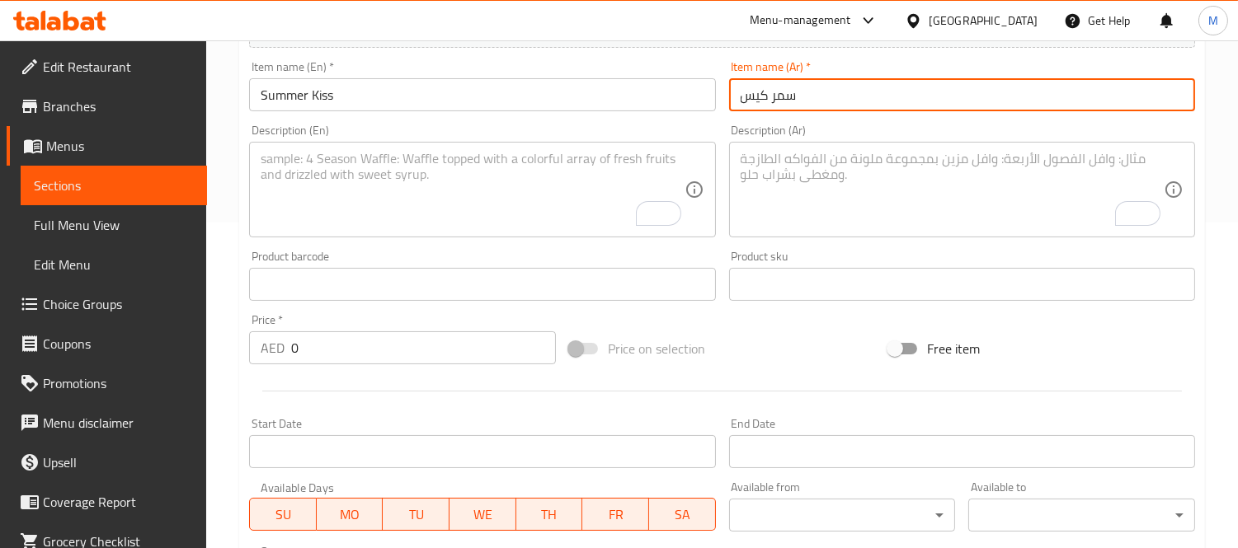
type input "سمر كيس"
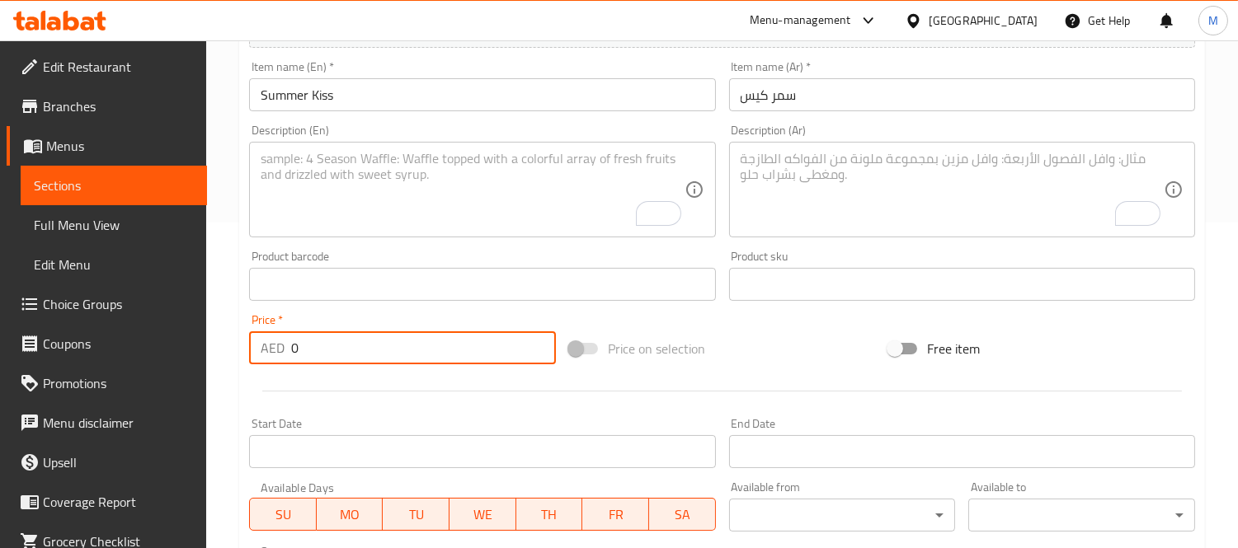
click at [376, 355] on input "0" at bounding box center [423, 348] width 265 height 33
type input "35"
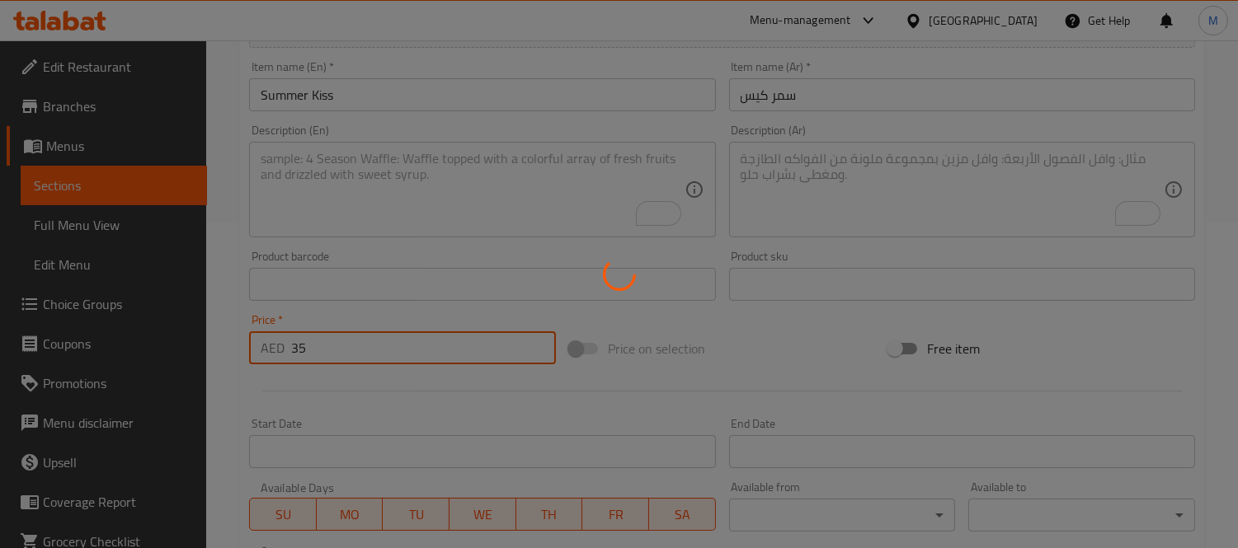
type input "0"
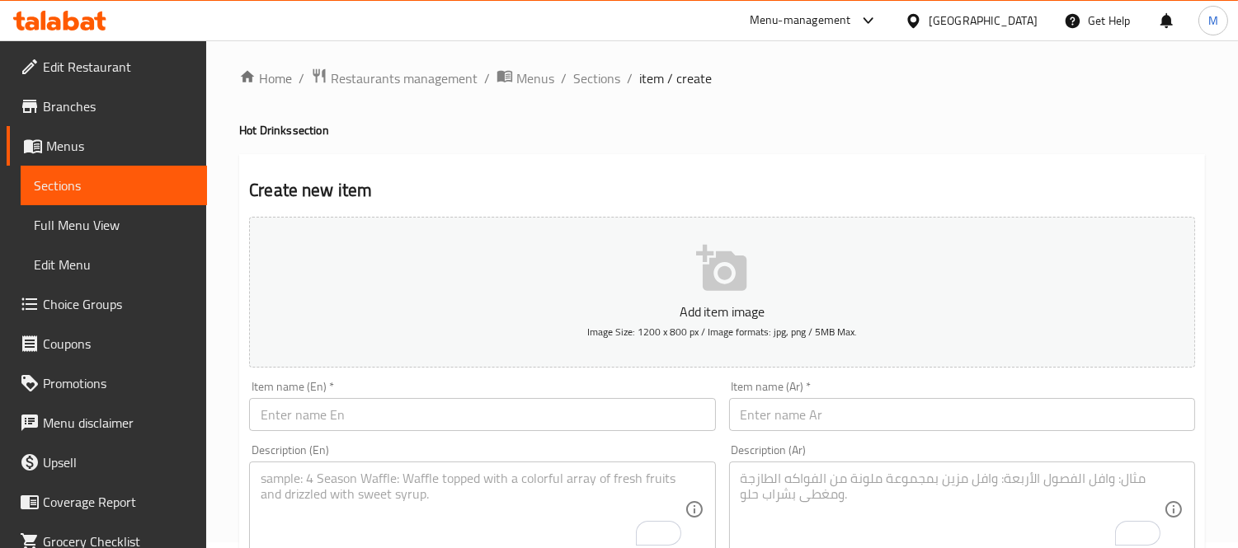
scroll to position [0, 0]
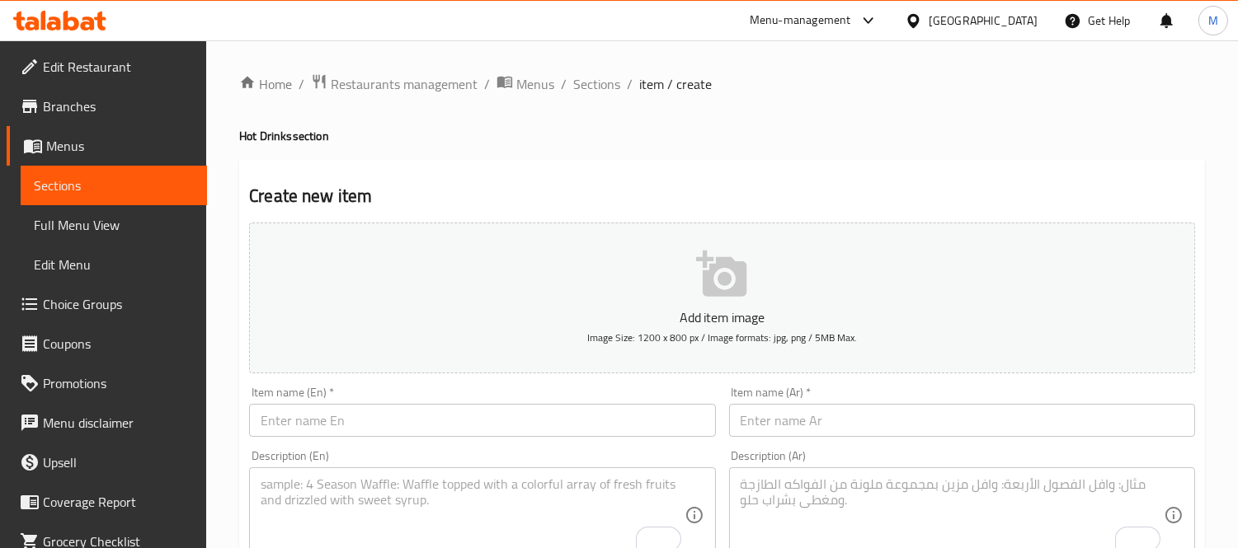
click at [569, 91] on ol "Home / Restaurants management / Menus / Sections / item / create" at bounding box center [722, 83] width 966 height 21
click at [595, 92] on span "Sections" at bounding box center [596, 84] width 47 height 20
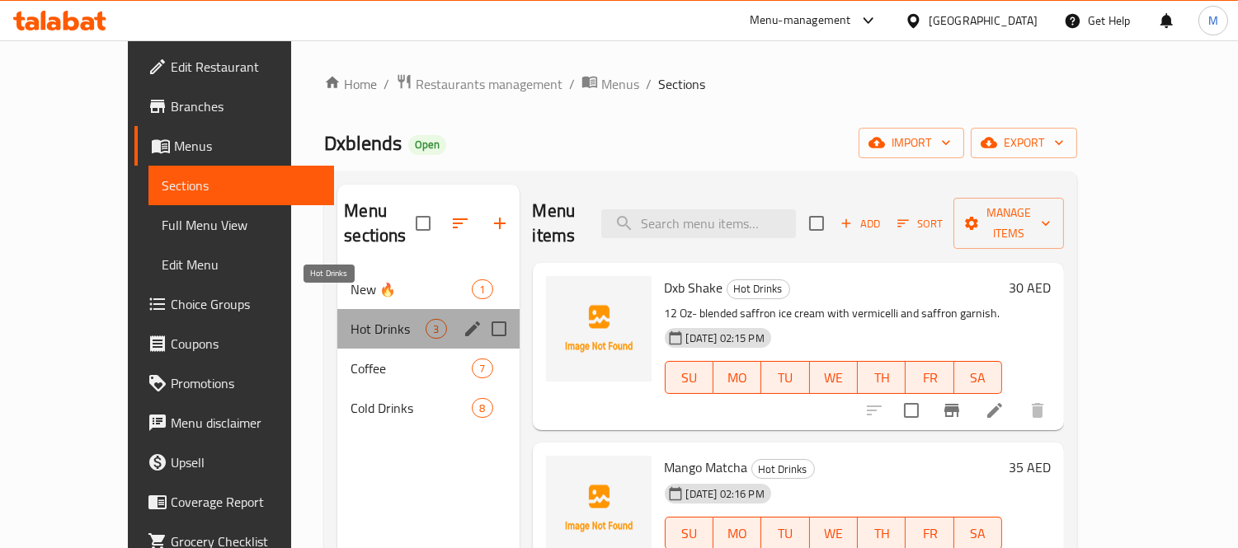
click at [351, 319] on span "Hot Drinks" at bounding box center [388, 329] width 75 height 20
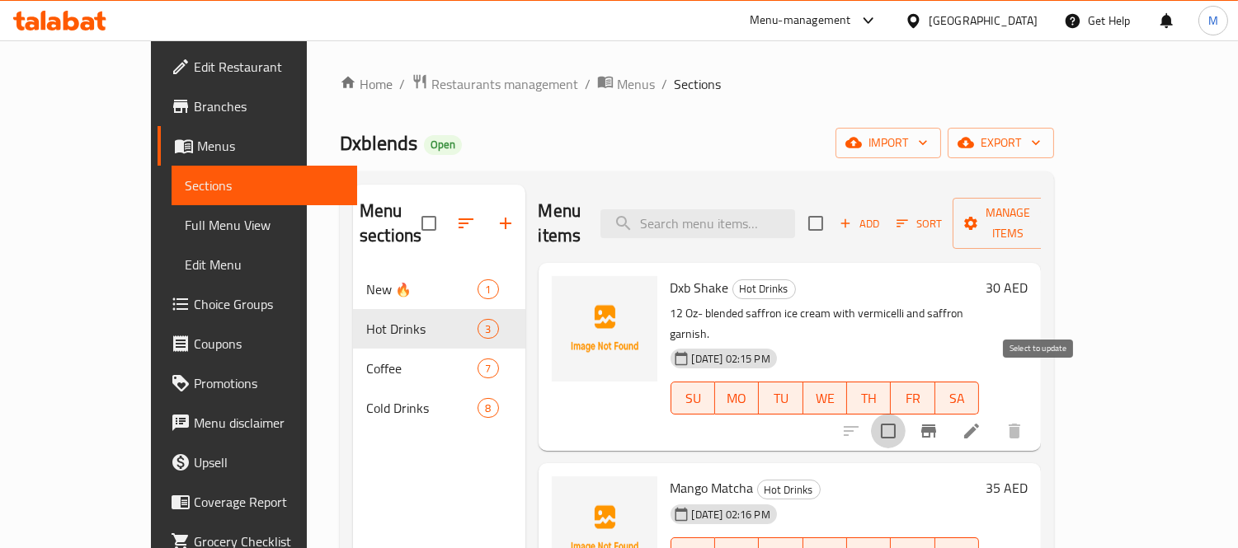
click at [906, 414] on input "checkbox" at bounding box center [888, 431] width 35 height 35
checkbox input "true"
click at [1050, 214] on span "Manage items" at bounding box center [1008, 223] width 84 height 41
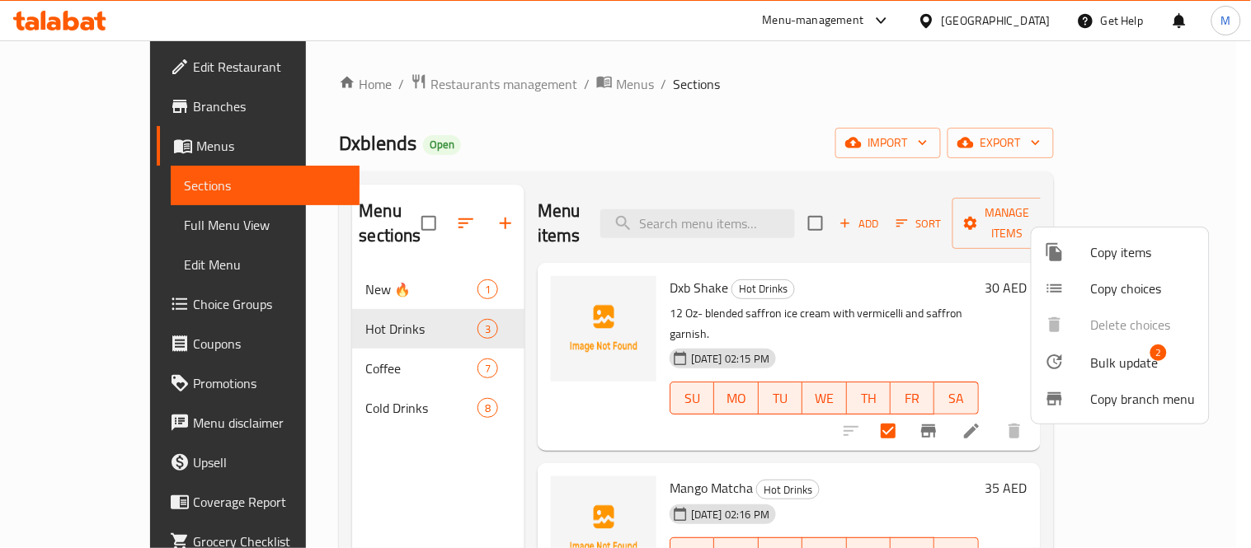
click at [1126, 373] on span "Bulk update" at bounding box center [1125, 363] width 68 height 20
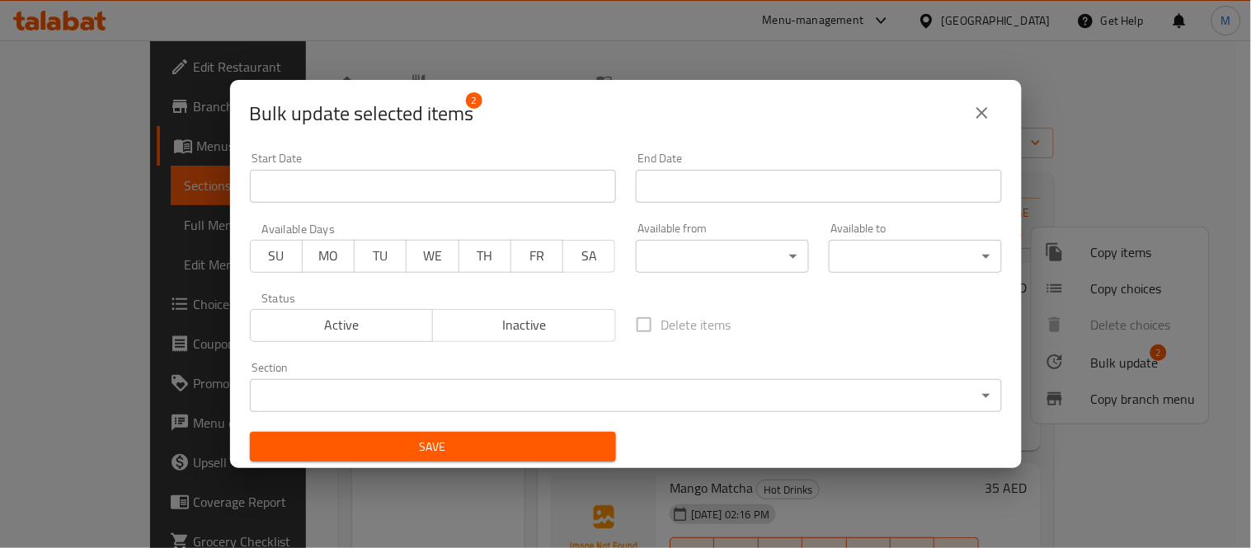
click at [629, 392] on body "​ Menu-management [GEOGRAPHIC_DATA] Get Help M Edit Restaurant Branches Menus S…" at bounding box center [625, 294] width 1251 height 508
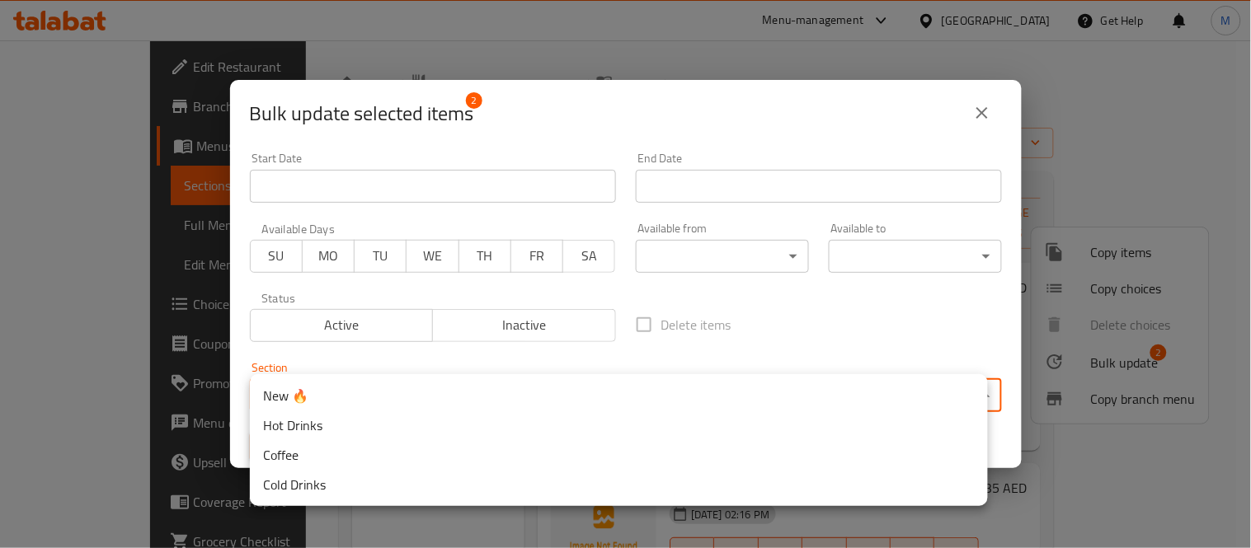
click at [332, 479] on li "Cold Drinks" at bounding box center [619, 485] width 738 height 30
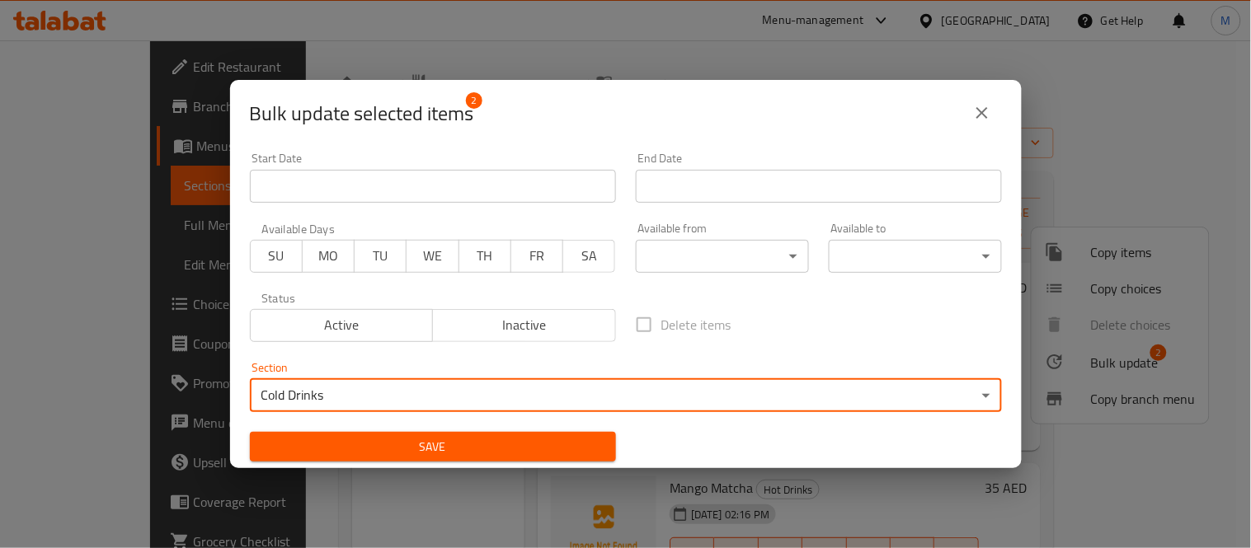
click at [553, 449] on span "Save" at bounding box center [433, 447] width 340 height 21
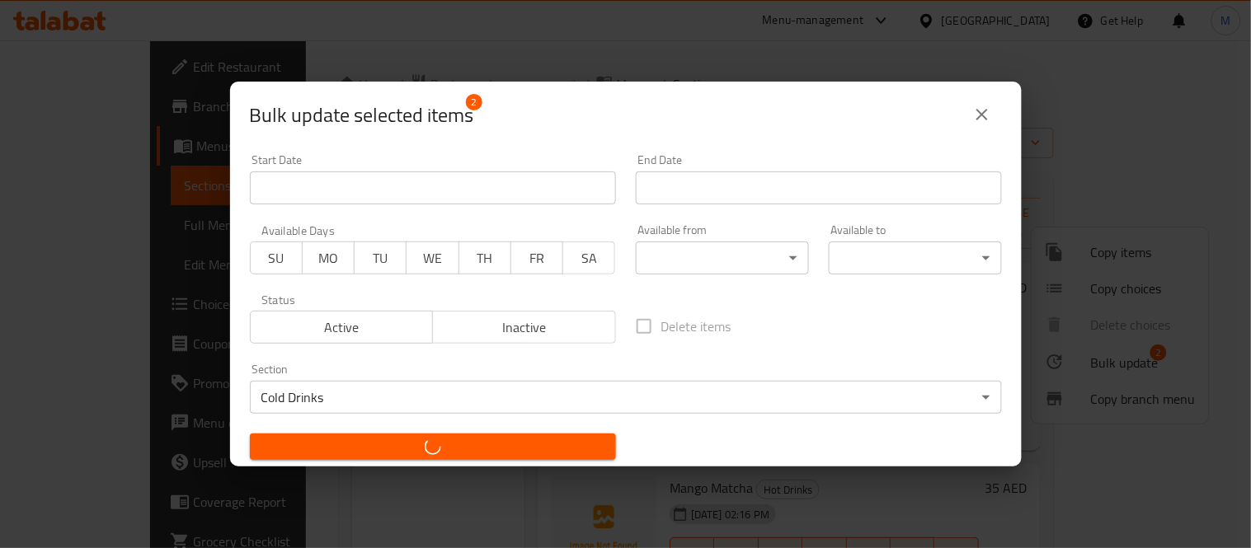
checkbox input "false"
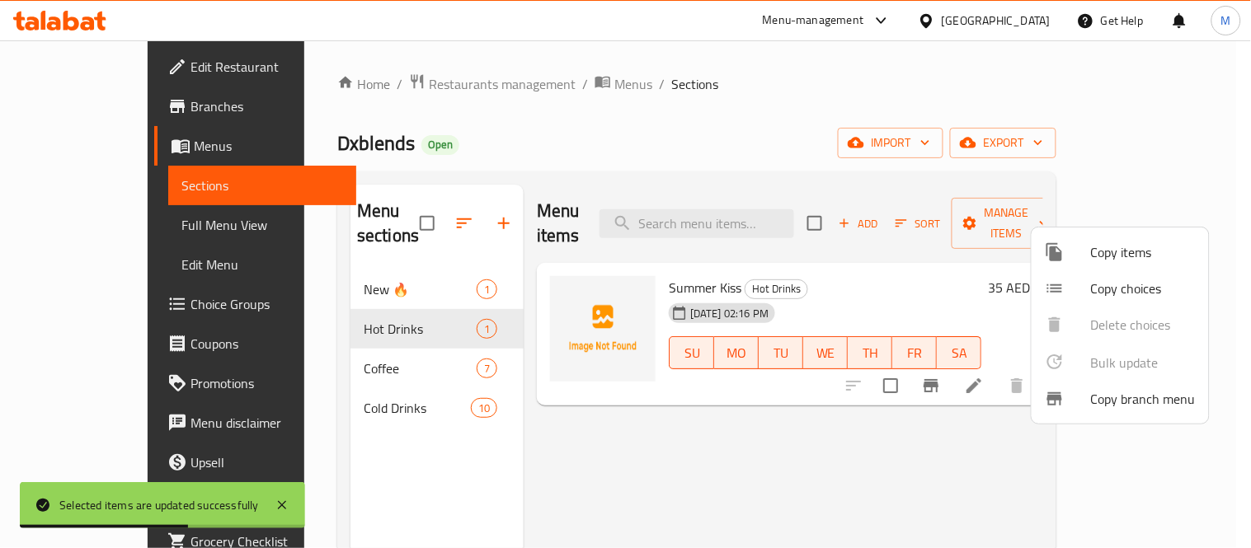
click at [327, 316] on div at bounding box center [625, 274] width 1251 height 548
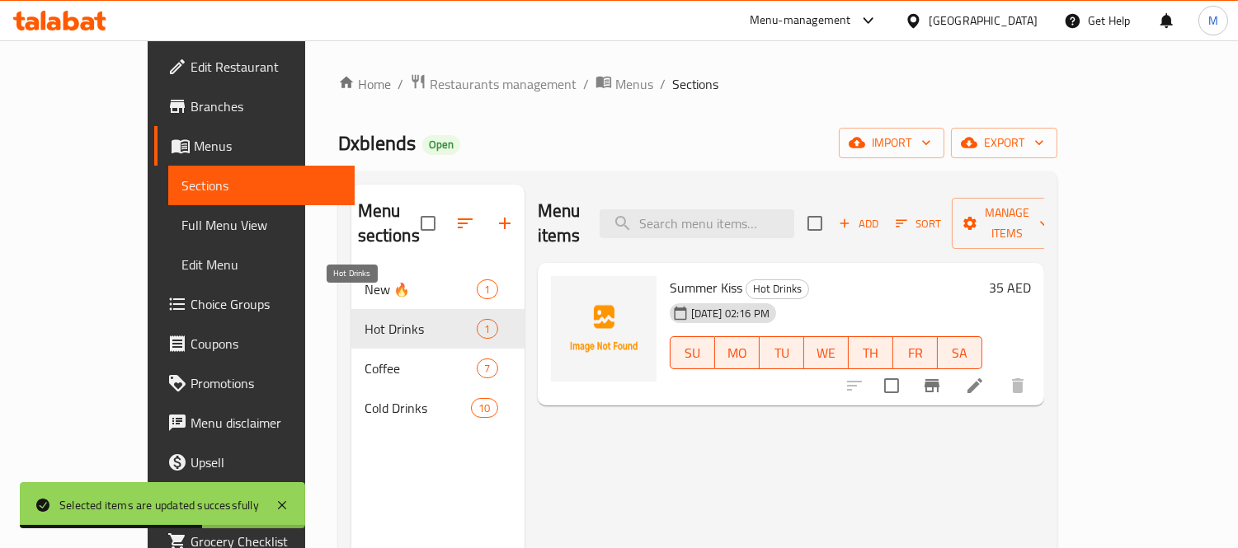
click at [365, 319] on span "Hot Drinks" at bounding box center [421, 329] width 113 height 20
click at [365, 355] on div "Coffee 7" at bounding box center [437, 369] width 173 height 40
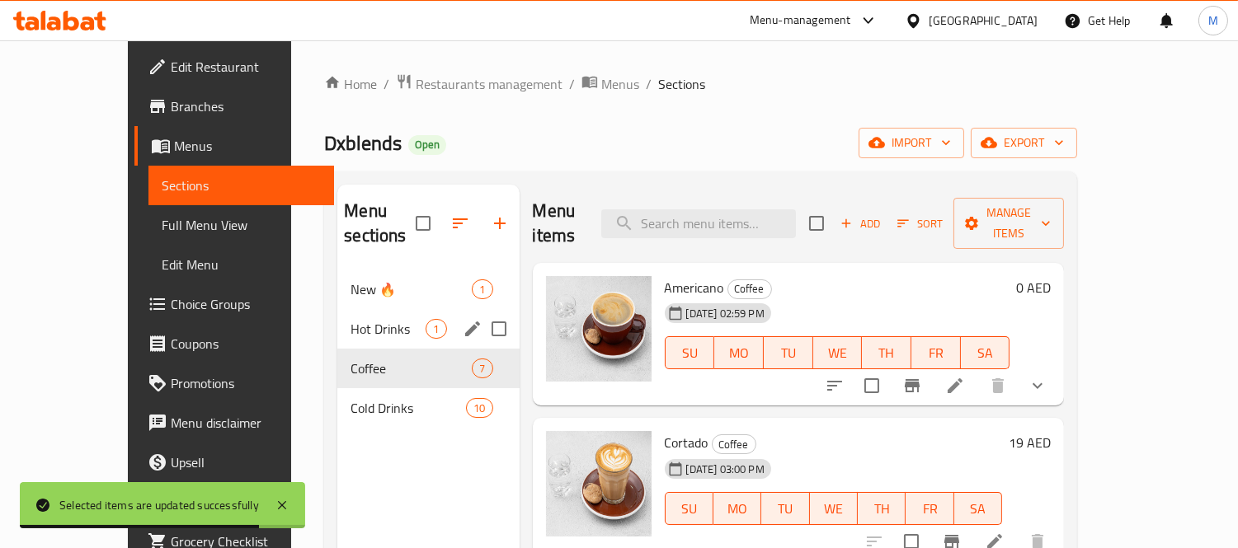
click at [382, 319] on span "Hot Drinks" at bounding box center [388, 329] width 75 height 20
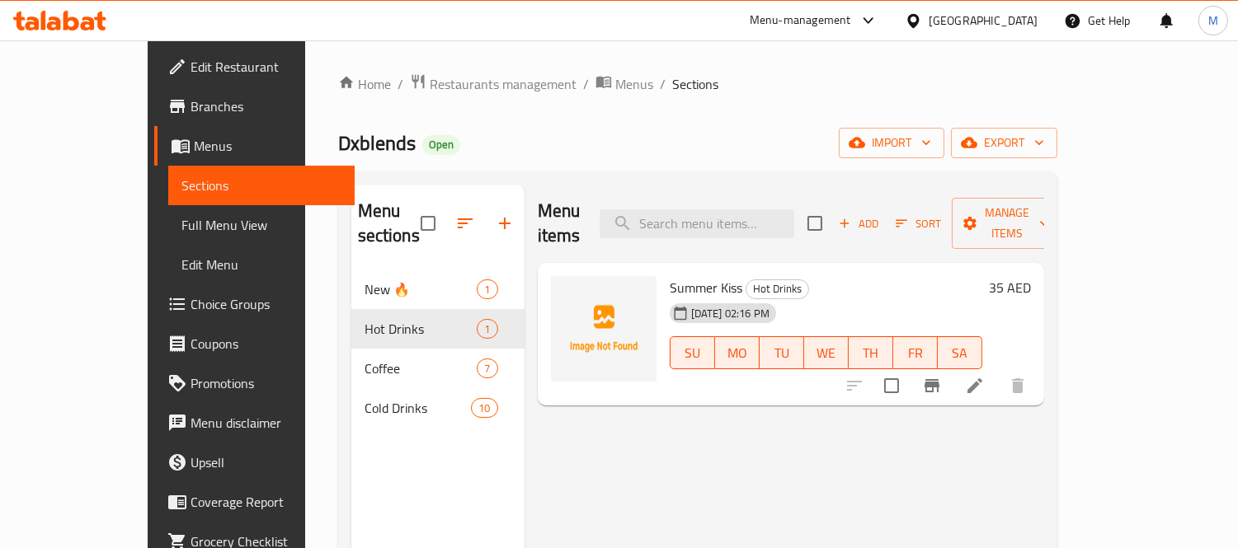
click at [1038, 366] on div at bounding box center [936, 386] width 203 height 40
click at [909, 369] on input "checkbox" at bounding box center [891, 386] width 35 height 35
checkbox input "true"
click at [1049, 210] on span "Manage items" at bounding box center [1007, 223] width 84 height 41
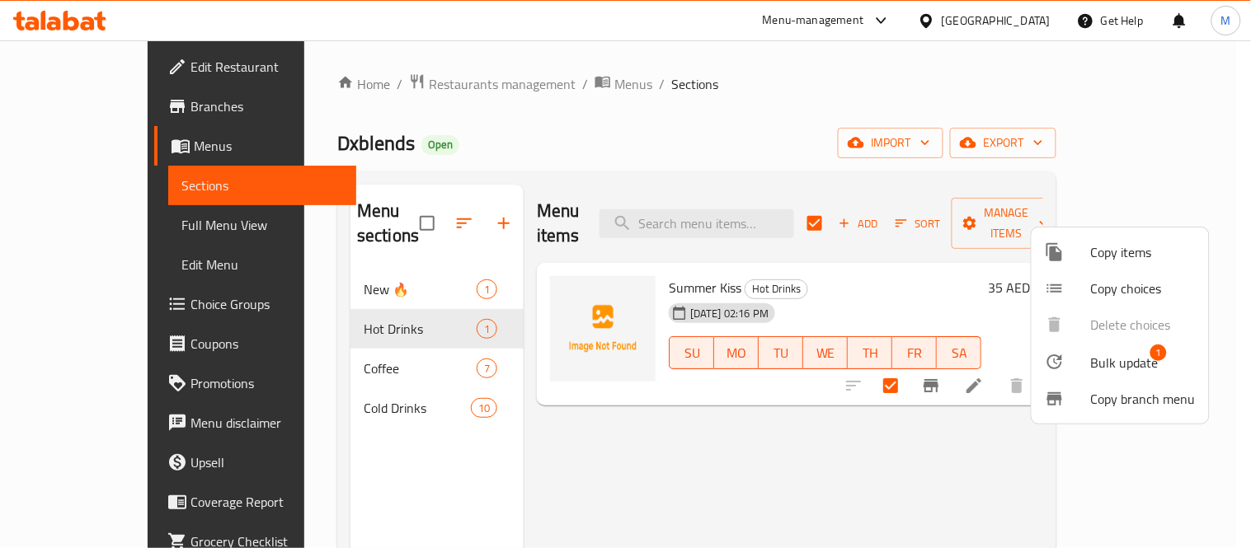
click at [1122, 360] on span "Bulk update" at bounding box center [1125, 363] width 68 height 20
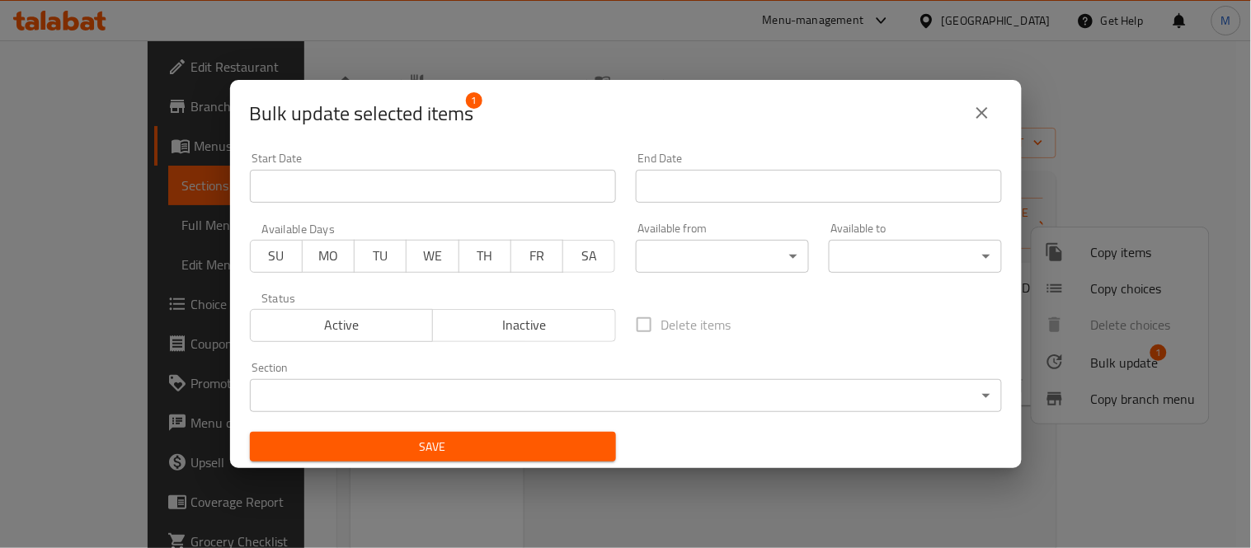
drag, startPoint x: 767, startPoint y: 431, endPoint x: 756, endPoint y: 410, distance: 24.0
click at [767, 432] on div "Start Date Start Date End Date End Date Available Days SU MO TU WE TH FR SA Ava…" at bounding box center [626, 308] width 772 height 330
click at [754, 406] on body "​ Menu-management [GEOGRAPHIC_DATA] Get Help M Edit Restaurant Branches Menus S…" at bounding box center [625, 294] width 1251 height 508
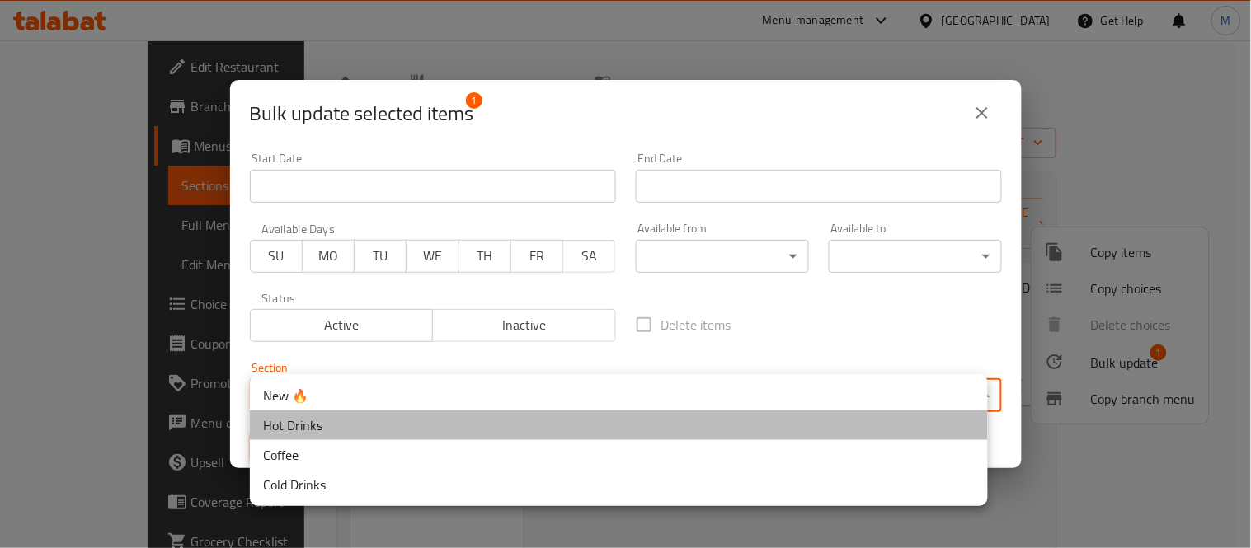
click at [400, 427] on li "Hot Drinks" at bounding box center [619, 426] width 738 height 30
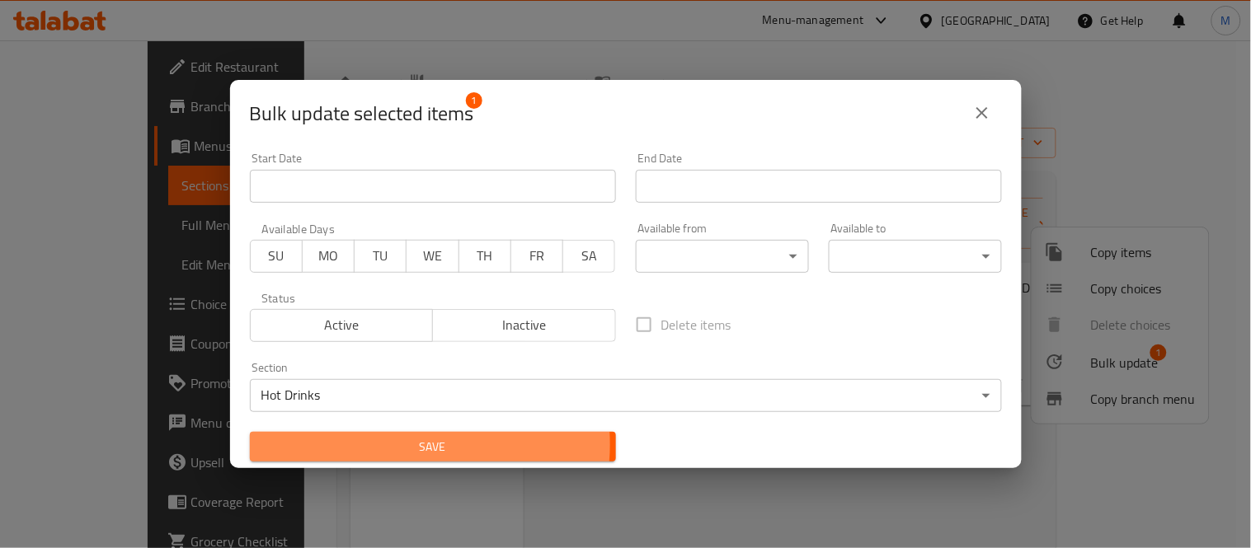
click at [400, 445] on span "Save" at bounding box center [433, 447] width 340 height 21
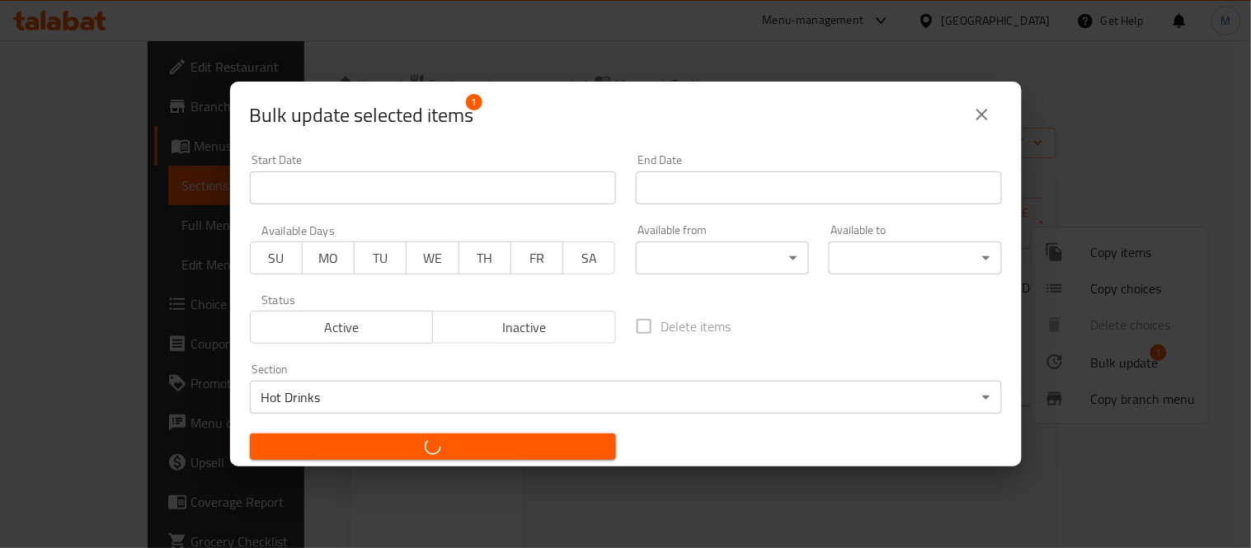
checkbox input "false"
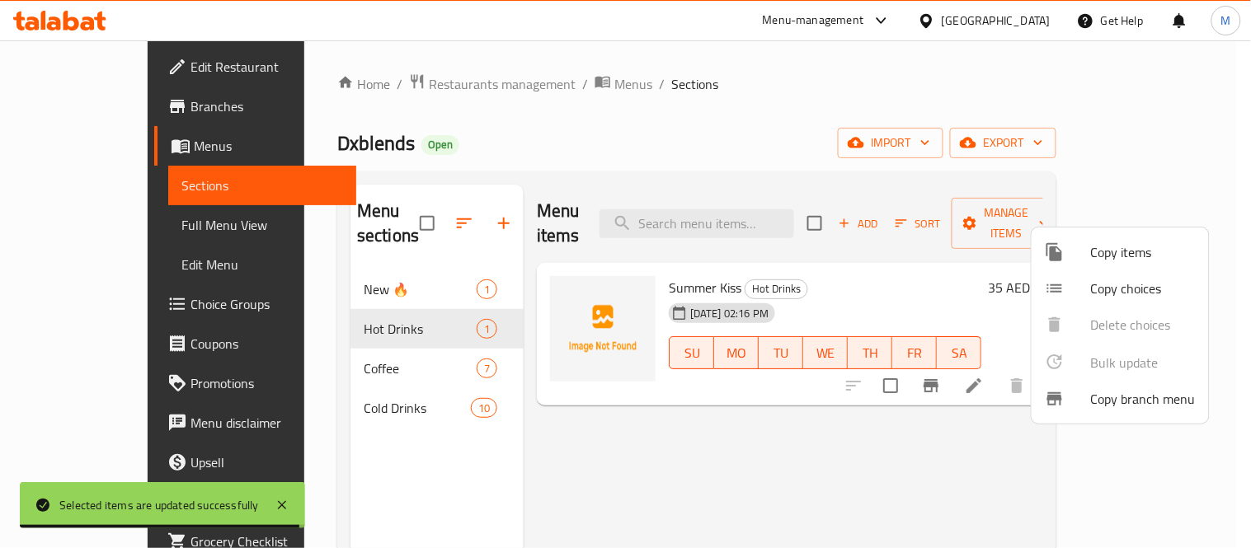
click at [710, 227] on div at bounding box center [625, 274] width 1251 height 548
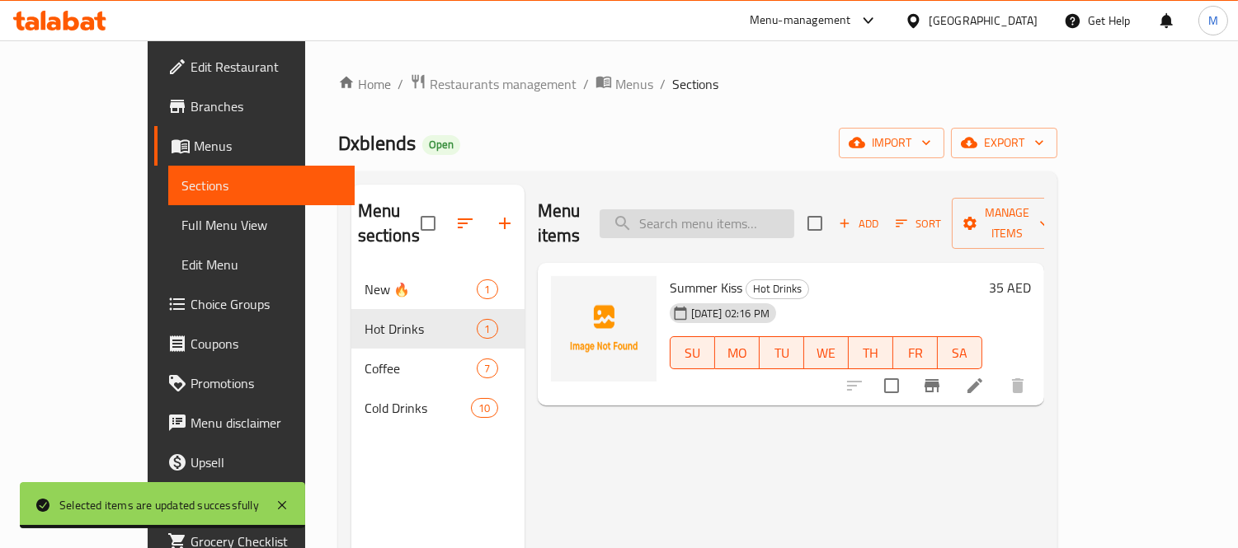
click at [718, 220] on input "search" at bounding box center [697, 223] width 195 height 29
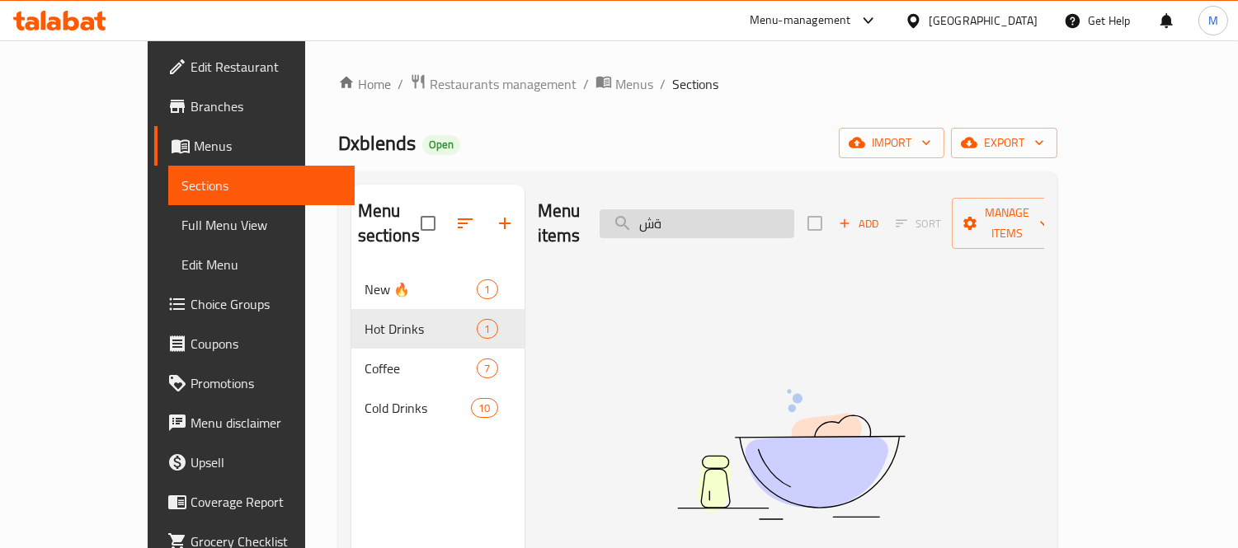
type input "ة"
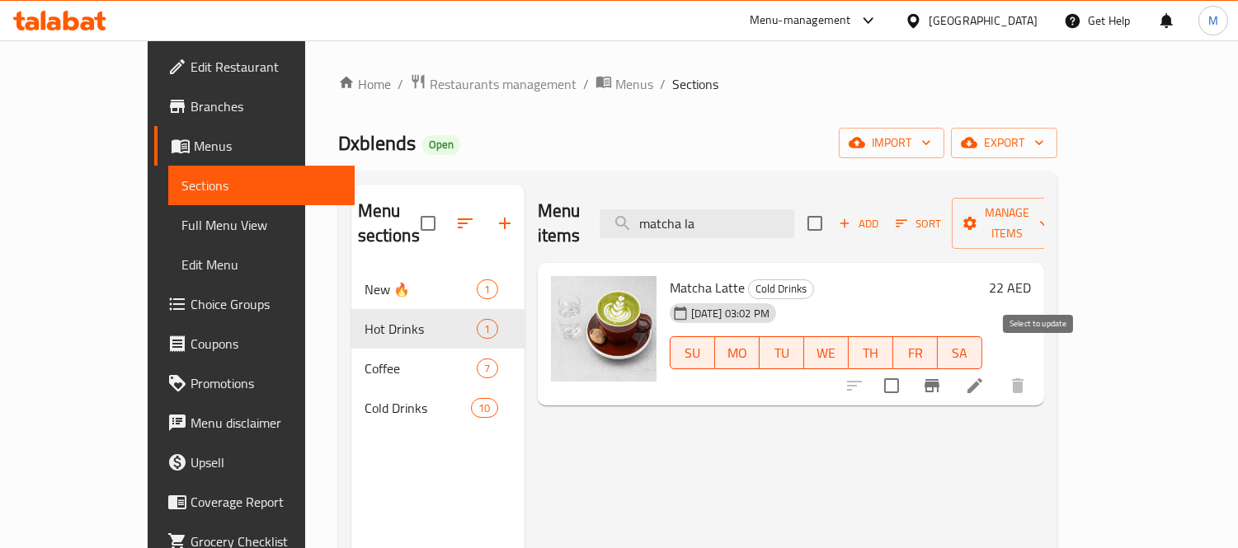
type input "matcha la"
click at [909, 369] on input "checkbox" at bounding box center [891, 386] width 35 height 35
checkbox input "true"
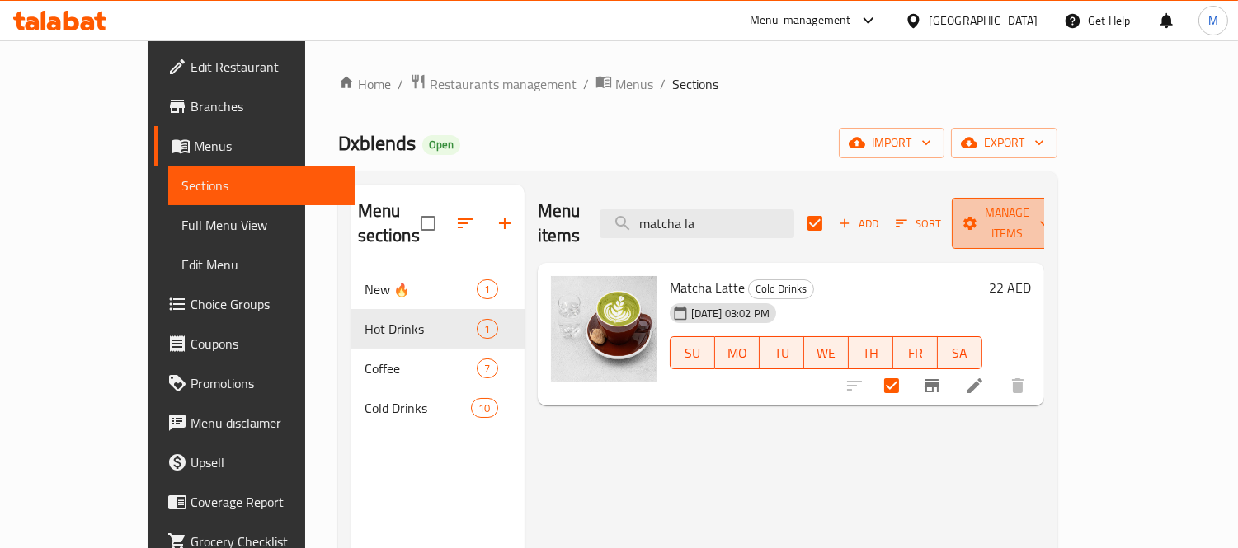
click at [1049, 204] on span "Manage items" at bounding box center [1007, 223] width 84 height 41
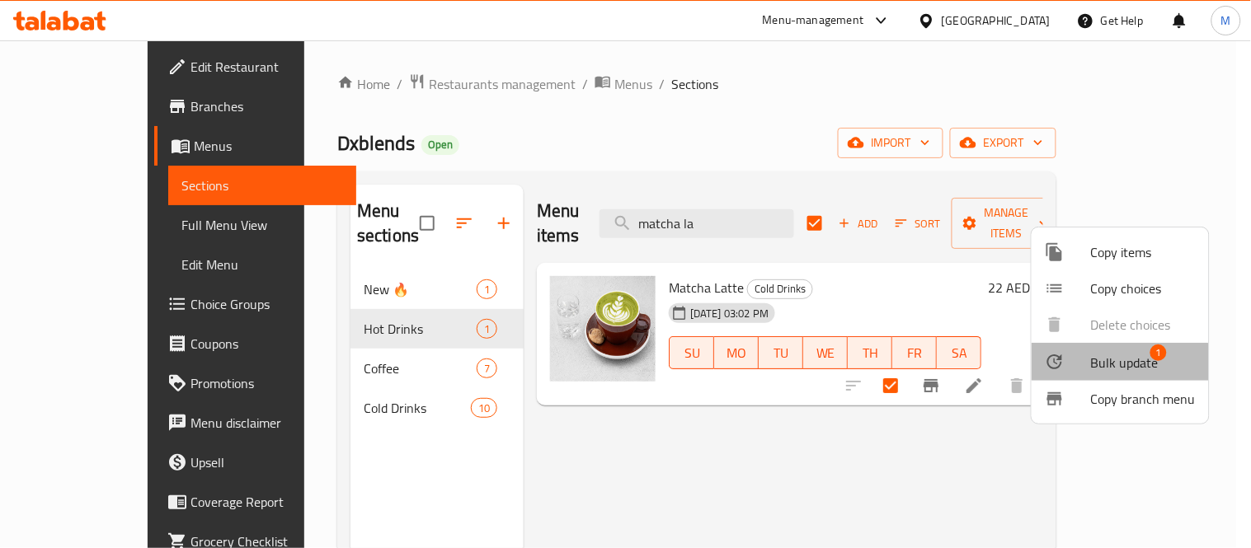
click at [1077, 366] on div at bounding box center [1068, 362] width 46 height 20
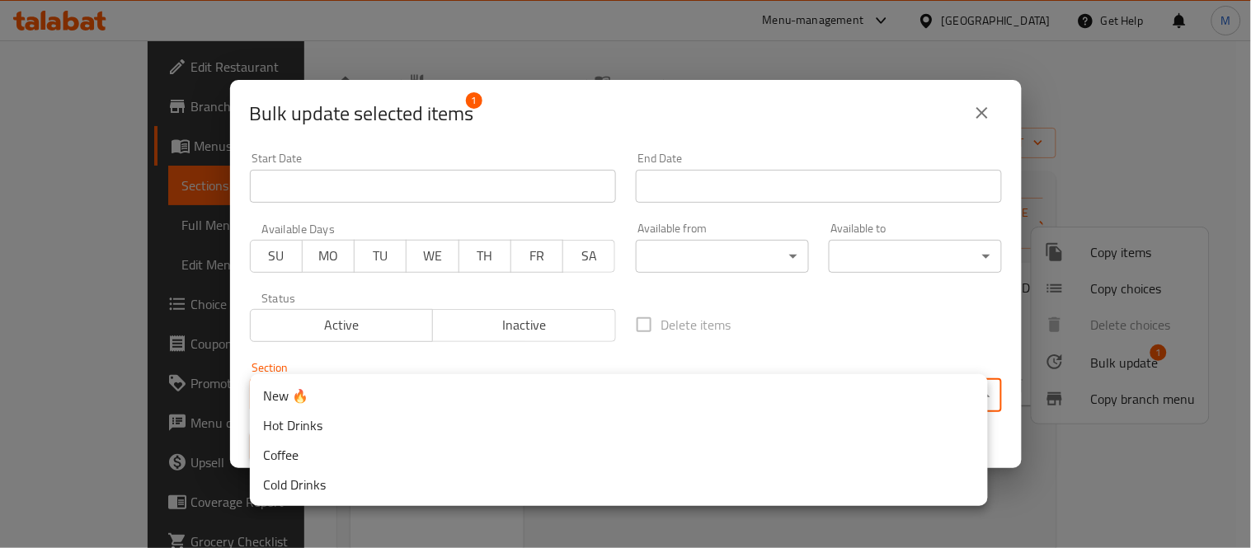
click at [656, 392] on body "​ Menu-management [GEOGRAPHIC_DATA] Get Help M Edit Restaurant Branches Menus S…" at bounding box center [625, 294] width 1251 height 508
click at [342, 425] on li "Hot Drinks" at bounding box center [619, 426] width 738 height 30
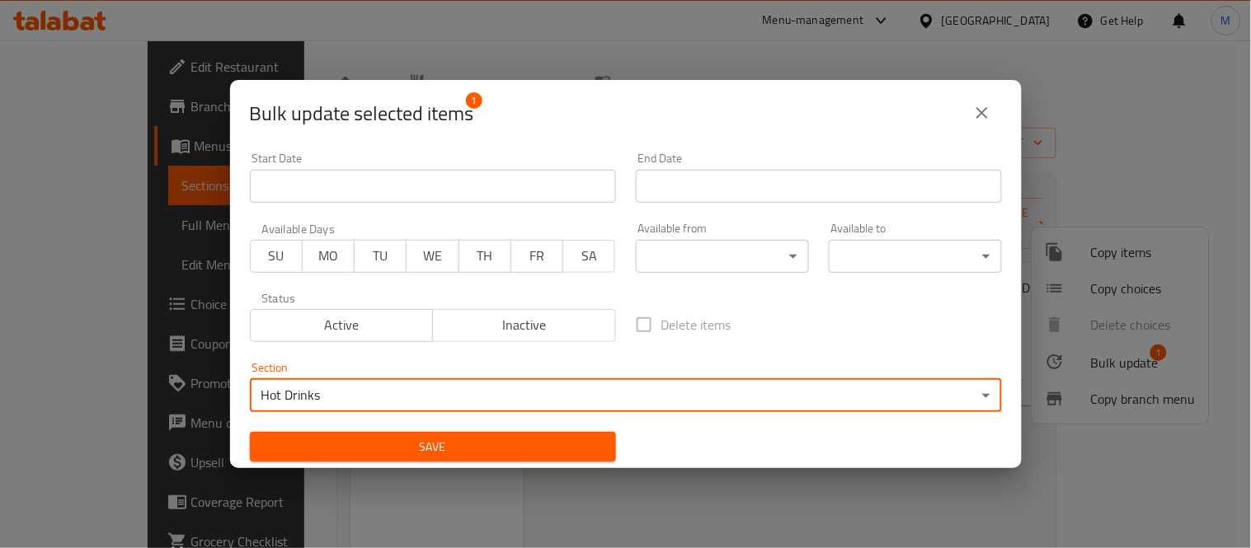
click at [379, 437] on span "Save" at bounding box center [433, 447] width 340 height 21
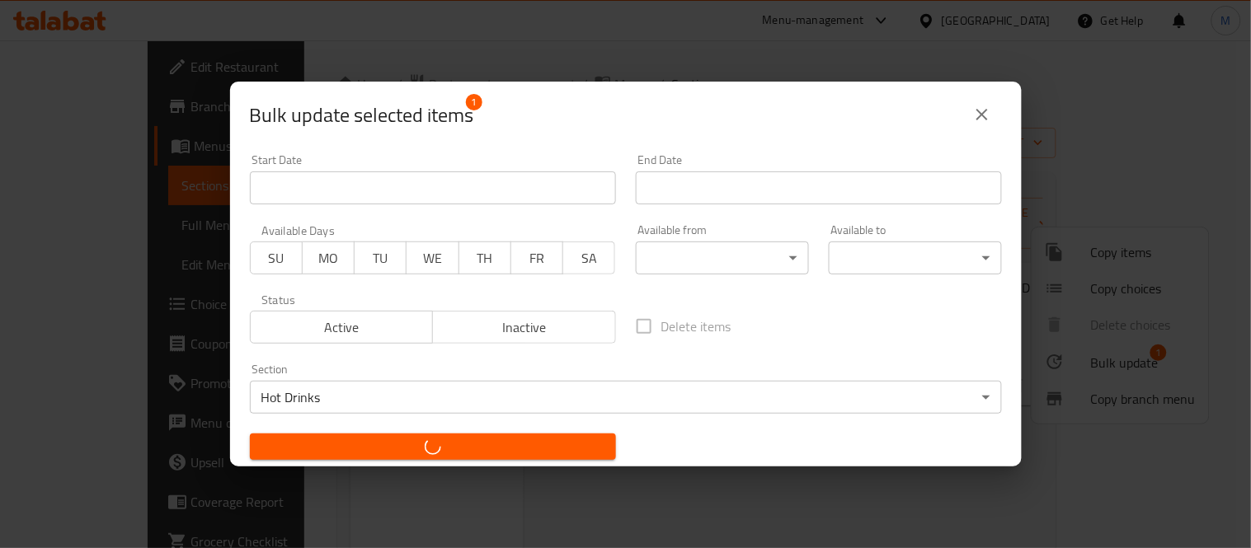
checkbox input "false"
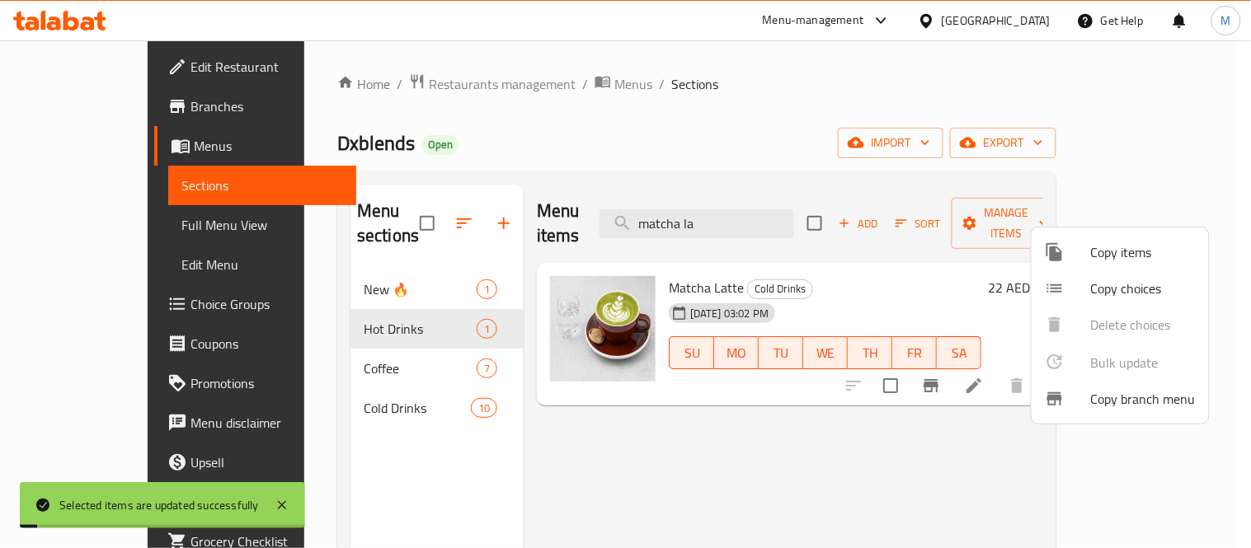
click at [356, 301] on div at bounding box center [625, 274] width 1251 height 548
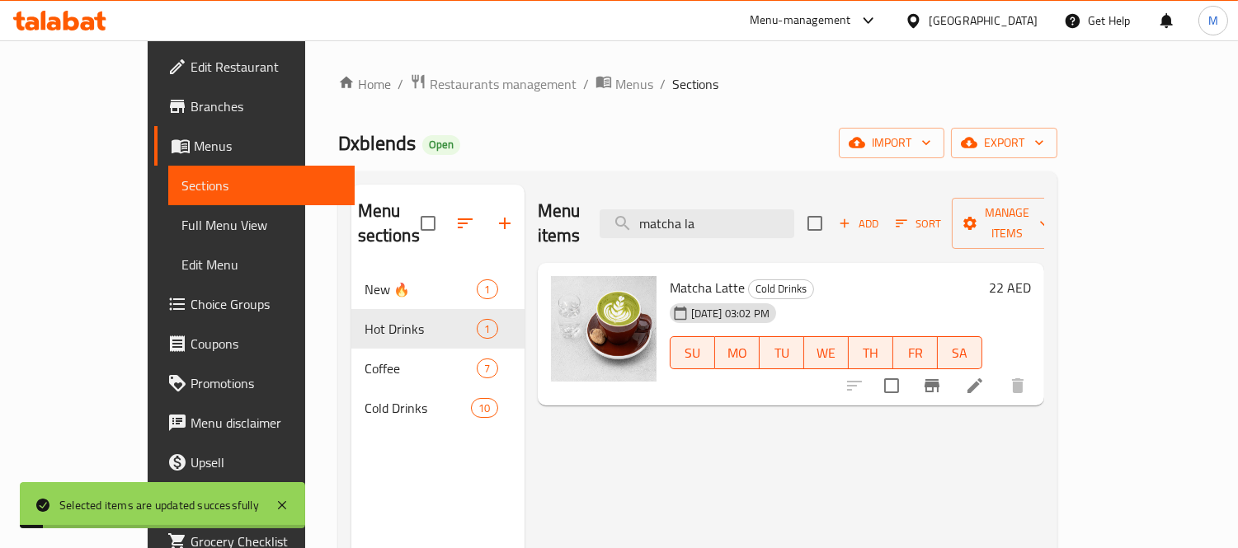
click at [365, 319] on span "Hot Drinks" at bounding box center [421, 329] width 113 height 20
click at [881, 214] on span "Add" at bounding box center [858, 223] width 45 height 19
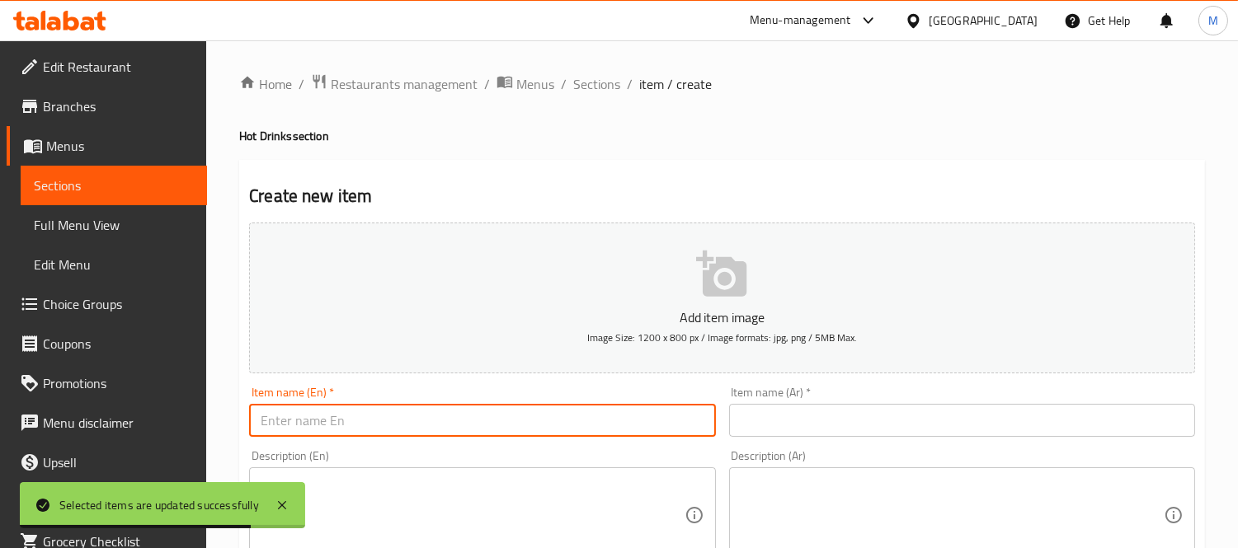
click at [394, 431] on input "text" at bounding box center [482, 420] width 466 height 33
paste input "Matcha Spanish Latte"
type input "Matcha Spanish Latte"
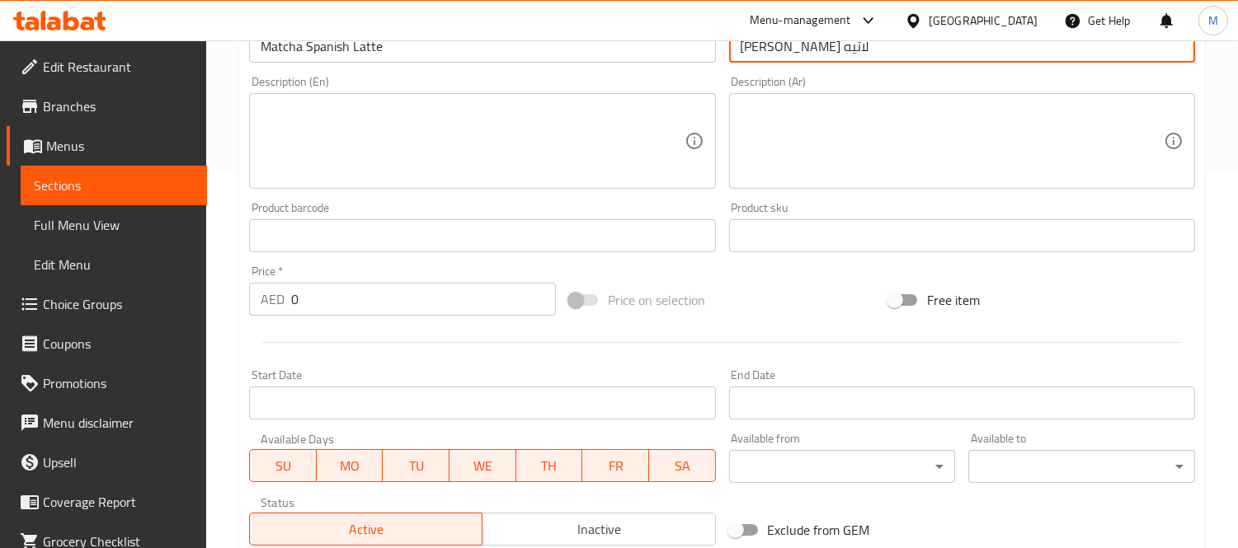
scroll to position [458, 0]
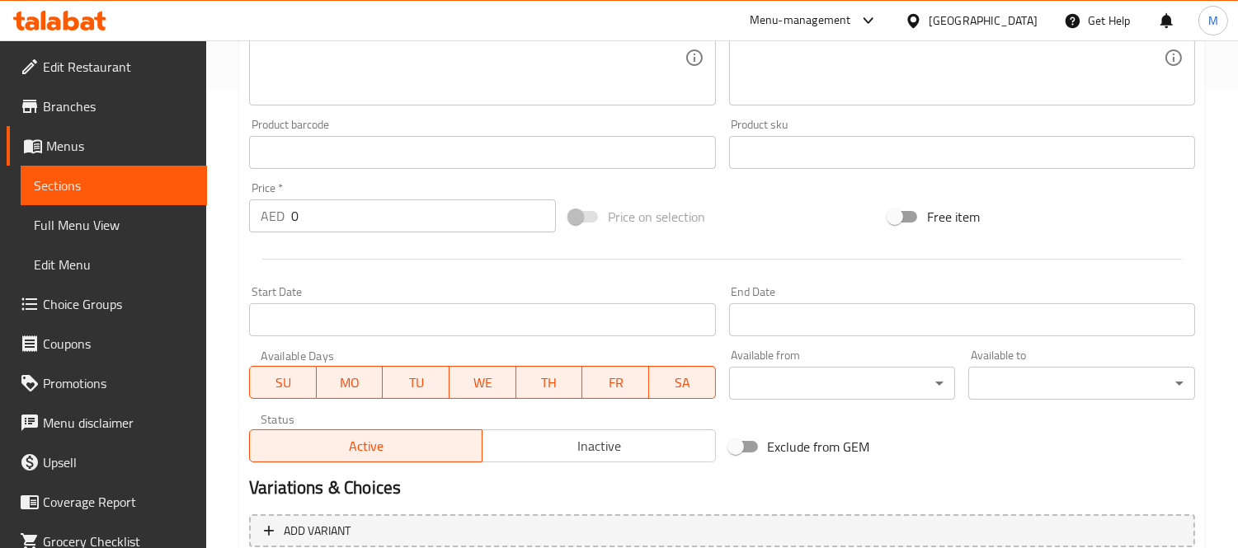
type input "[PERSON_NAME] لاتيه"
click at [353, 227] on input "0" at bounding box center [423, 216] width 265 height 33
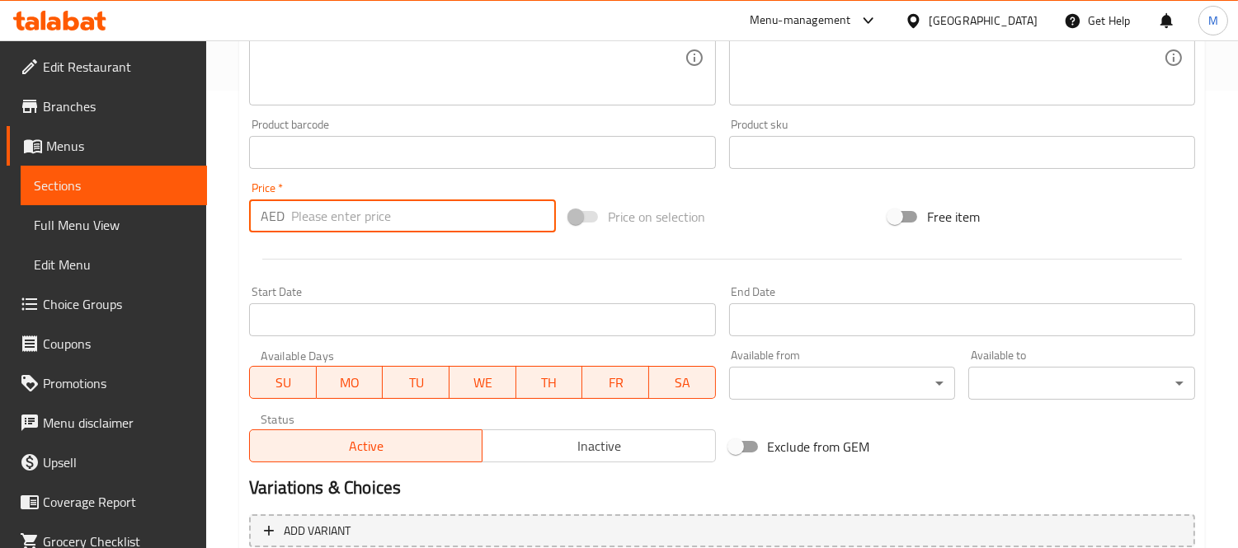
click at [353, 227] on input "number" at bounding box center [423, 216] width 265 height 33
type input "-2"
type input "22"
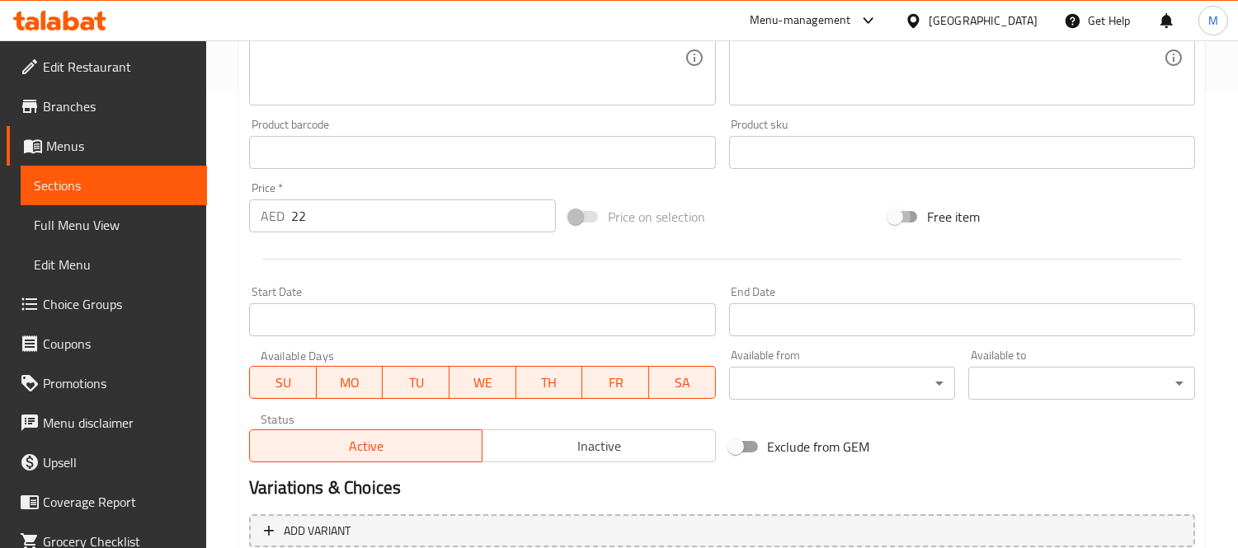
click at [482, 259] on hr at bounding box center [722, 259] width 920 height 1
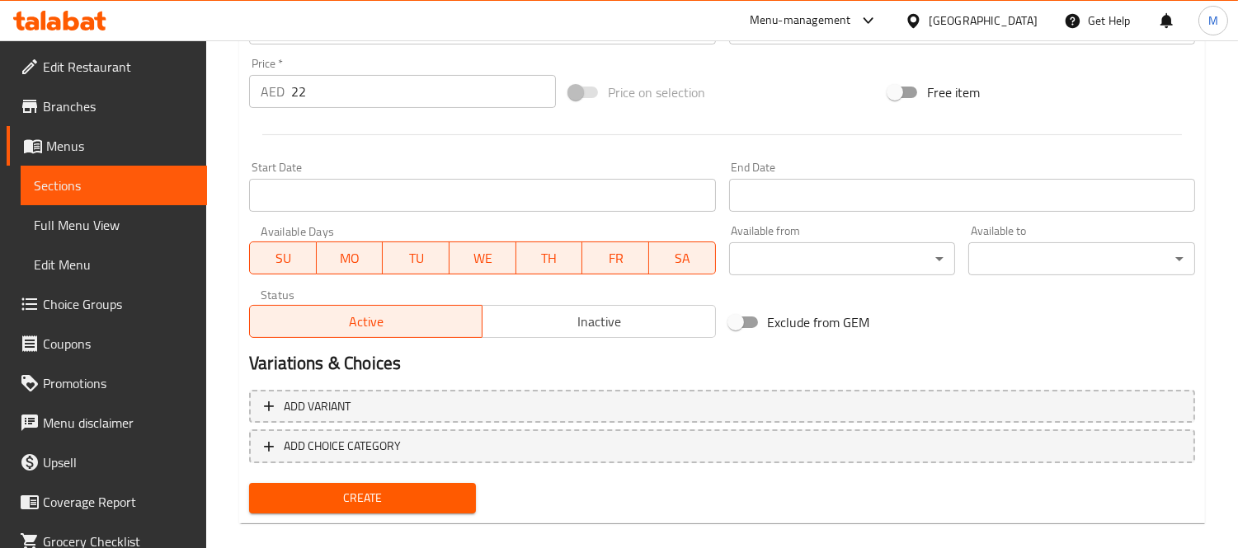
scroll to position [600, 0]
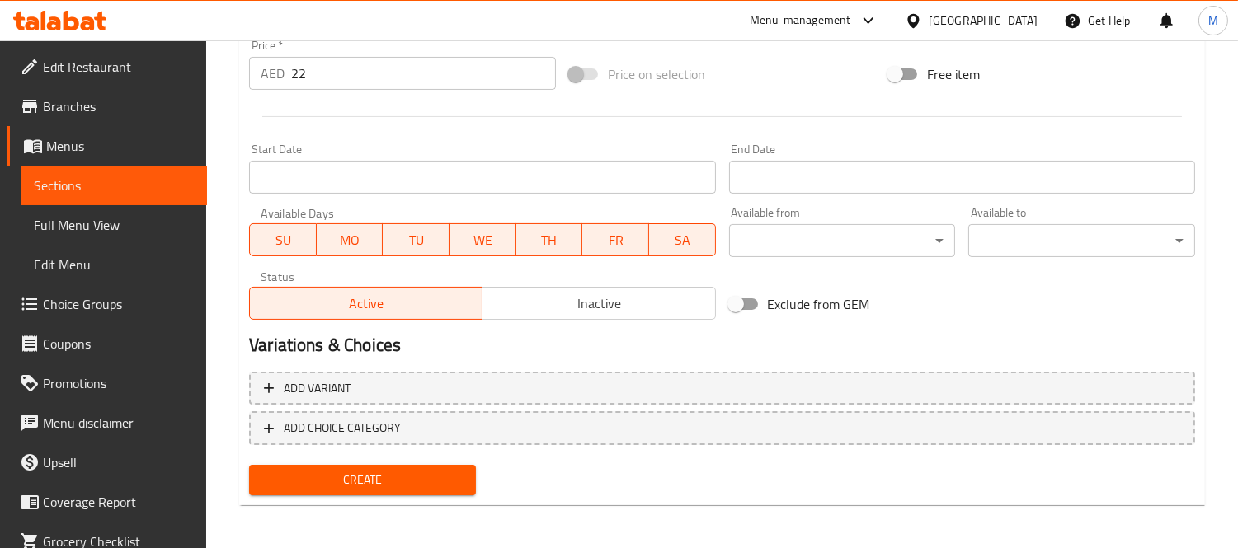
click at [331, 479] on span "Create" at bounding box center [362, 480] width 200 height 21
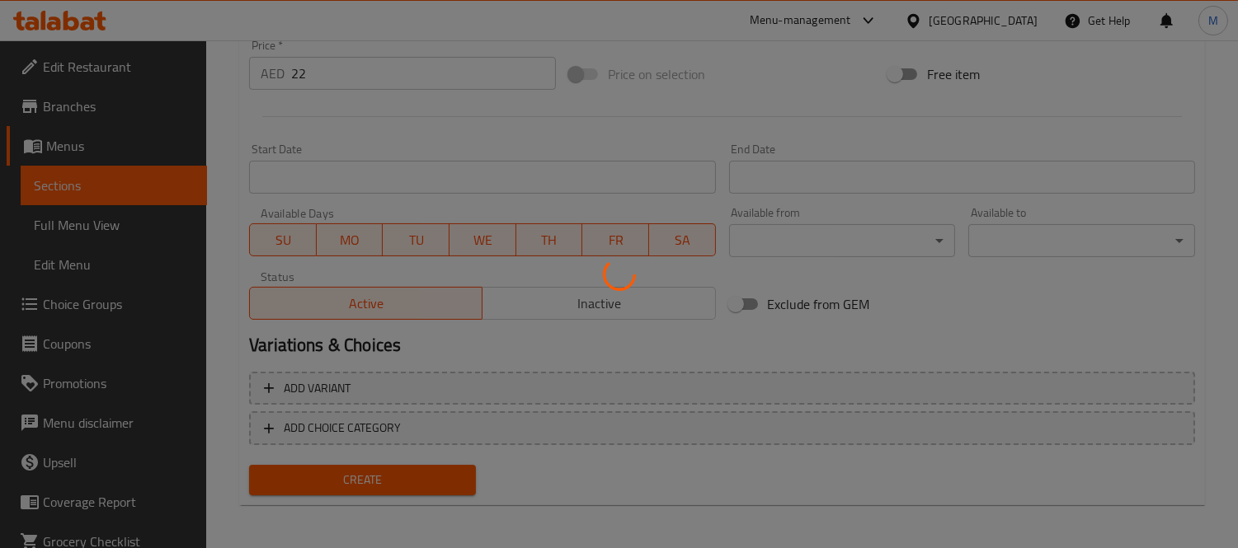
type input "0"
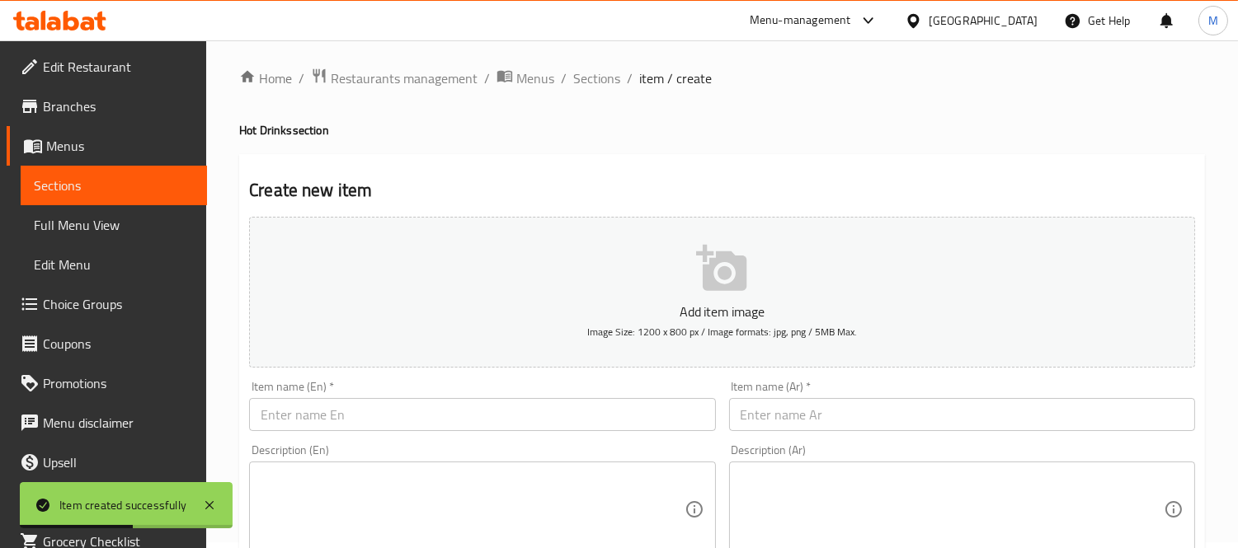
scroll to position [0, 0]
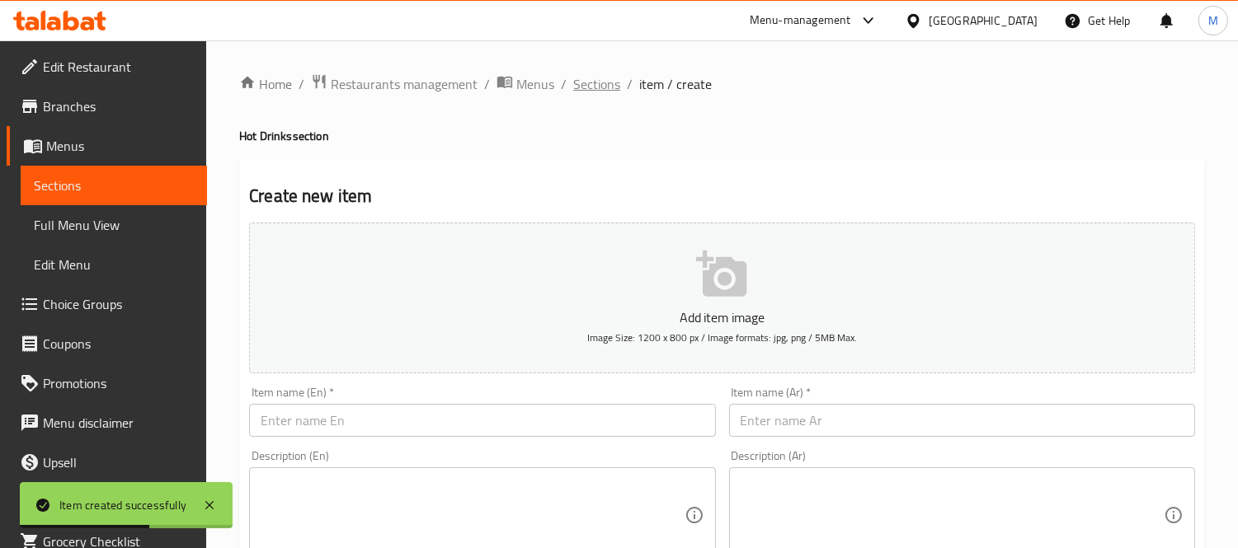
click at [600, 92] on span "Sections" at bounding box center [596, 84] width 47 height 20
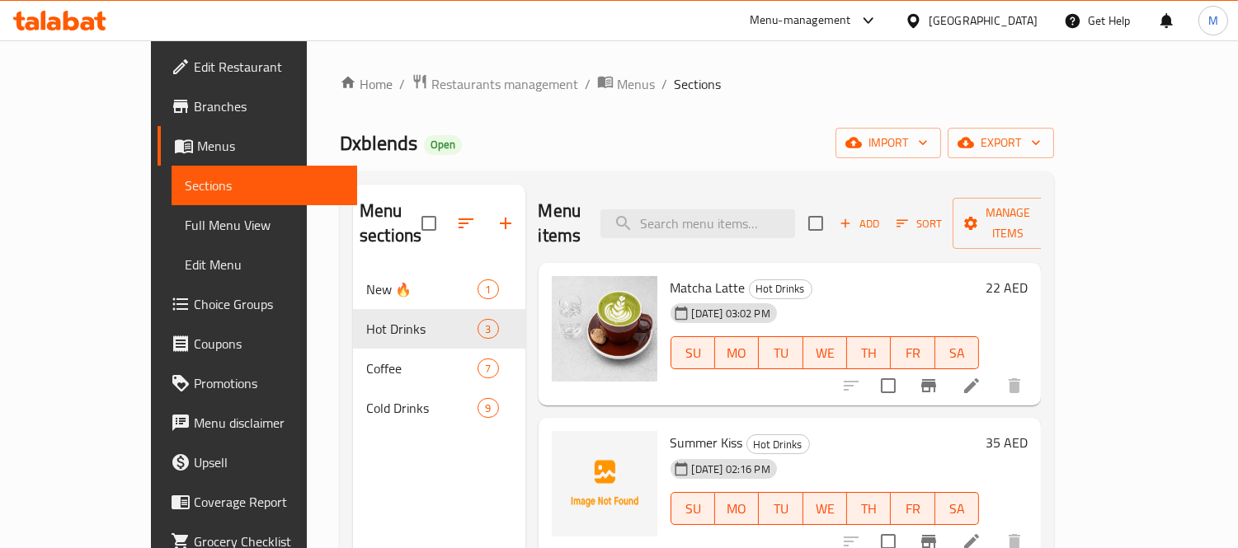
click at [185, 232] on span "Full Menu View" at bounding box center [265, 225] width 160 height 20
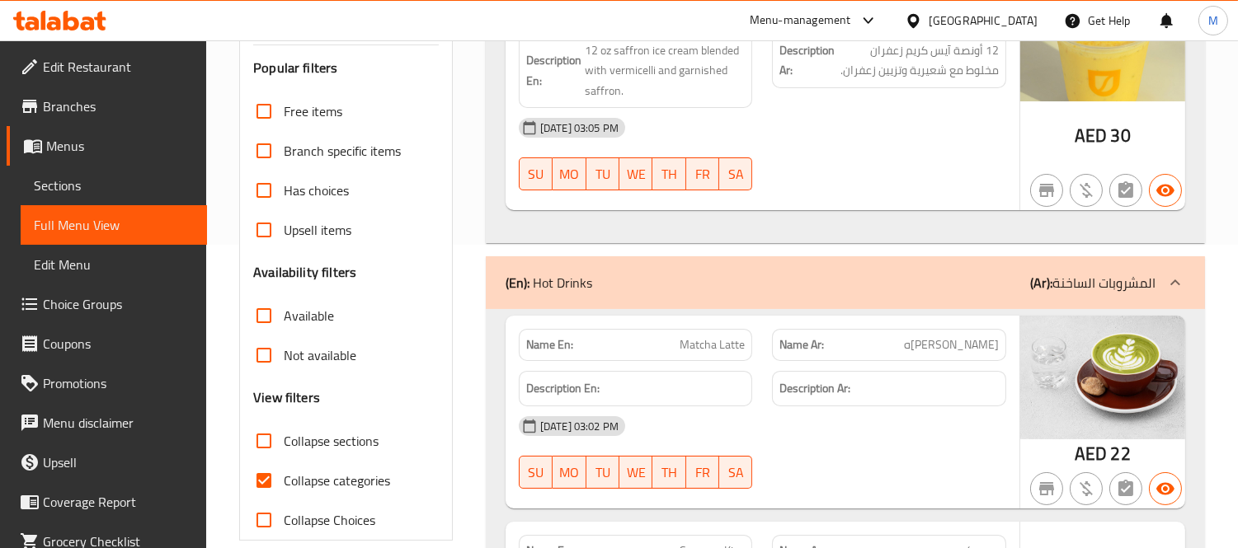
scroll to position [366, 0]
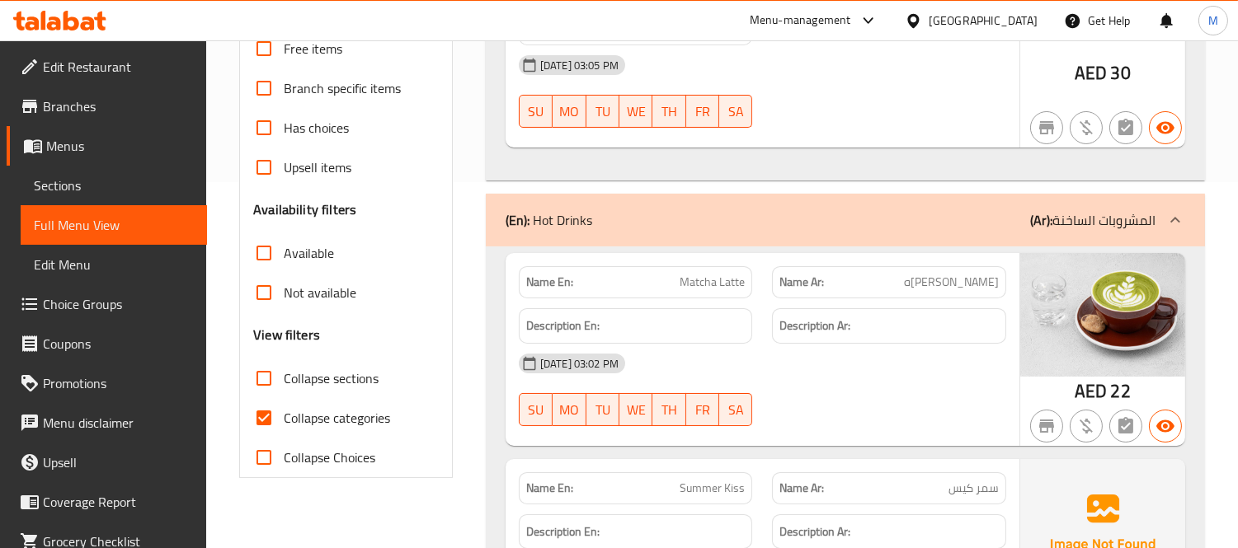
click at [281, 408] on input "Collapse categories" at bounding box center [264, 418] width 40 height 40
checkbox input "false"
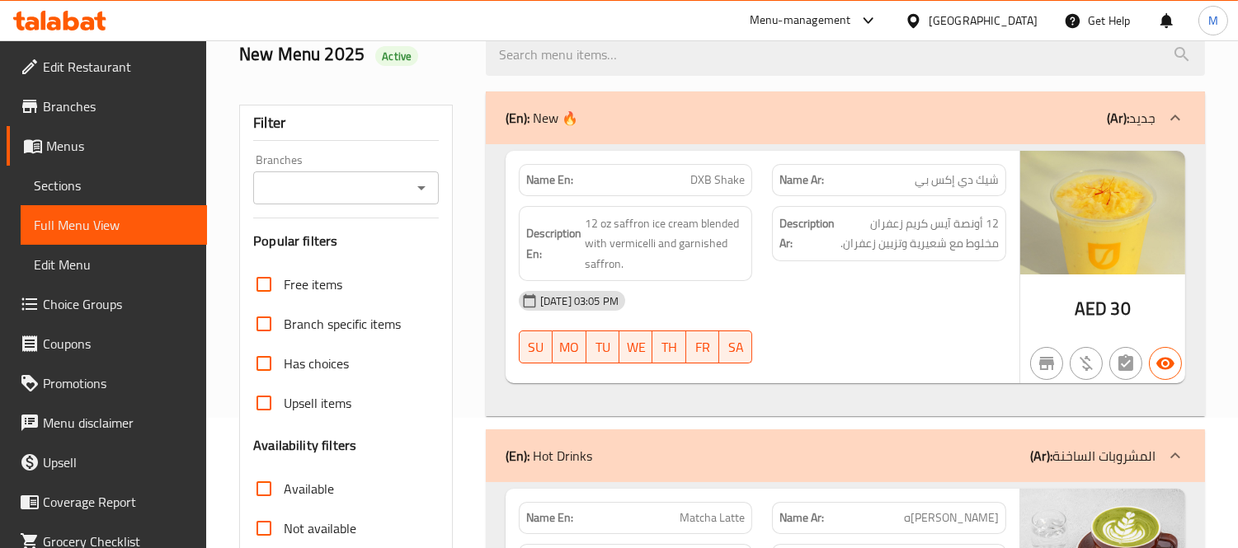
scroll to position [0, 0]
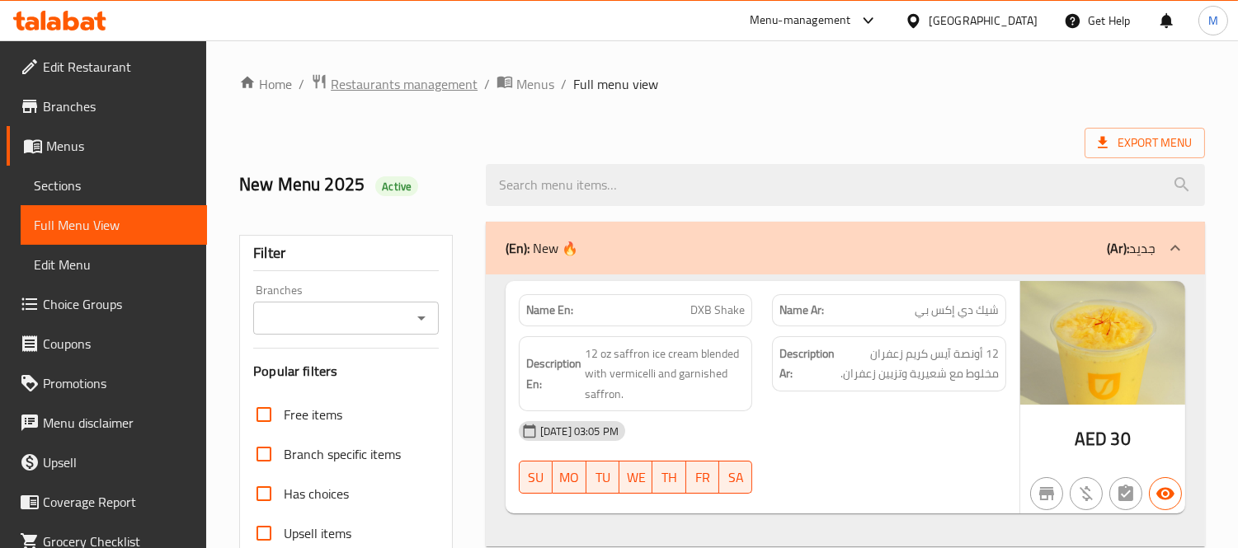
click at [398, 83] on span "Restaurants management" at bounding box center [404, 84] width 147 height 20
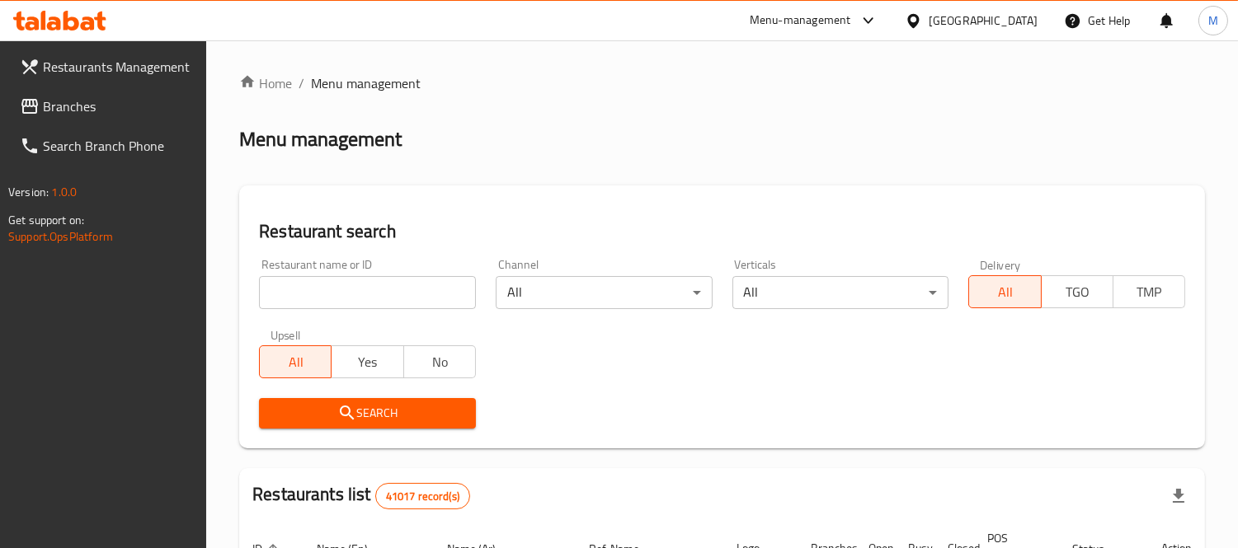
click at [291, 302] on input "search" at bounding box center [367, 292] width 217 height 33
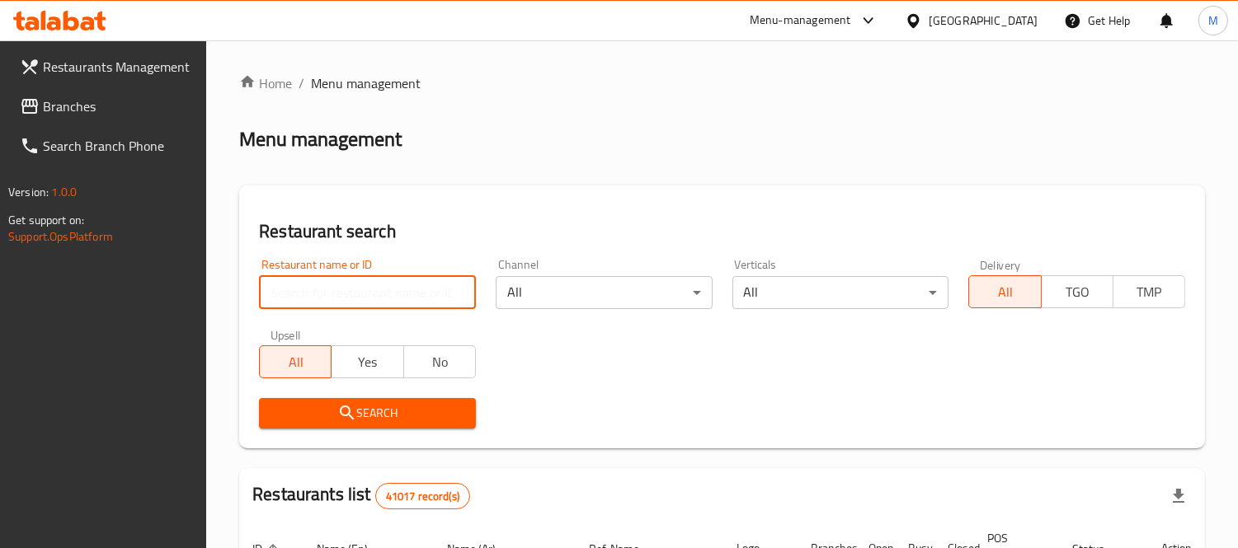
paste input "690982"
type input "690982"
click at [991, 12] on div "[GEOGRAPHIC_DATA]" at bounding box center [983, 21] width 109 height 18
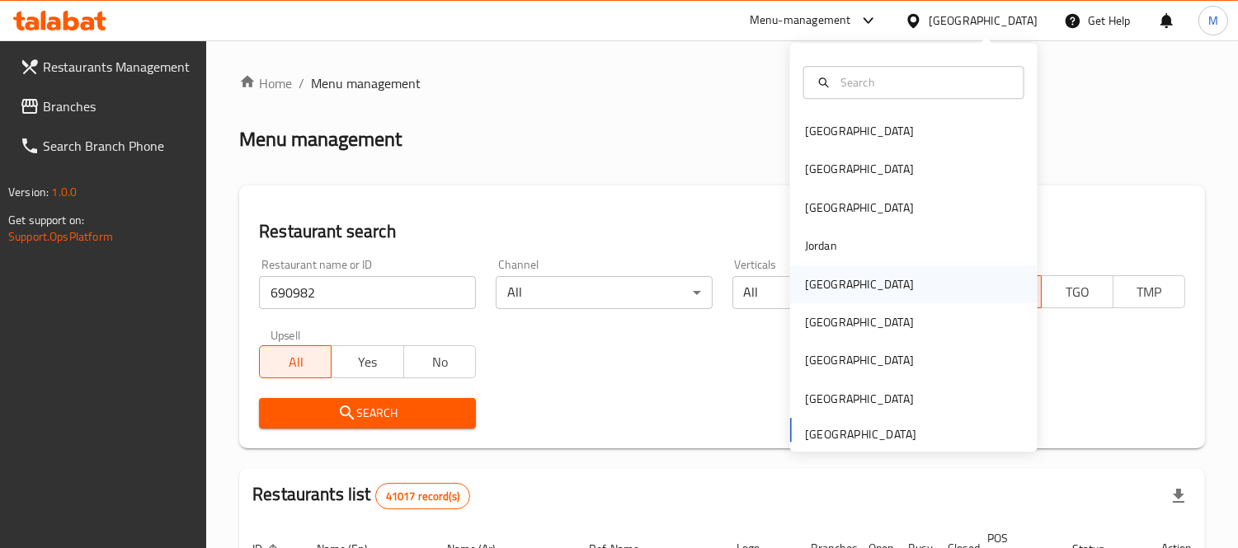
click at [864, 283] on div "[GEOGRAPHIC_DATA]" at bounding box center [913, 285] width 247 height 38
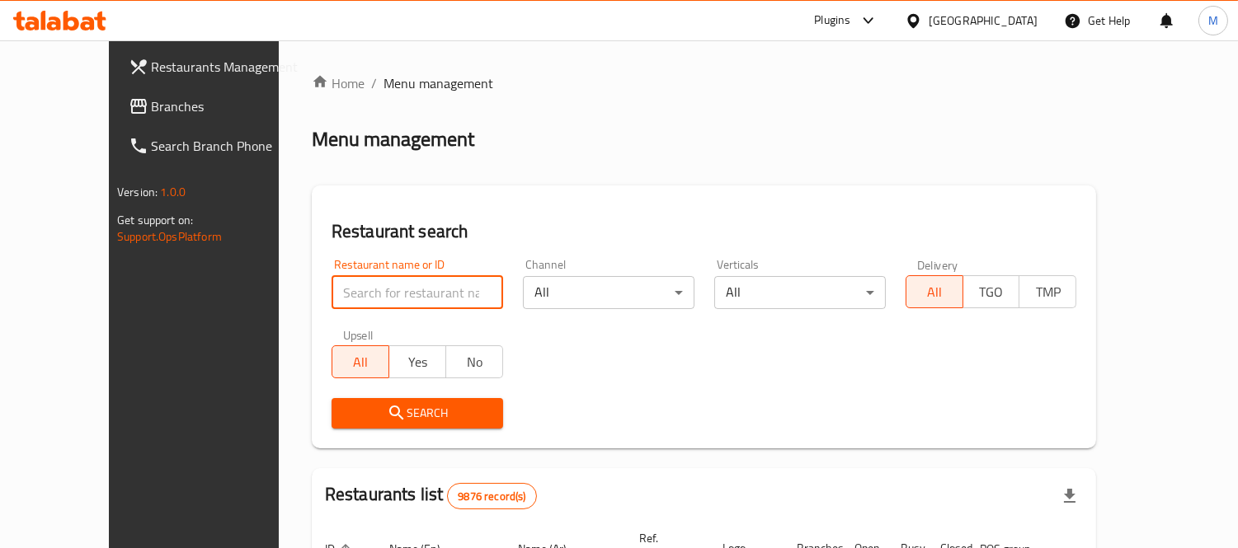
click at [407, 301] on input "search" at bounding box center [418, 292] width 172 height 33
paste input "690982"
type input "690982"
click button "Search" at bounding box center [418, 413] width 172 height 31
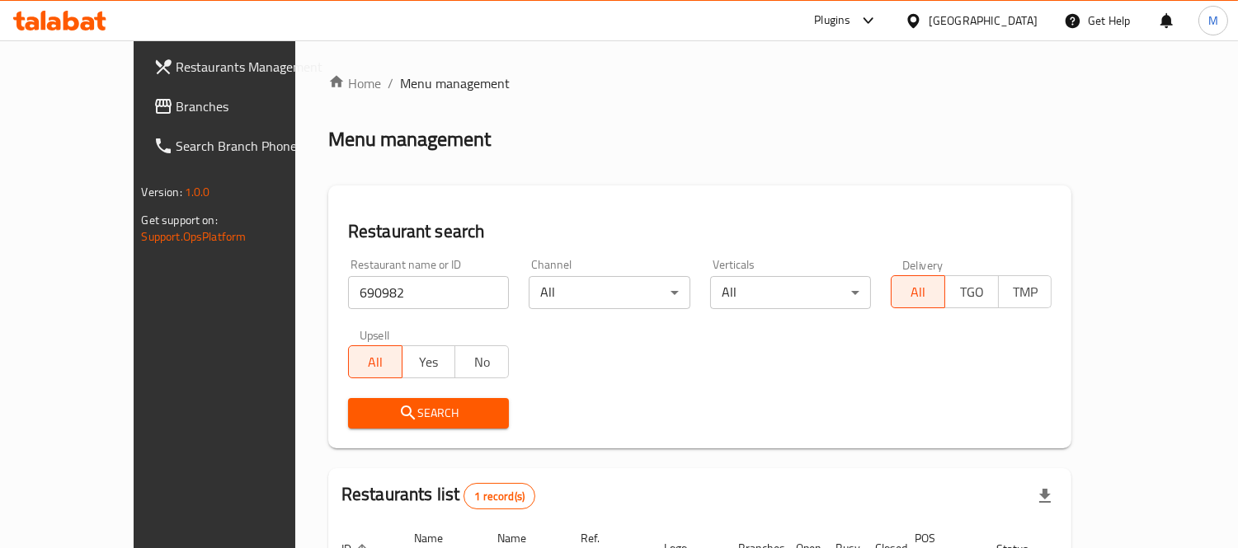
click at [1020, 22] on div "[GEOGRAPHIC_DATA]" at bounding box center [983, 21] width 109 height 18
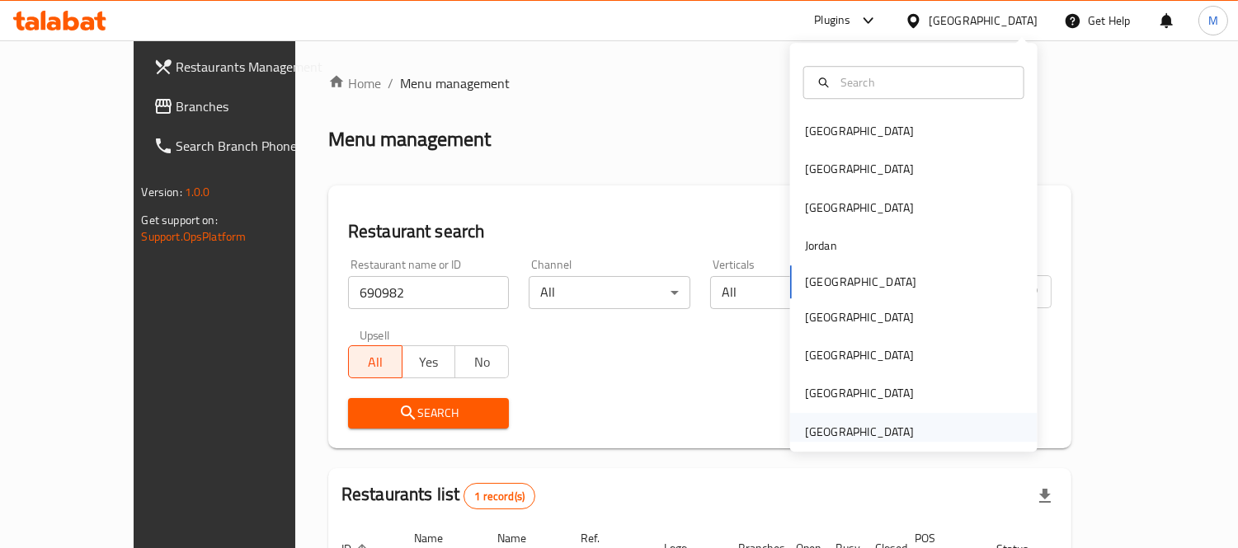
click at [872, 433] on div "[GEOGRAPHIC_DATA]" at bounding box center [859, 432] width 109 height 18
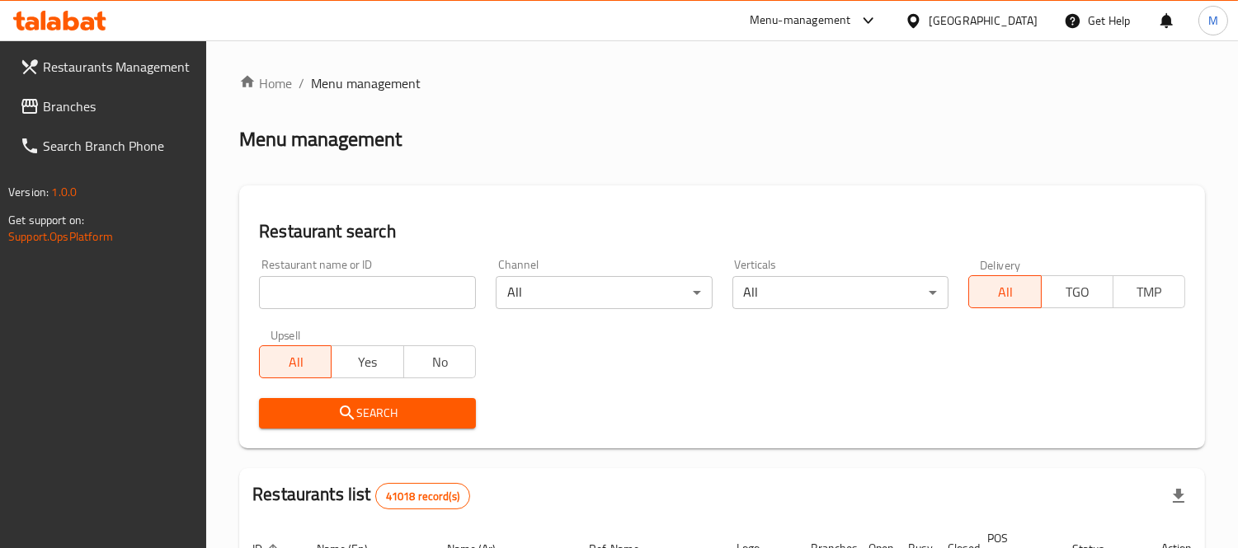
click at [129, 111] on span "Branches" at bounding box center [118, 106] width 151 height 20
